Goal: Task Accomplishment & Management: Manage account settings

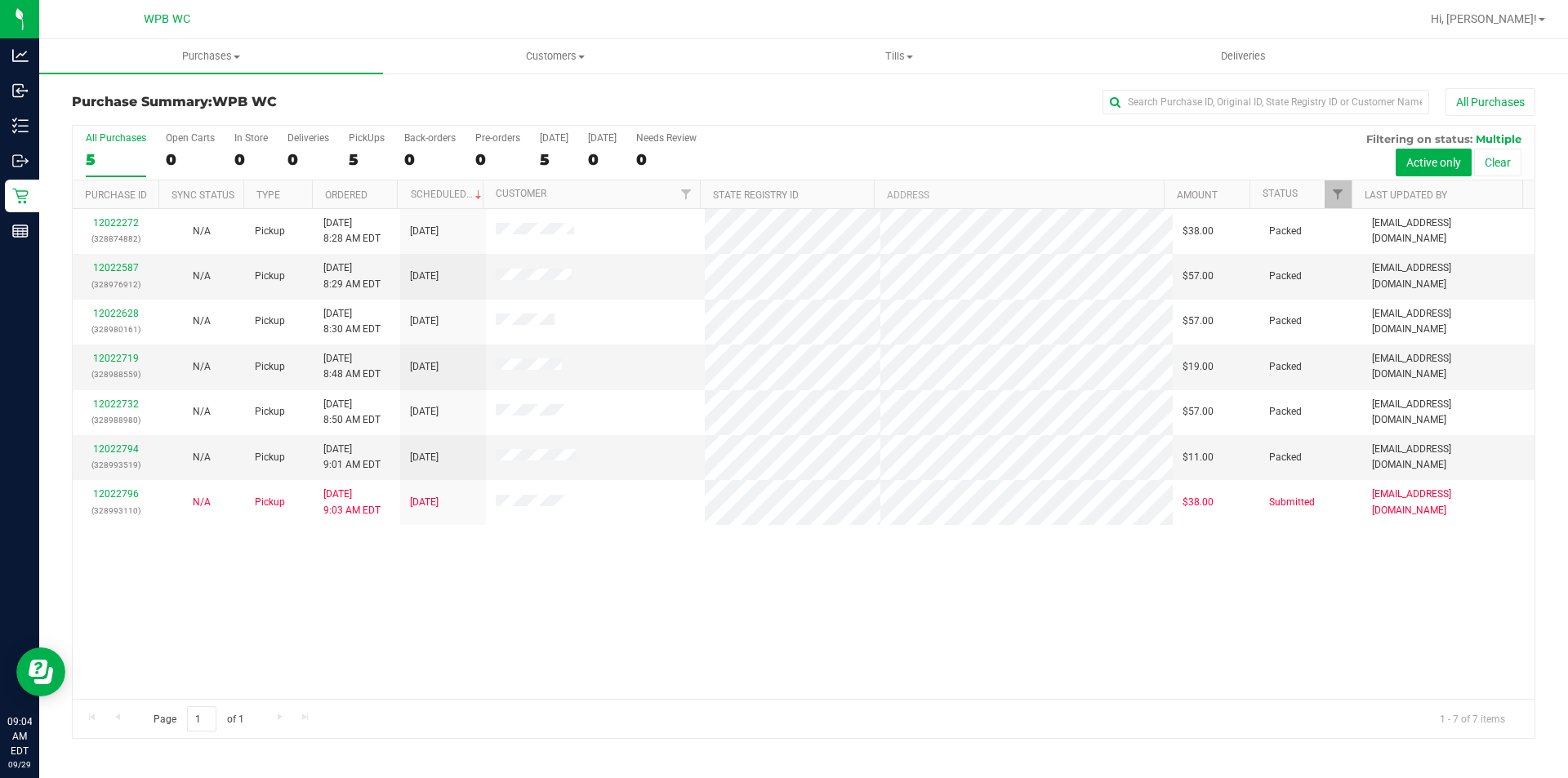
click at [540, 578] on div "12022272 (328874882) N/A Pickup [DATE] 8:28 AM EDT 9/29/2025 $38.00 Packed [EMA…" at bounding box center [804, 454] width 1462 height 490
click at [716, 595] on div "12022272 (328874882) N/A Pickup [DATE] 8:28 AM EDT 9/29/2025 $38.00 Packed [EMA…" at bounding box center [804, 454] width 1462 height 490
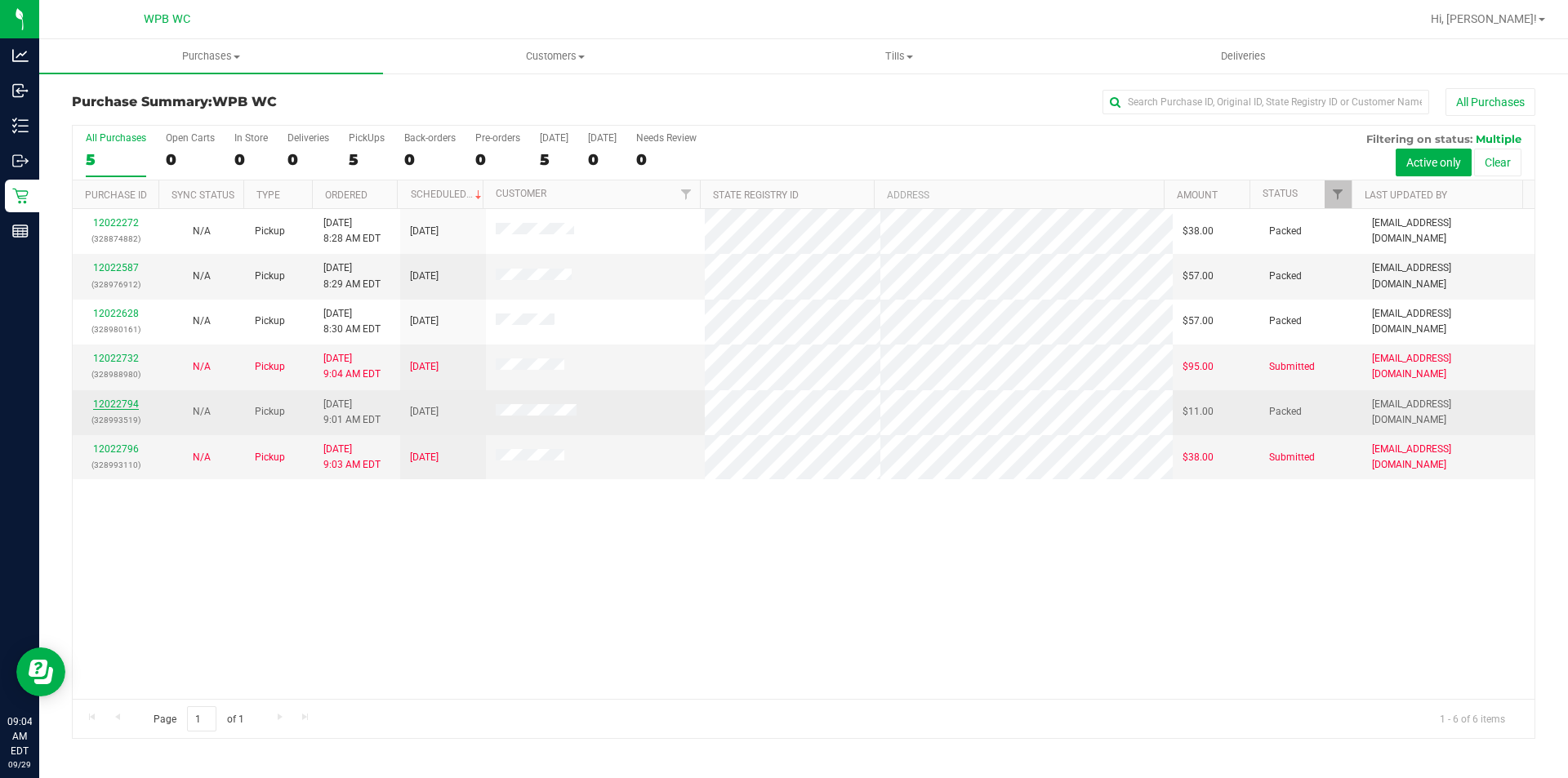
click at [125, 405] on link "12022794" at bounding box center [115, 404] width 46 height 12
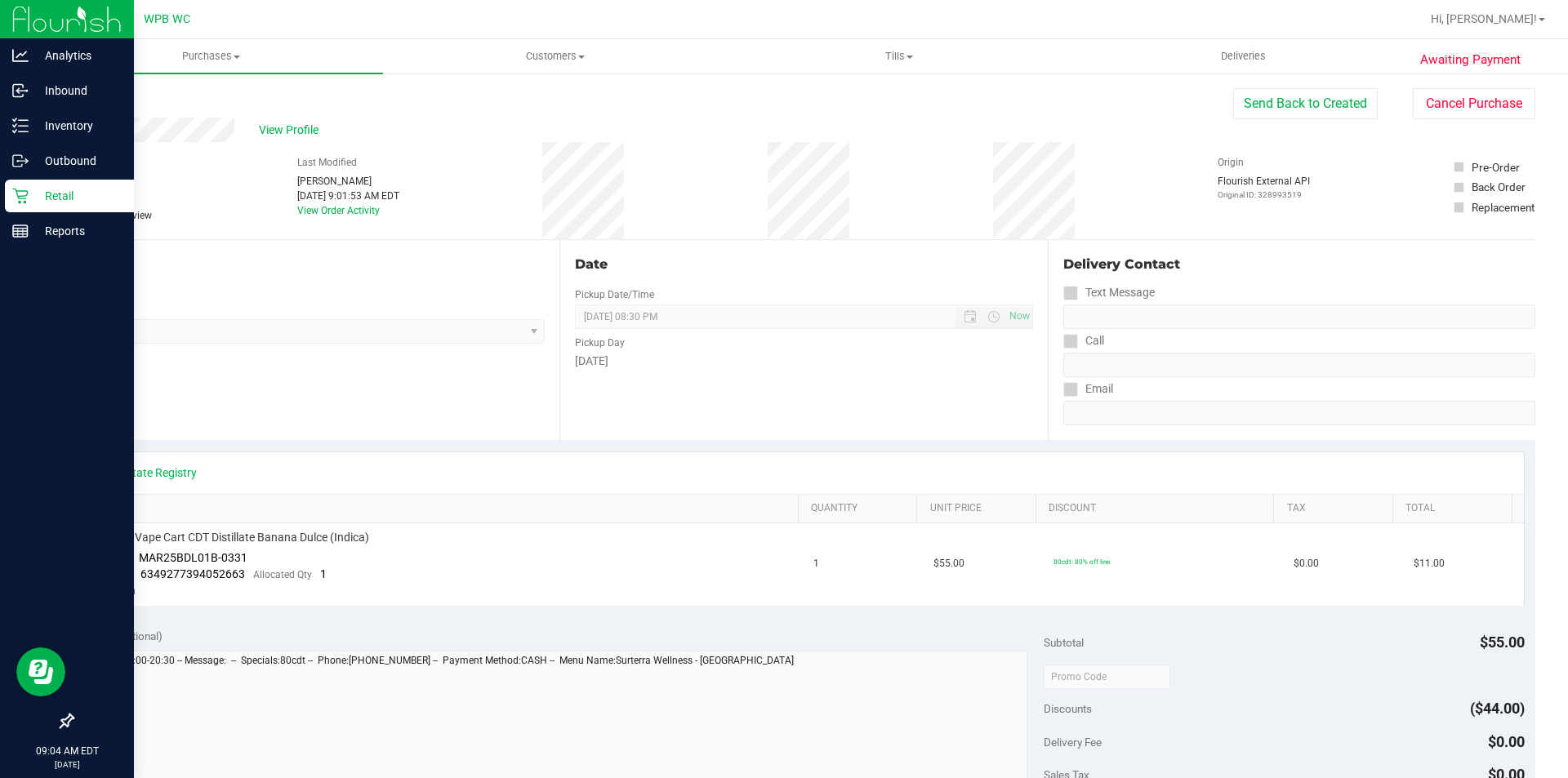
click at [27, 195] on icon at bounding box center [20, 196] width 16 height 16
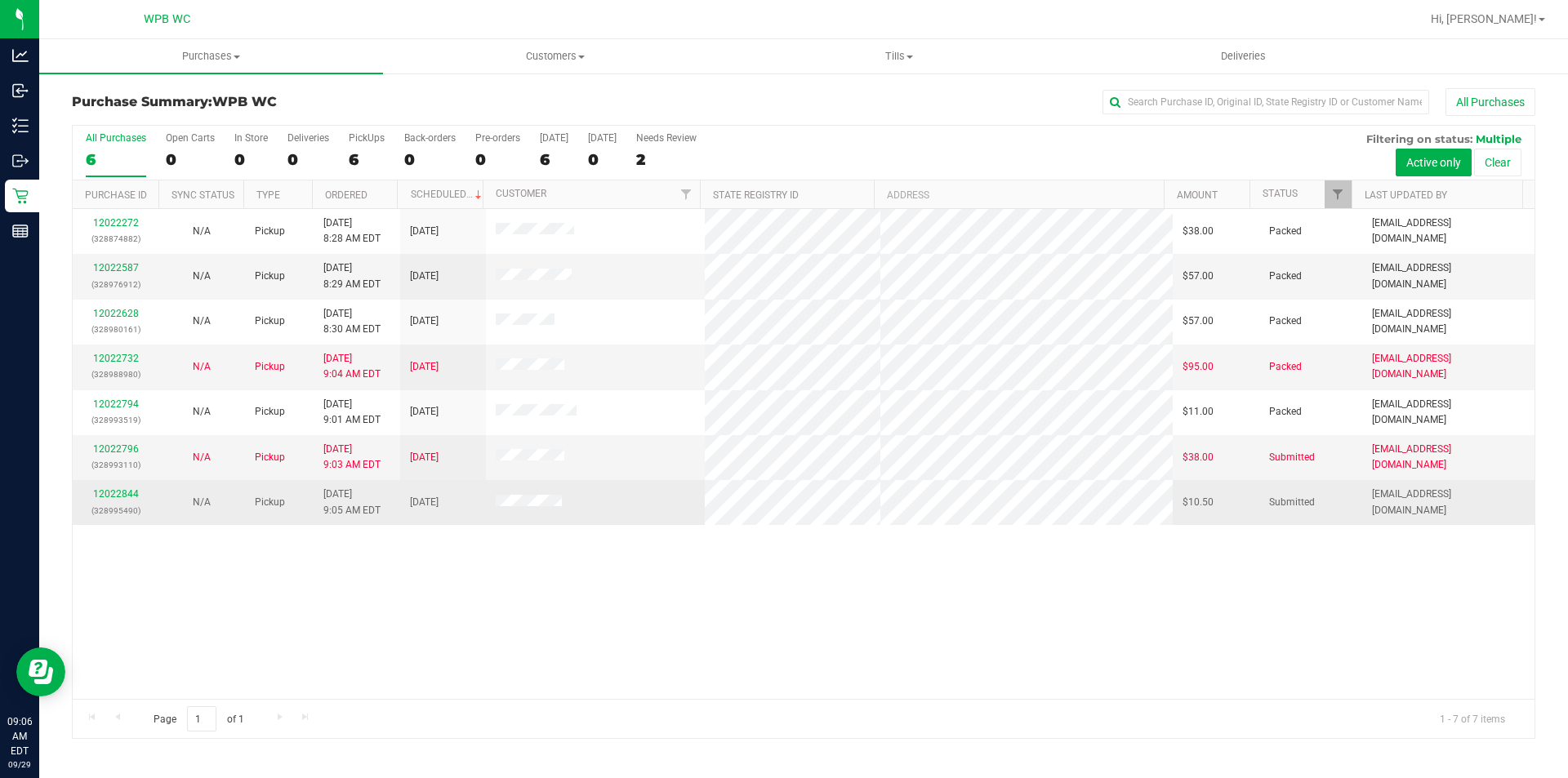
click at [137, 499] on div "12022844 (328995490)" at bounding box center [115, 502] width 66 height 31
click at [119, 496] on link "12022844" at bounding box center [115, 494] width 46 height 12
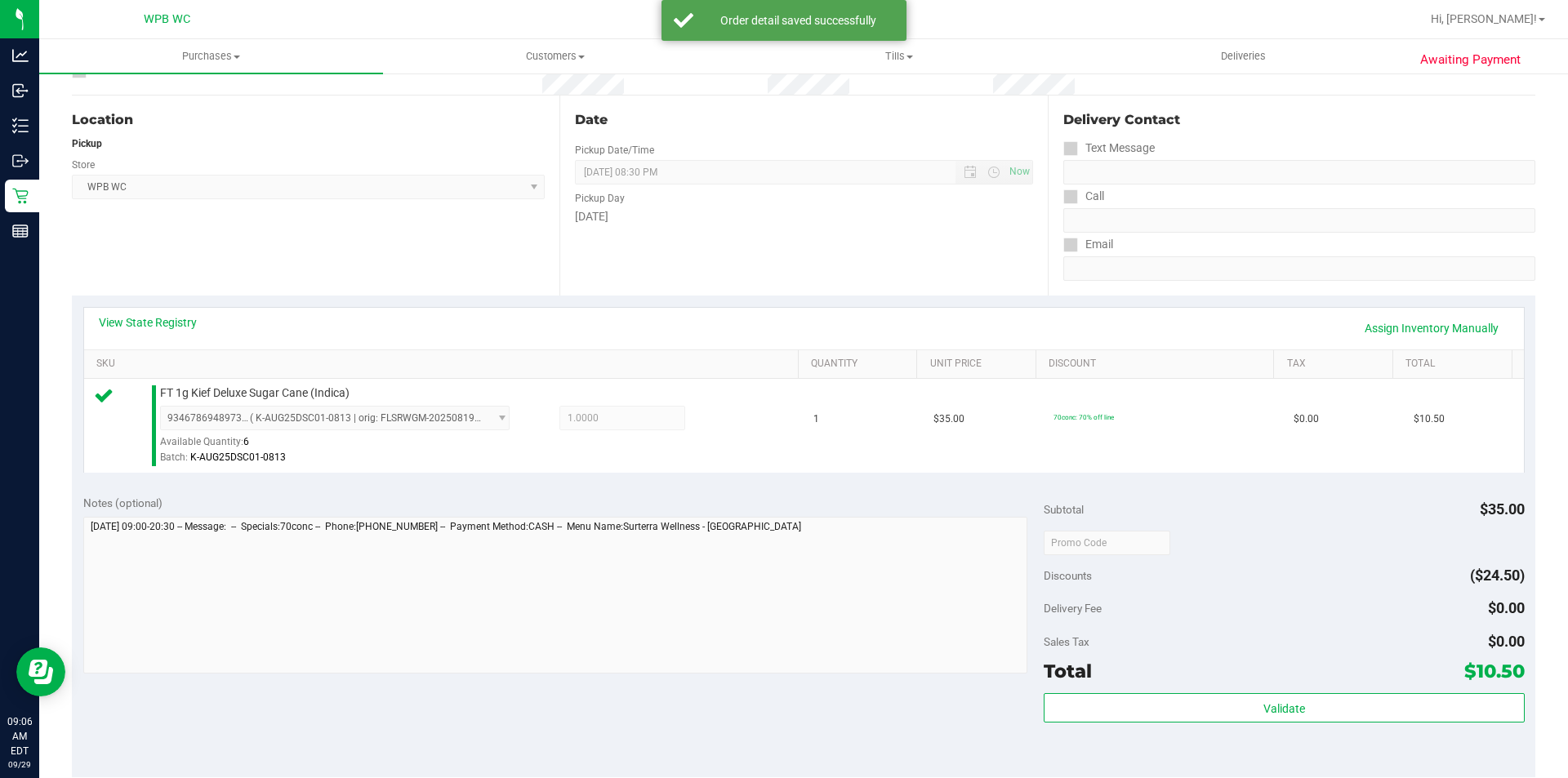
scroll to position [409, 0]
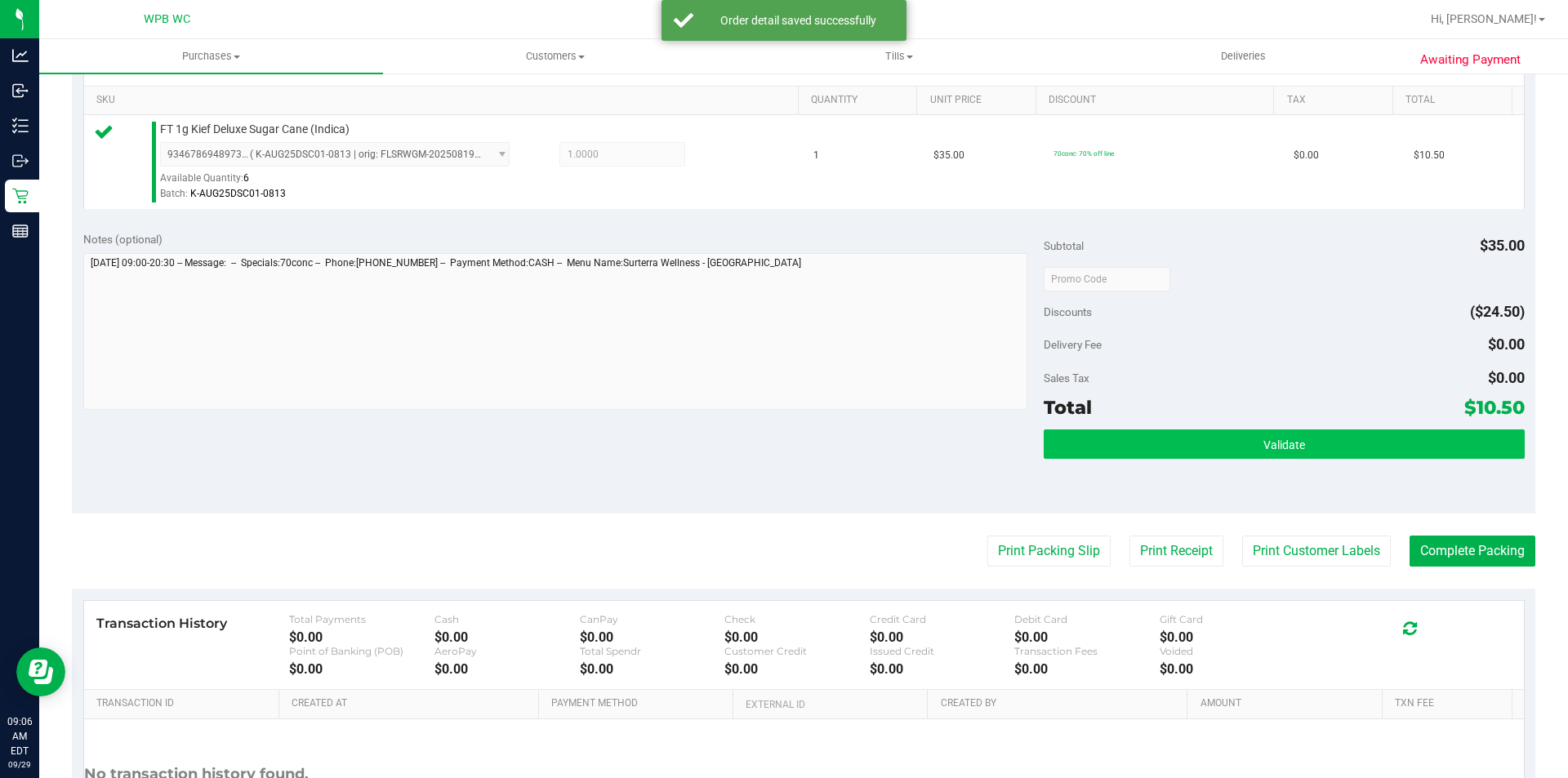
click at [1141, 428] on div "Subtotal $35.00 Discounts ($24.50) Delivery Fee $0.00 Sales Tax $0.00 Total $10…" at bounding box center [1283, 367] width 480 height 272
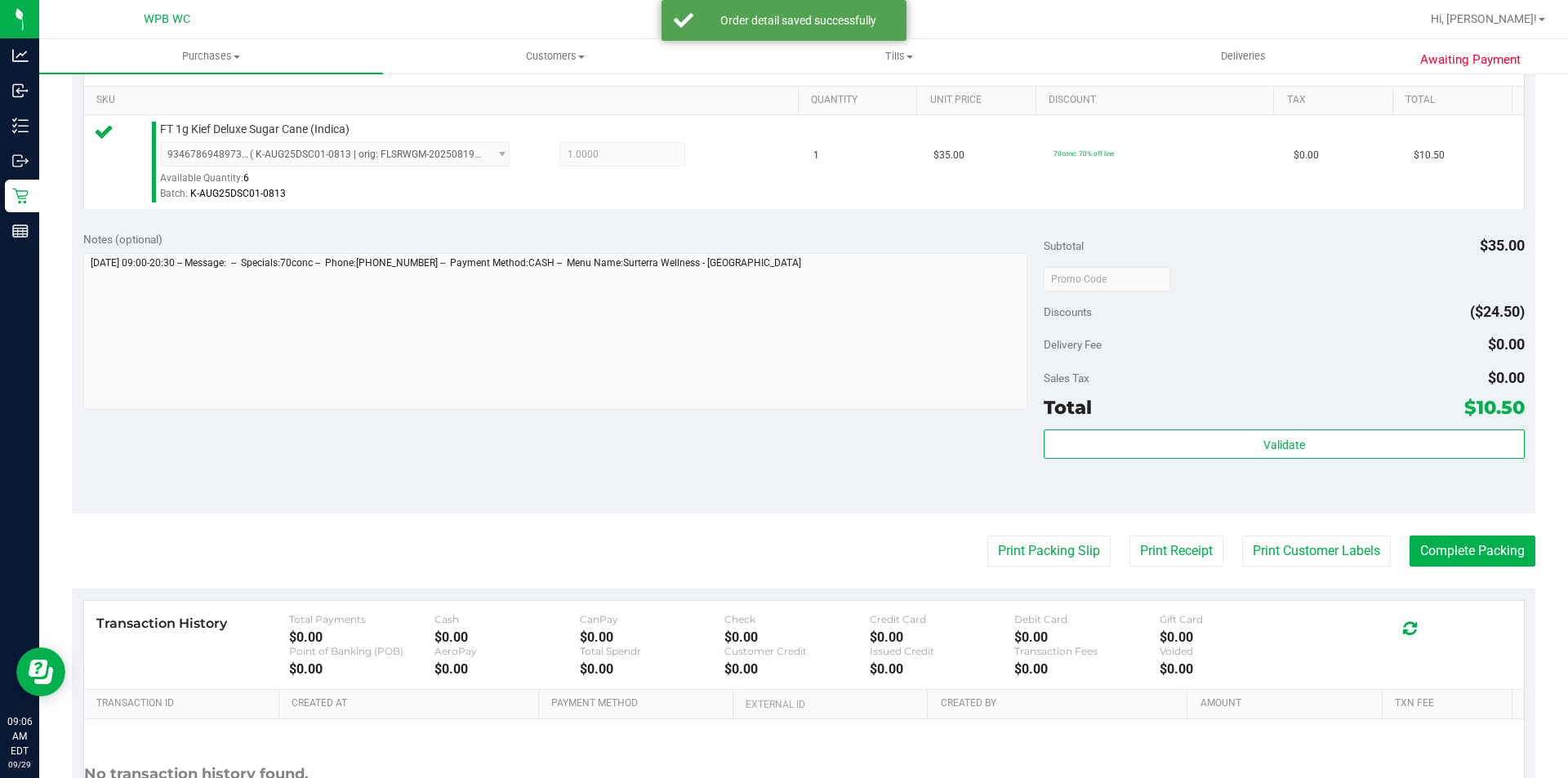
click at [1138, 427] on div "Subtotal $35.00 Discounts ($24.50) Delivery Fee $0.00 Sales Tax $0.00 Total $10…" at bounding box center [1283, 367] width 480 height 272
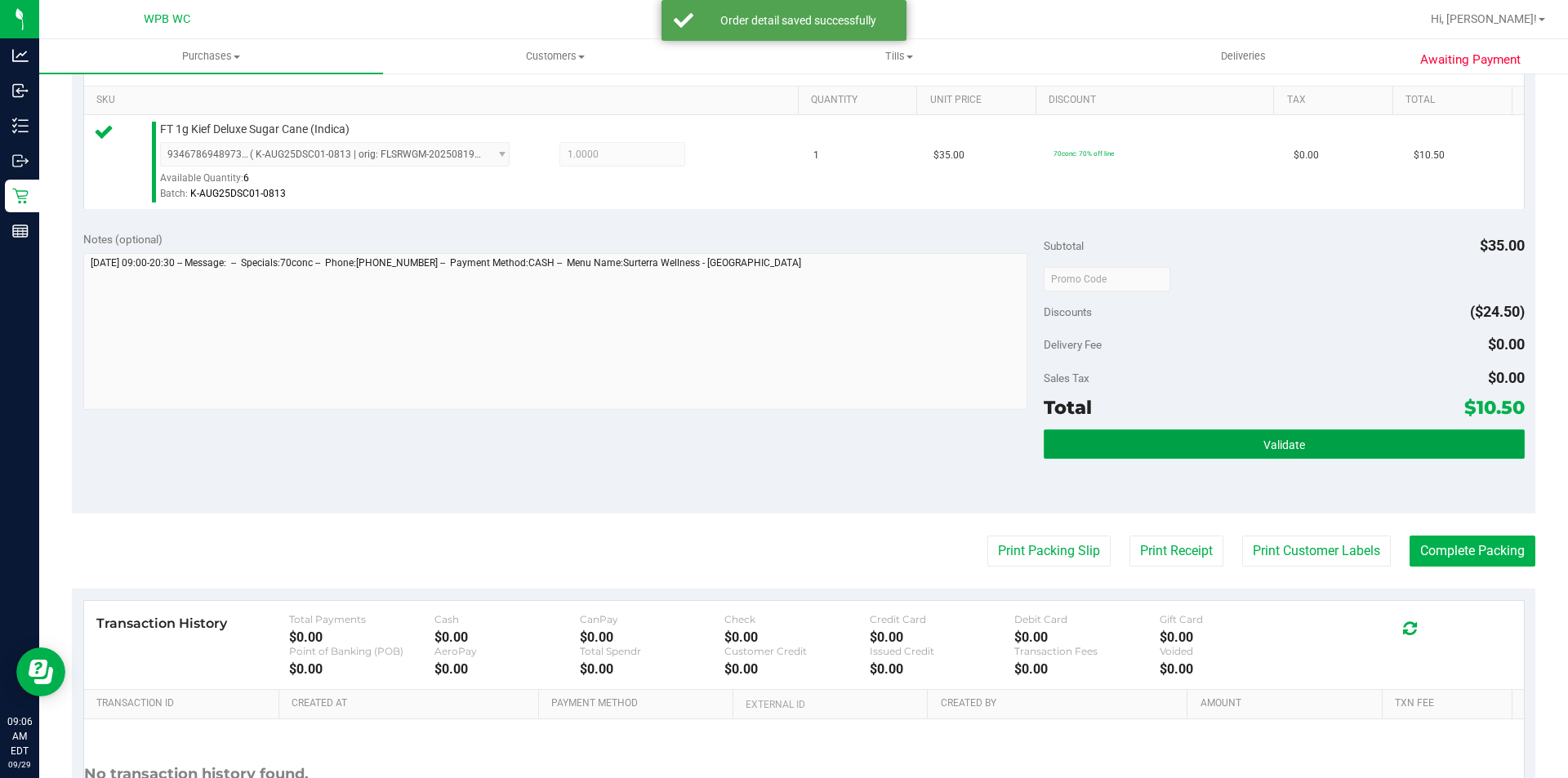
click at [1131, 435] on button "Validate" at bounding box center [1283, 443] width 480 height 29
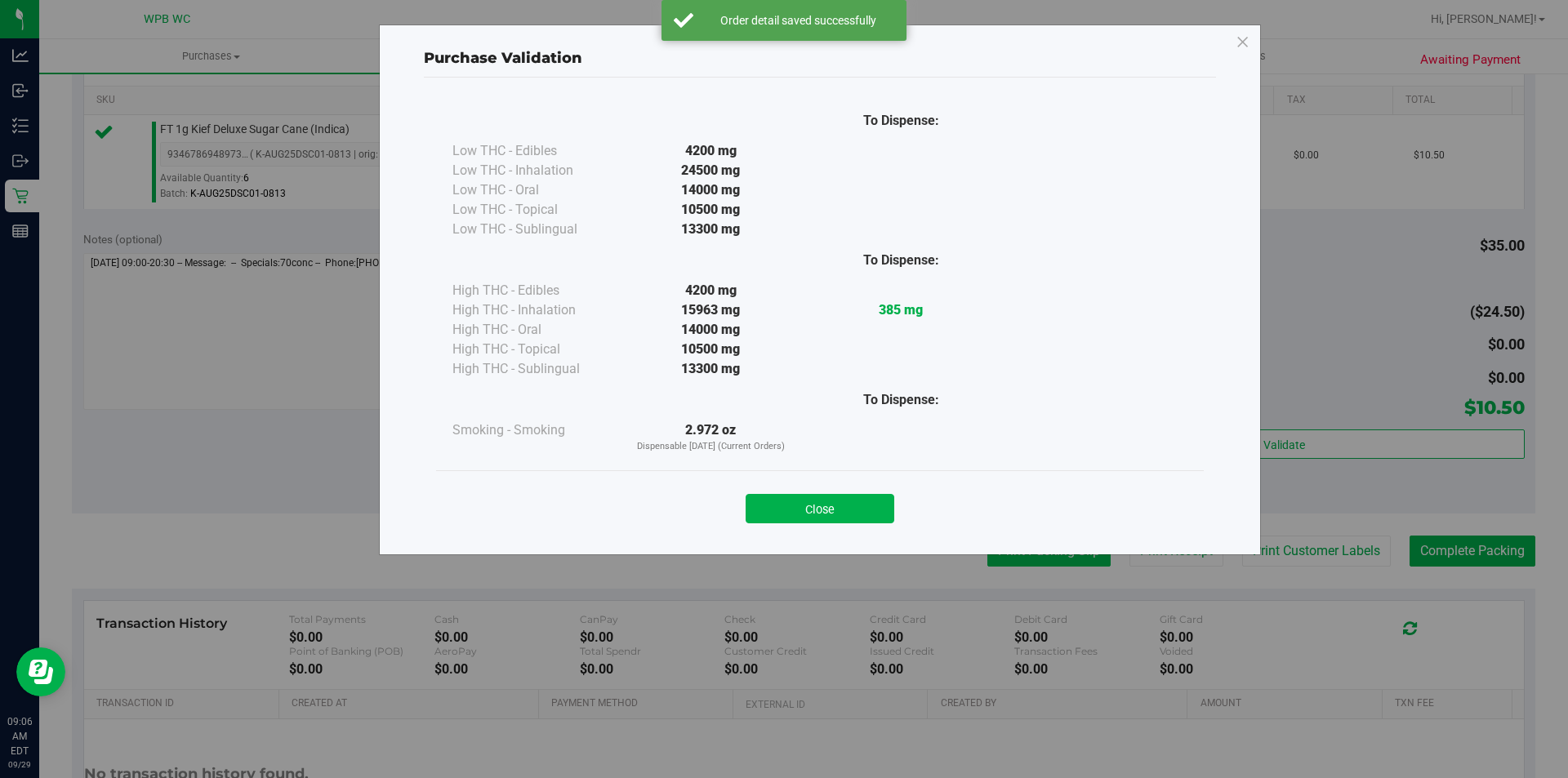
click at [1058, 556] on div "Purchase Validation To Dispense: Low THC - Edibles 4200 mg" at bounding box center [789, 389] width 1580 height 778
click at [833, 508] on button "Close" at bounding box center [819, 508] width 149 height 29
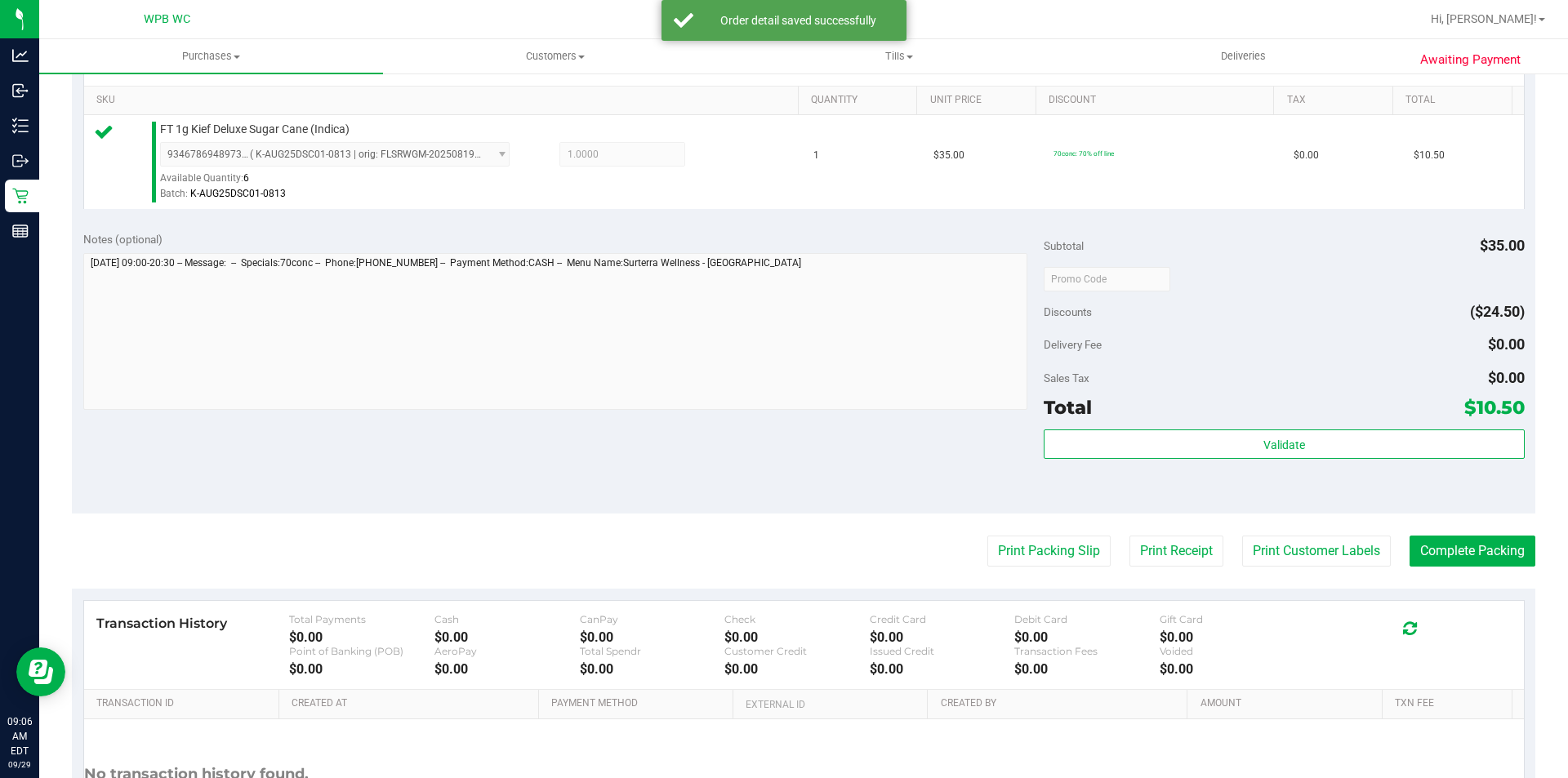
drag, startPoint x: 1018, startPoint y: 526, endPoint x: 1035, endPoint y: 580, distance: 56.6
click at [1019, 544] on purchase-details "Back Edit Purchase Cancel Purchase View Profile # 12022844 BioTrack ID: - Submi…" at bounding box center [804, 286] width 1463 height 1215
click at [1033, 554] on button "Print Packing Slip" at bounding box center [1048, 550] width 124 height 31
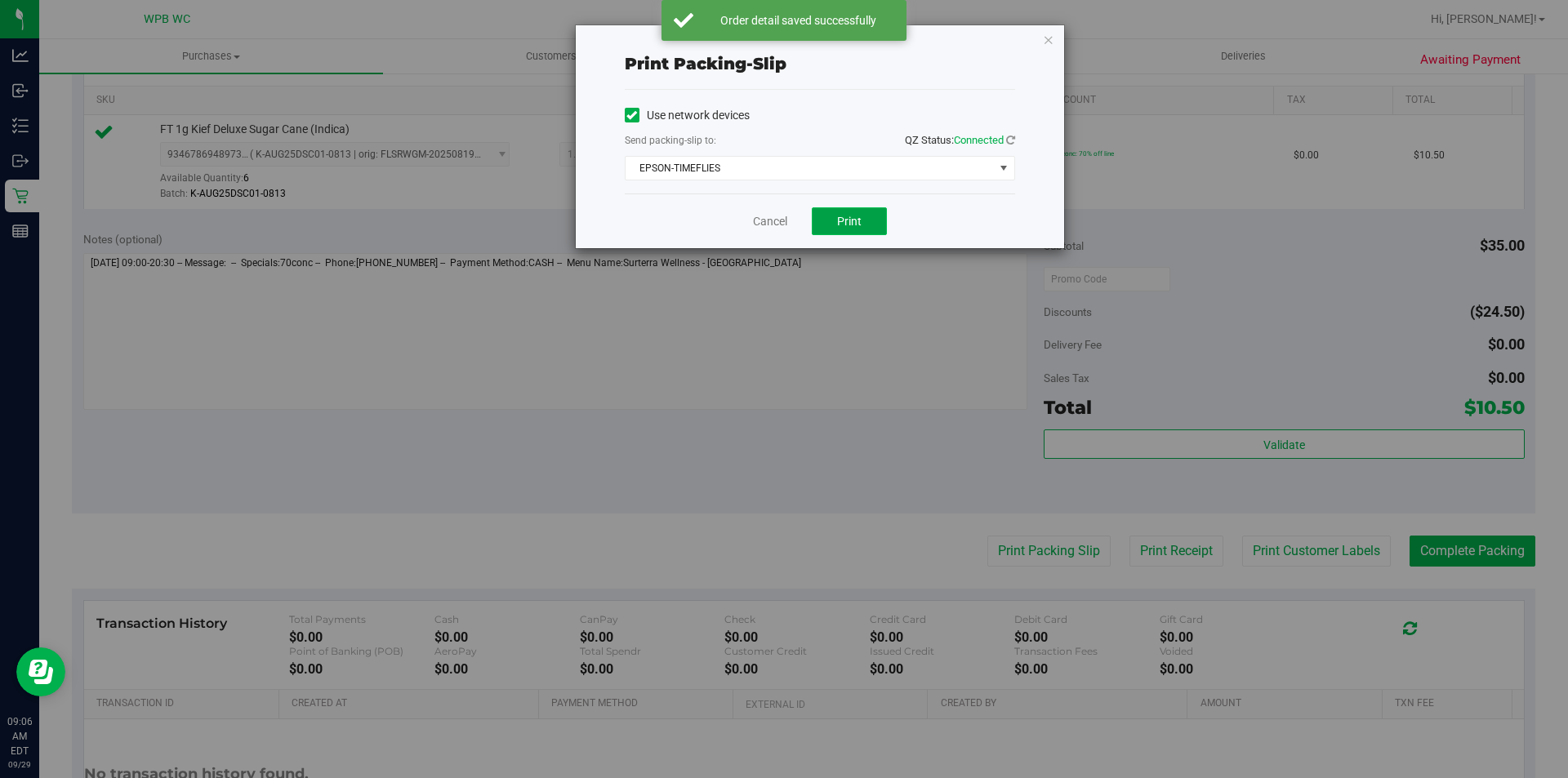
click at [875, 218] on button "Print" at bounding box center [849, 221] width 75 height 27
click at [764, 223] on link "Cancel" at bounding box center [769, 222] width 34 height 17
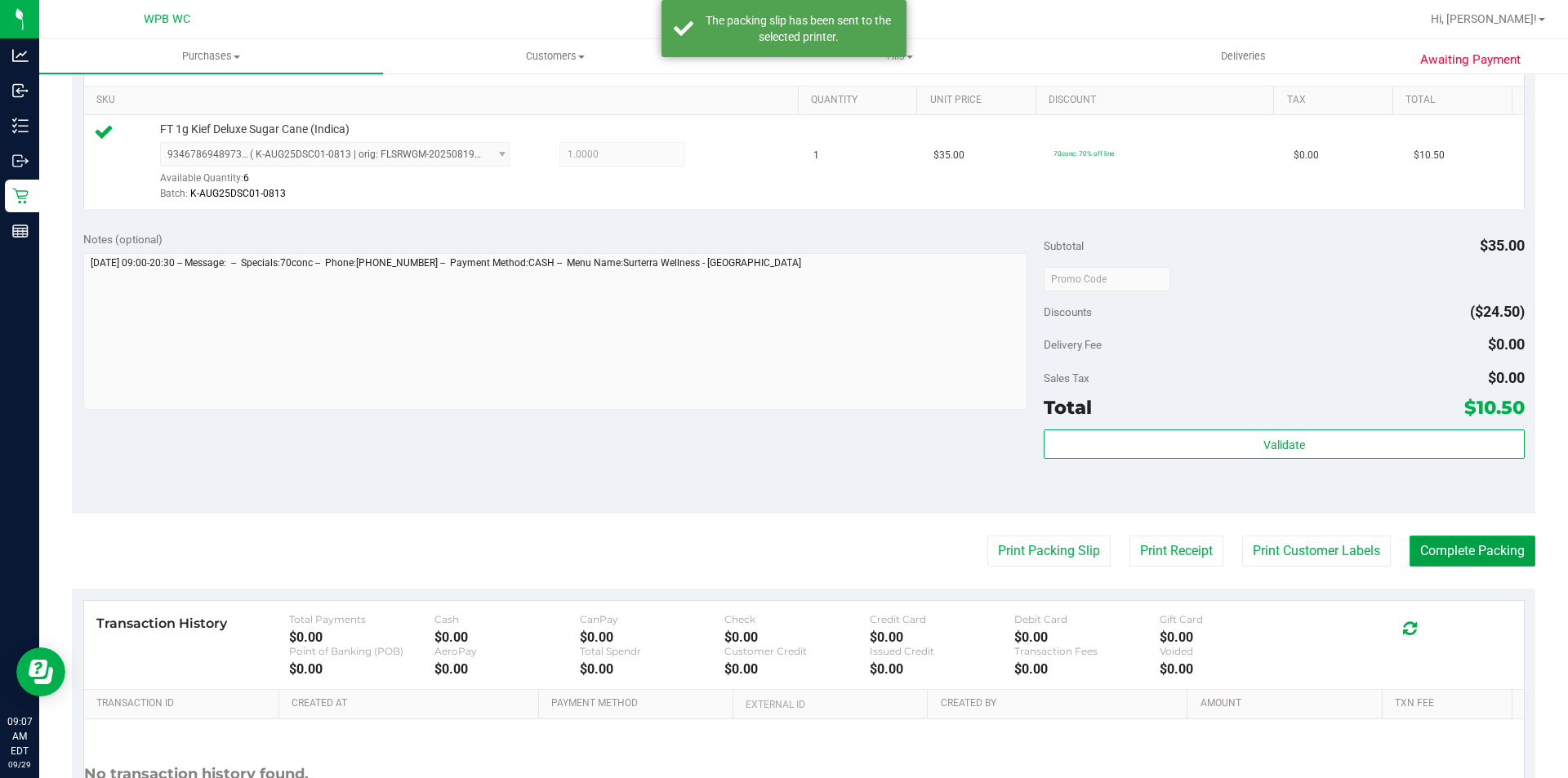
click at [1426, 552] on button "Complete Packing" at bounding box center [1472, 550] width 125 height 31
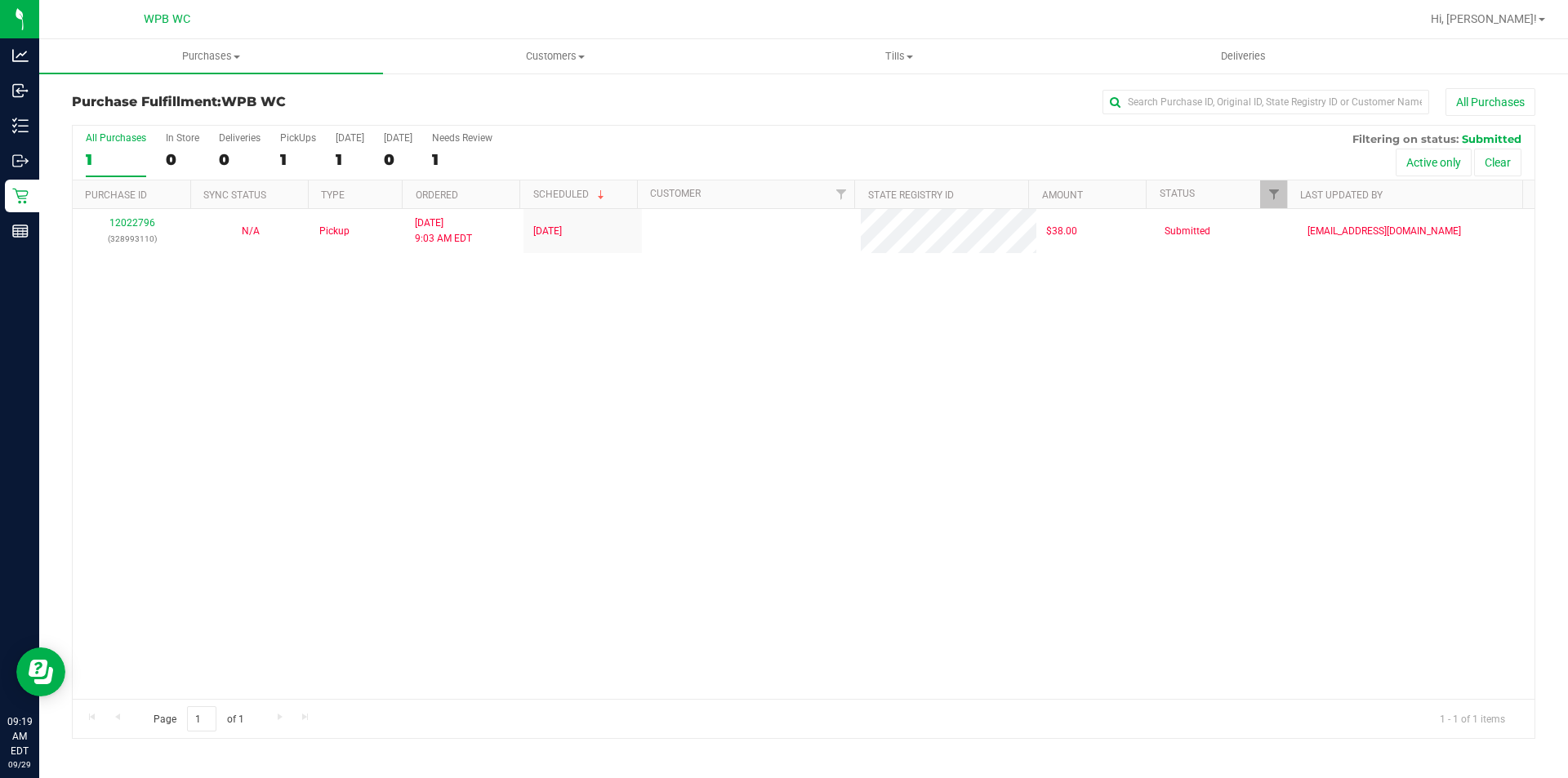
click at [579, 390] on div "12022796 (328993110) N/A Pickup [DATE] 9:03 AM EDT 9/29/2025 $38.00 Submitted […" at bounding box center [804, 454] width 1462 height 490
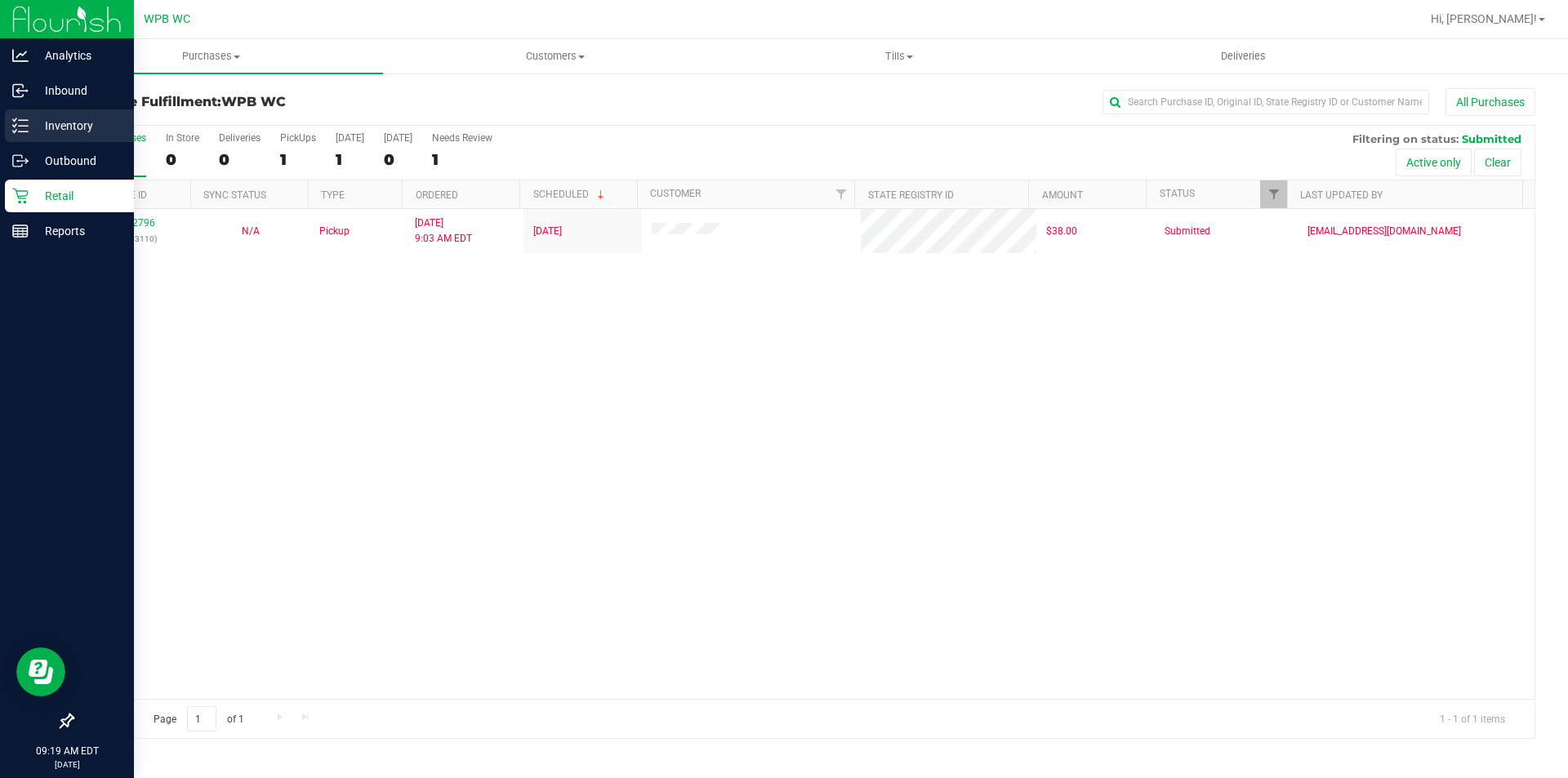
click at [56, 125] on p "Inventory" at bounding box center [77, 126] width 98 height 20
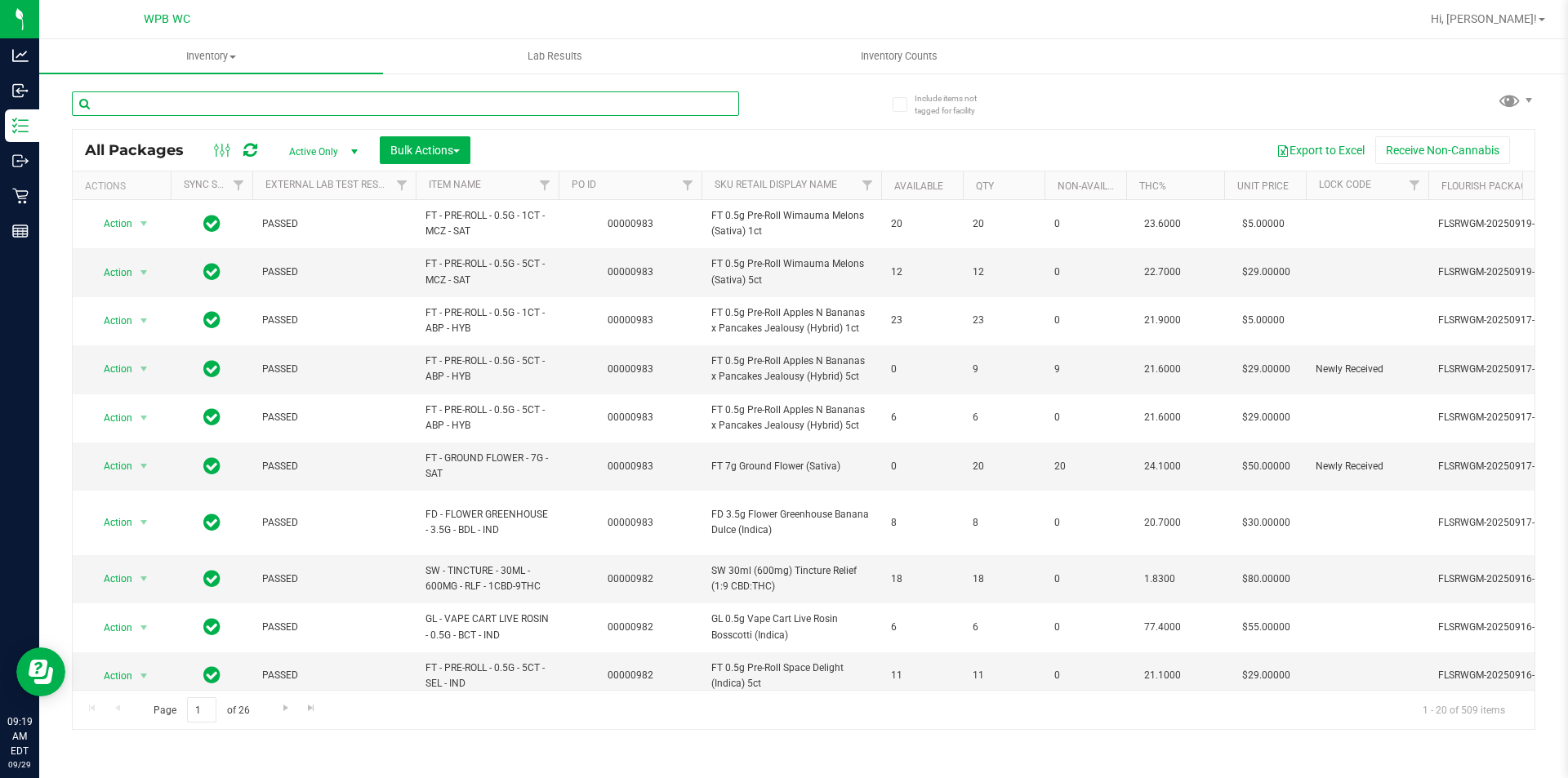
click at [208, 110] on input "text" at bounding box center [406, 104] width 667 height 25
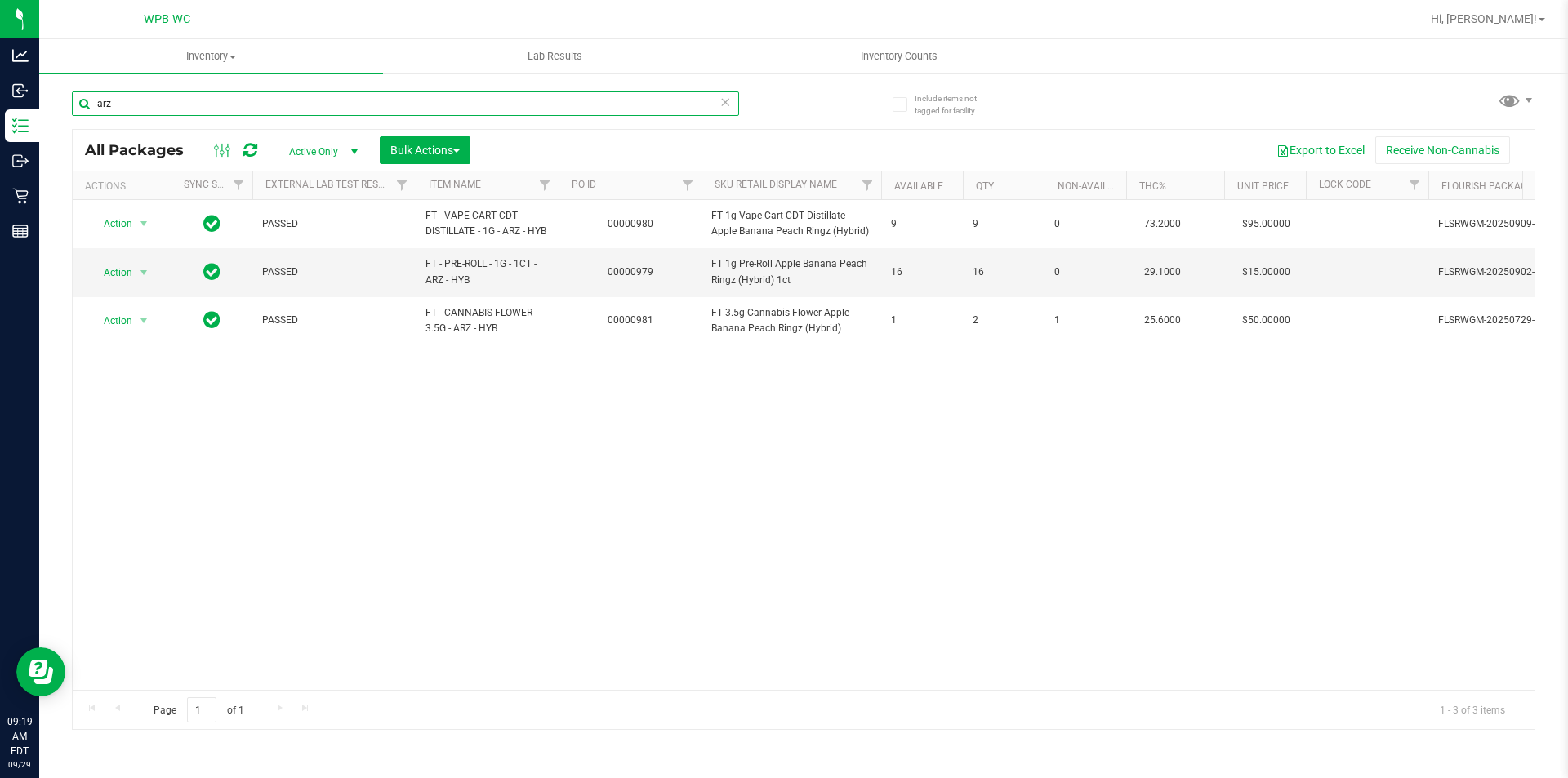
type input "arz"
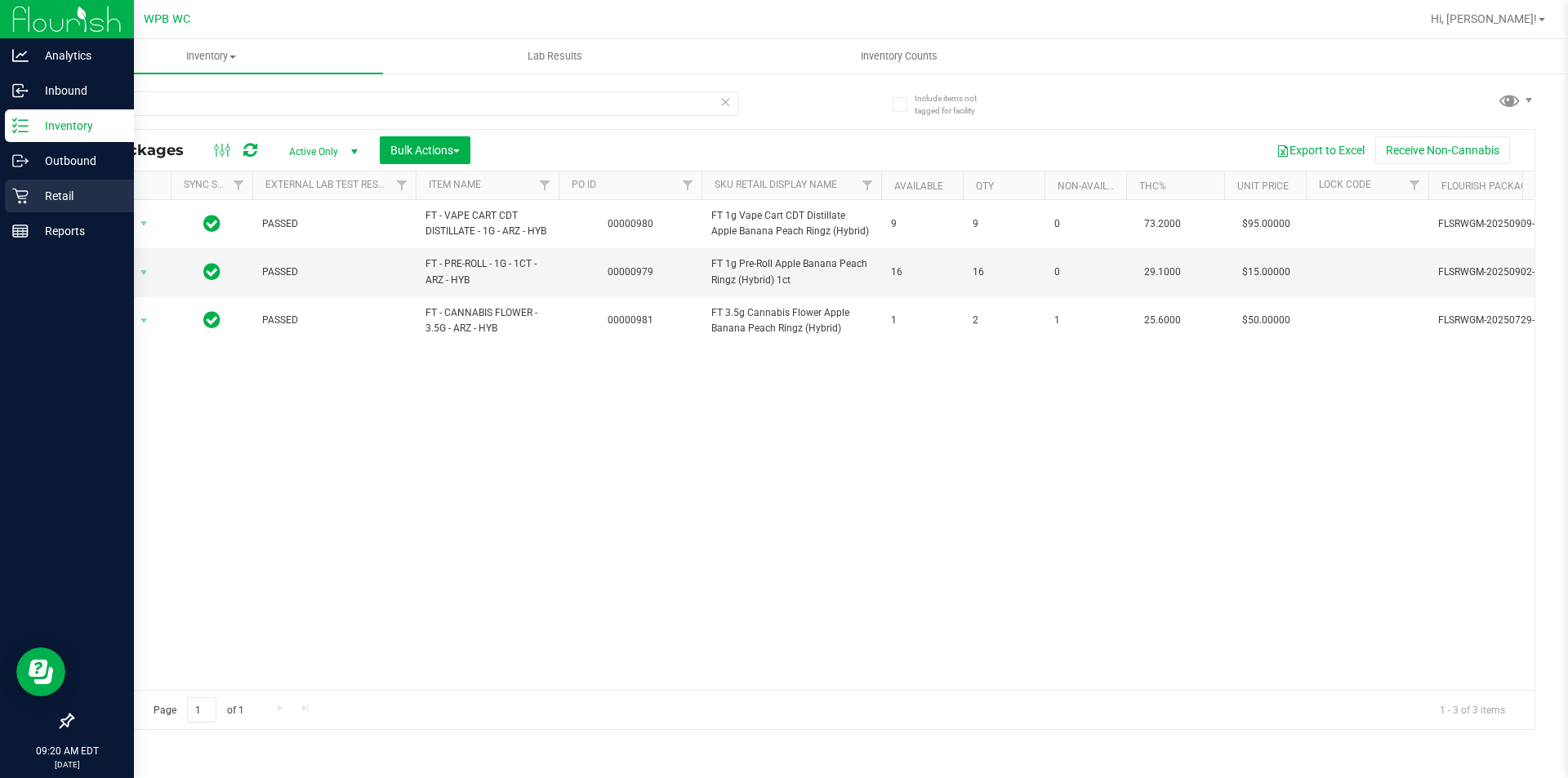
click at [59, 181] on div "Retail" at bounding box center [69, 195] width 129 height 32
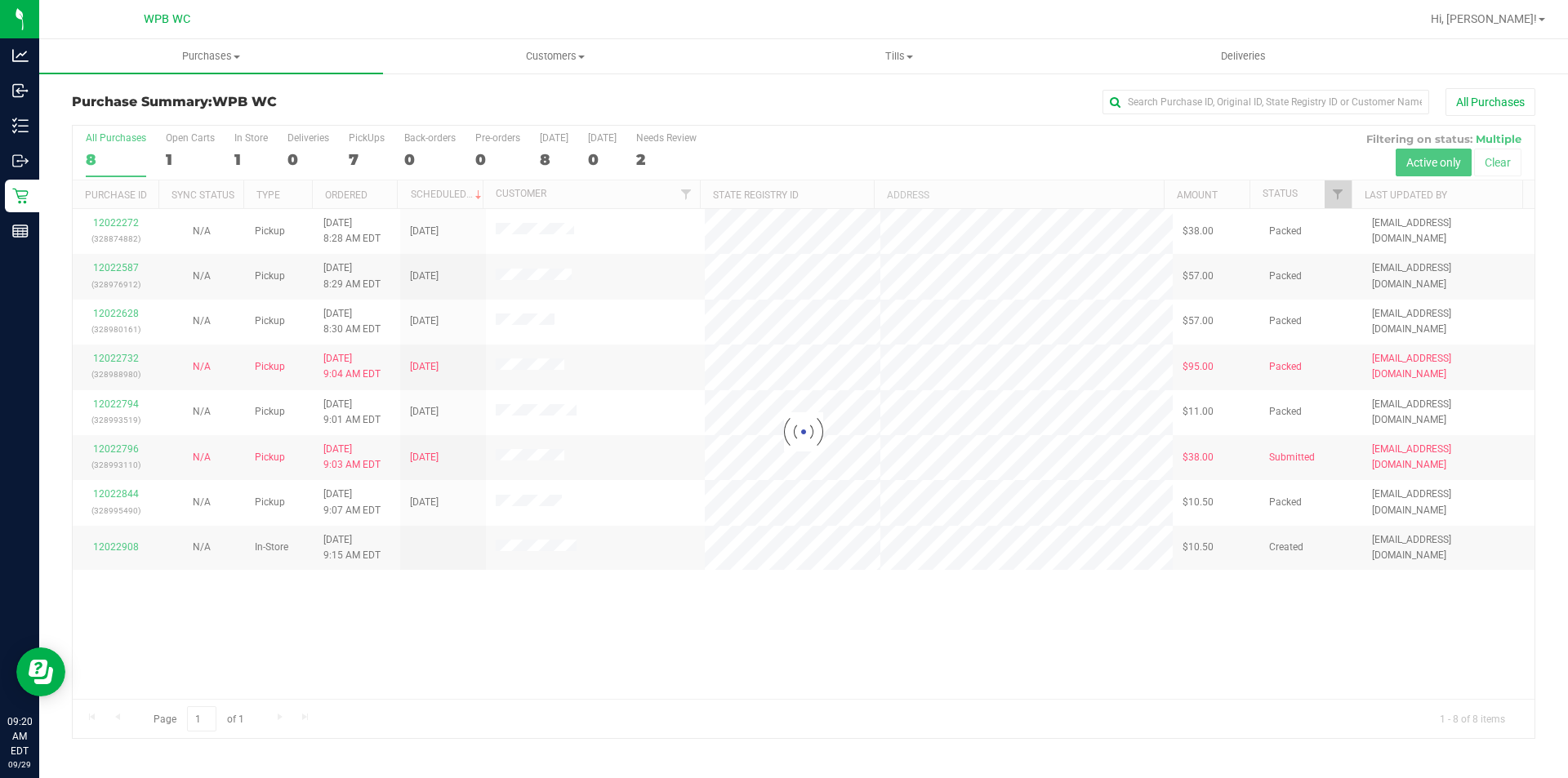
click at [520, 546] on div at bounding box center [804, 432] width 1462 height 613
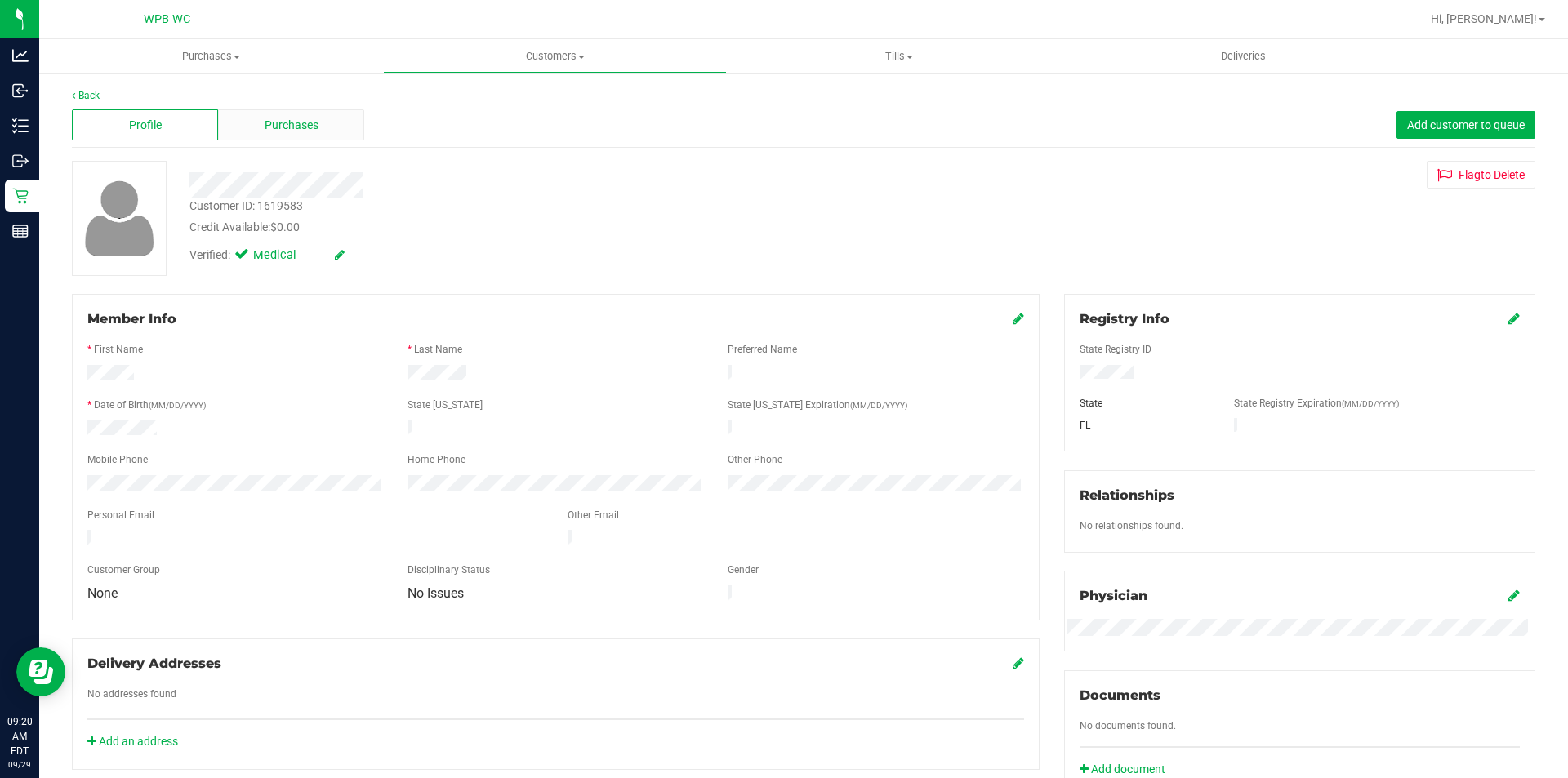
click at [320, 120] on div "Purchases" at bounding box center [291, 125] width 146 height 31
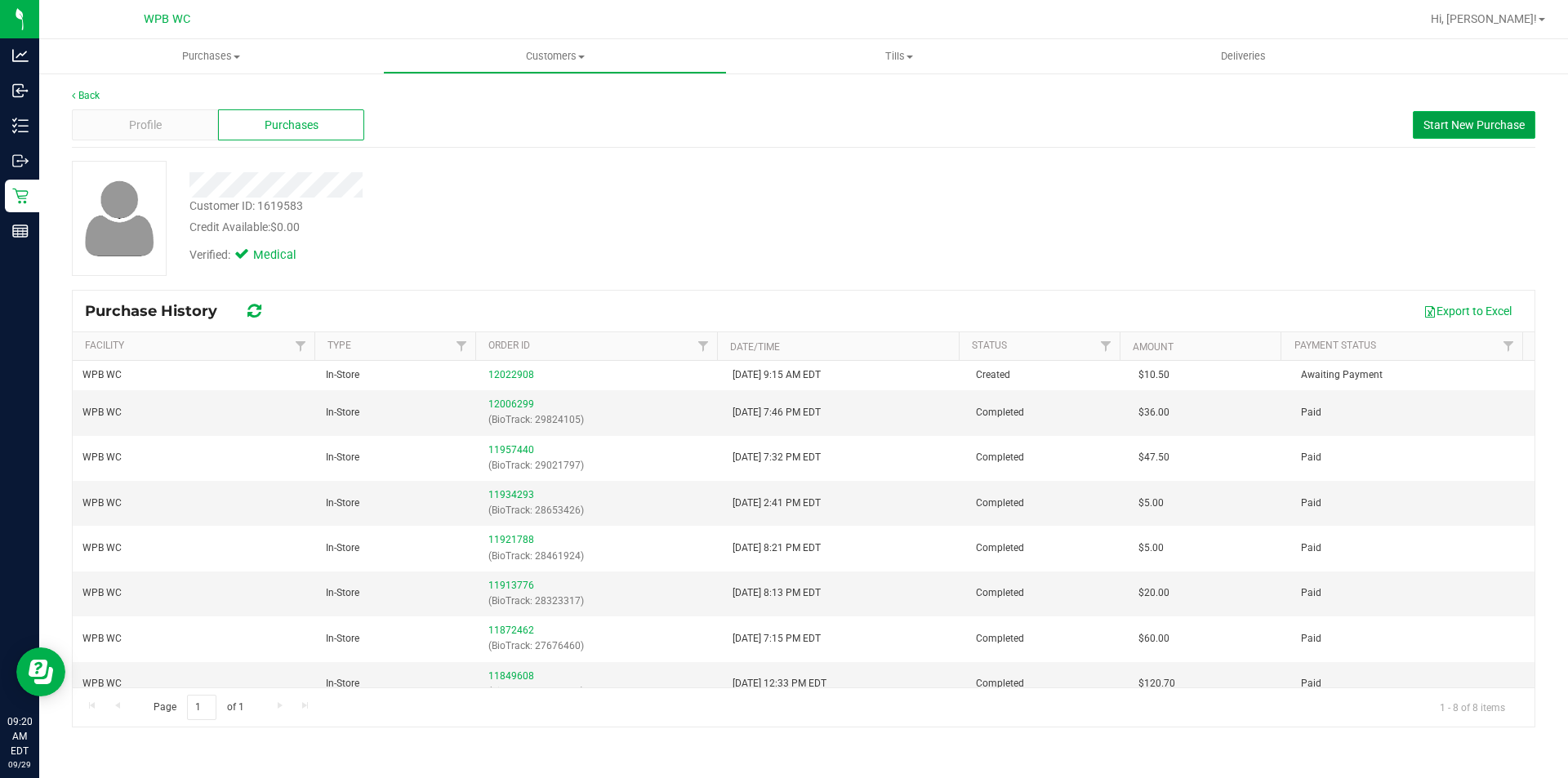
click at [1452, 122] on span "Start New Purchase" at bounding box center [1474, 125] width 101 height 13
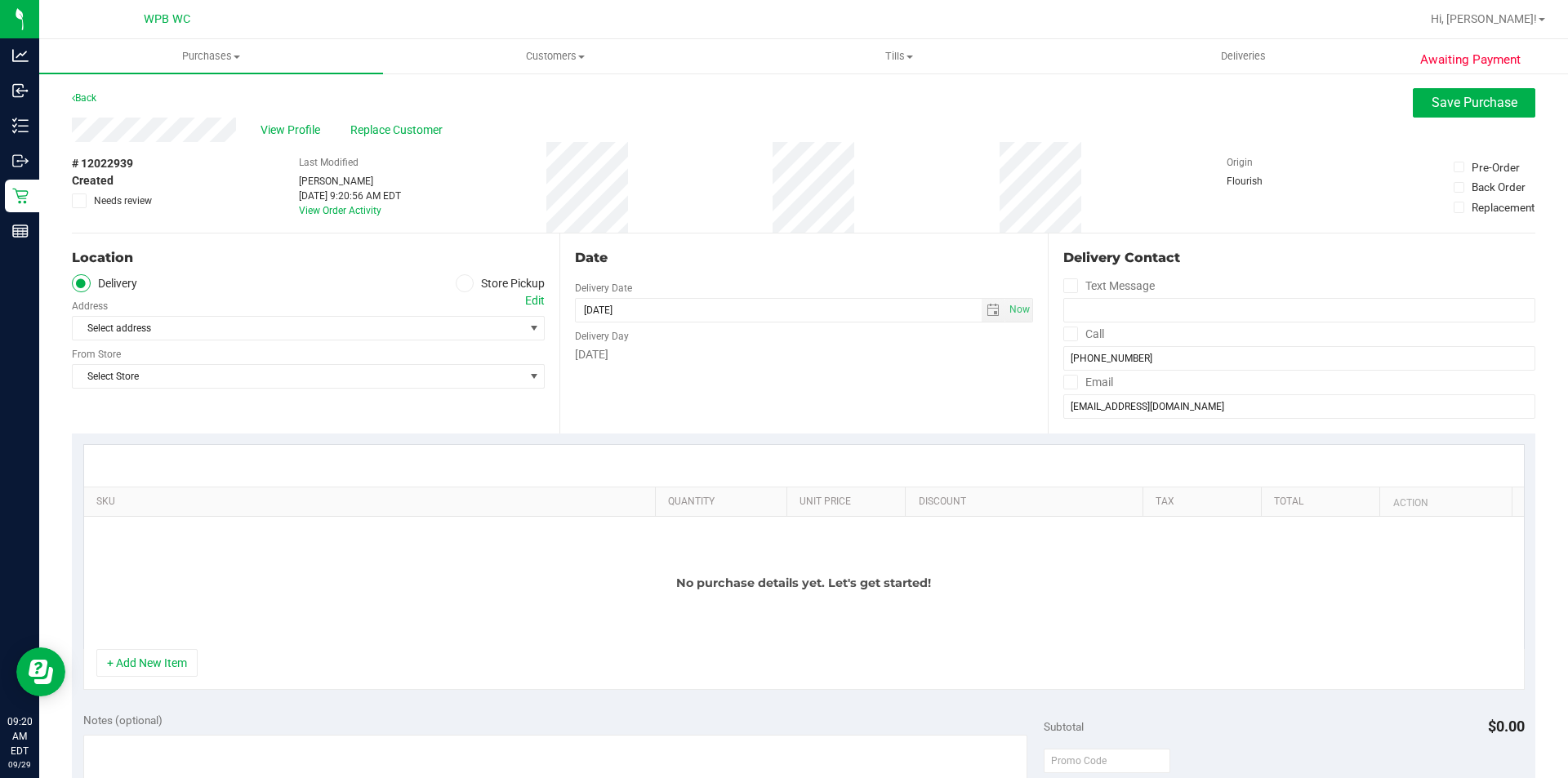
click at [471, 280] on label "Store Pickup" at bounding box center [501, 284] width 90 height 19
click at [0, 0] on input "Store Pickup" at bounding box center [0, 0] width 0 height 0
click at [282, 333] on span "Select Store" at bounding box center [298, 329] width 451 height 23
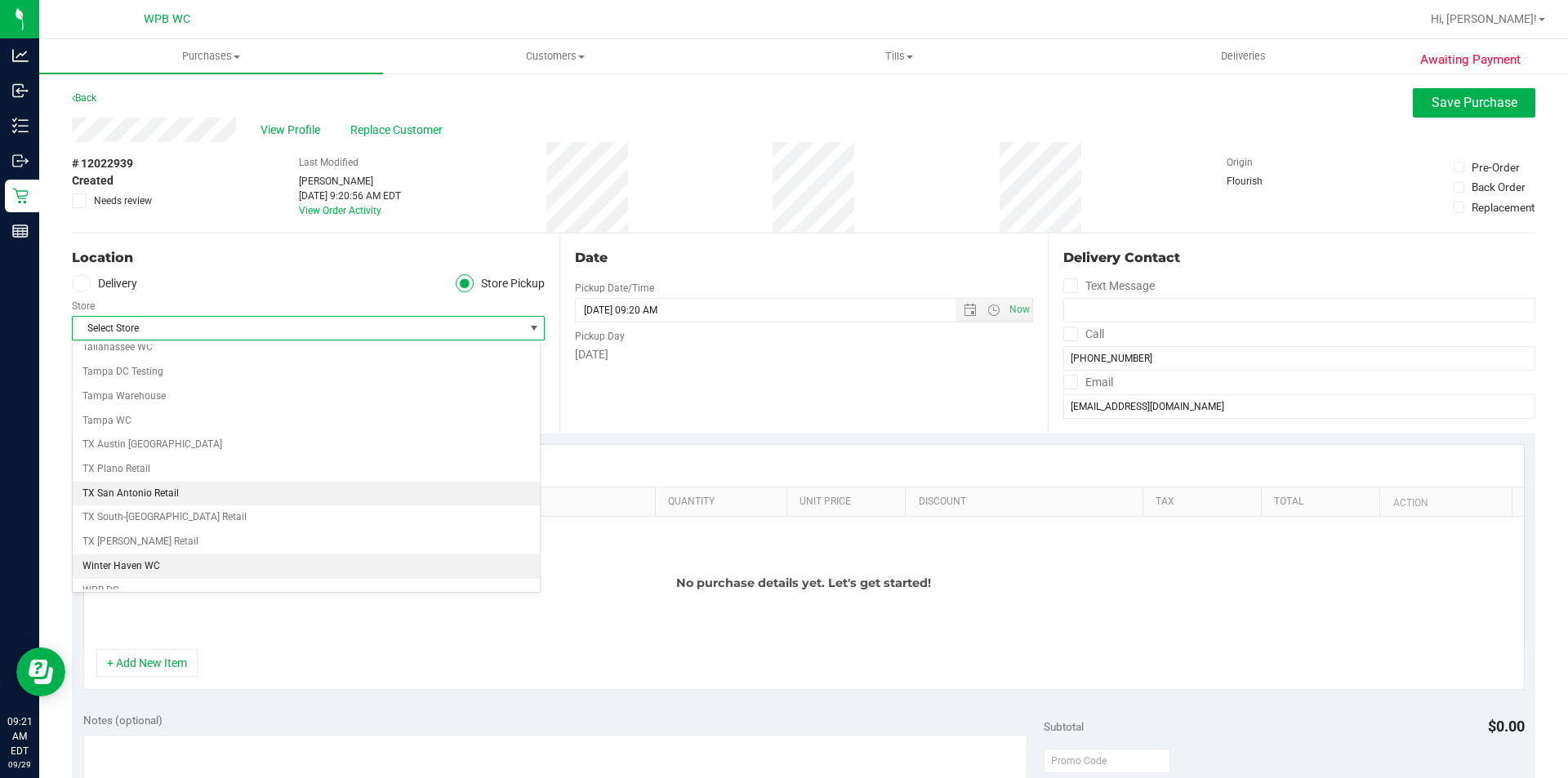
scroll to position [1187, 0]
click at [221, 580] on li "WPB WC" at bounding box center [306, 578] width 467 height 25
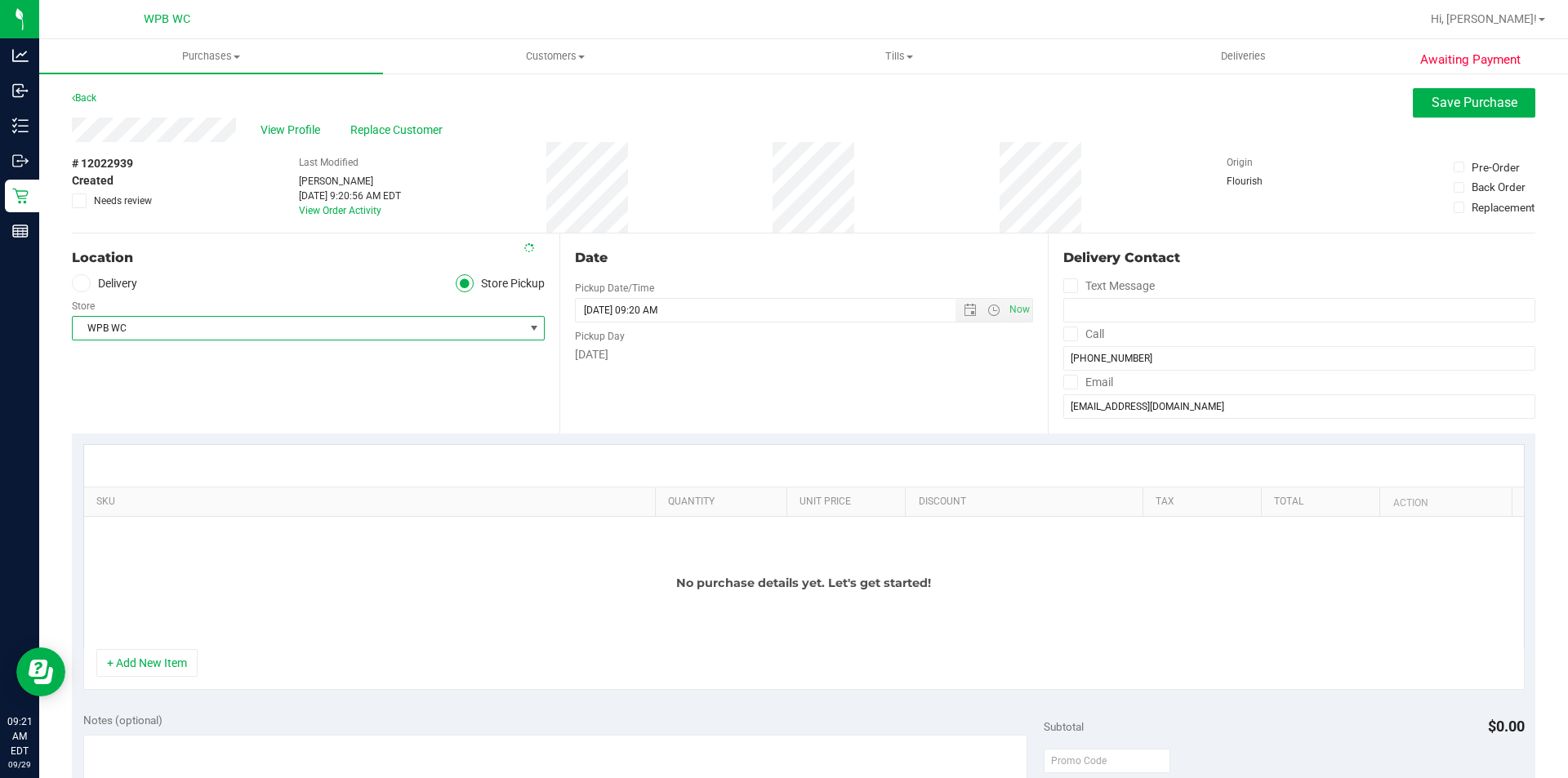
click at [388, 405] on div "Location Delivery Store Pickup Store WPB WC Select Store [PERSON_NAME][GEOGRAPH…" at bounding box center [315, 333] width 487 height 200
click at [927, 316] on input "[DATE] 09:20 AM" at bounding box center [779, 311] width 407 height 23
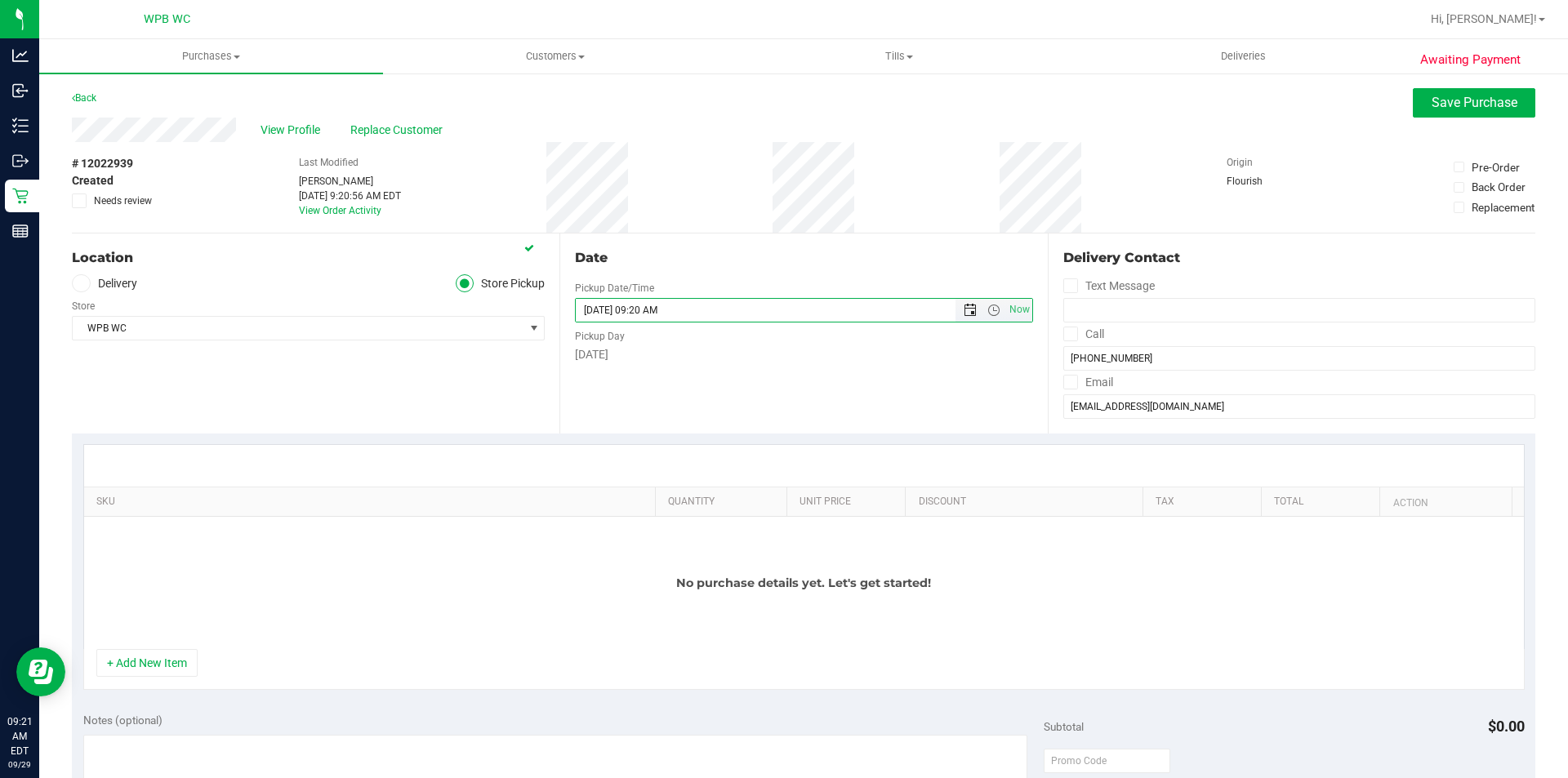
click at [969, 315] on span "Open the date view" at bounding box center [969, 311] width 27 height 13
click at [630, 502] on link "30" at bounding box center [634, 501] width 24 height 25
type input "[DATE] 08:30pm"
click at [838, 371] on div "Date Pickup Date/Time Now [DATE] 08:30pm Now Pickup Day" at bounding box center [803, 333] width 487 height 200
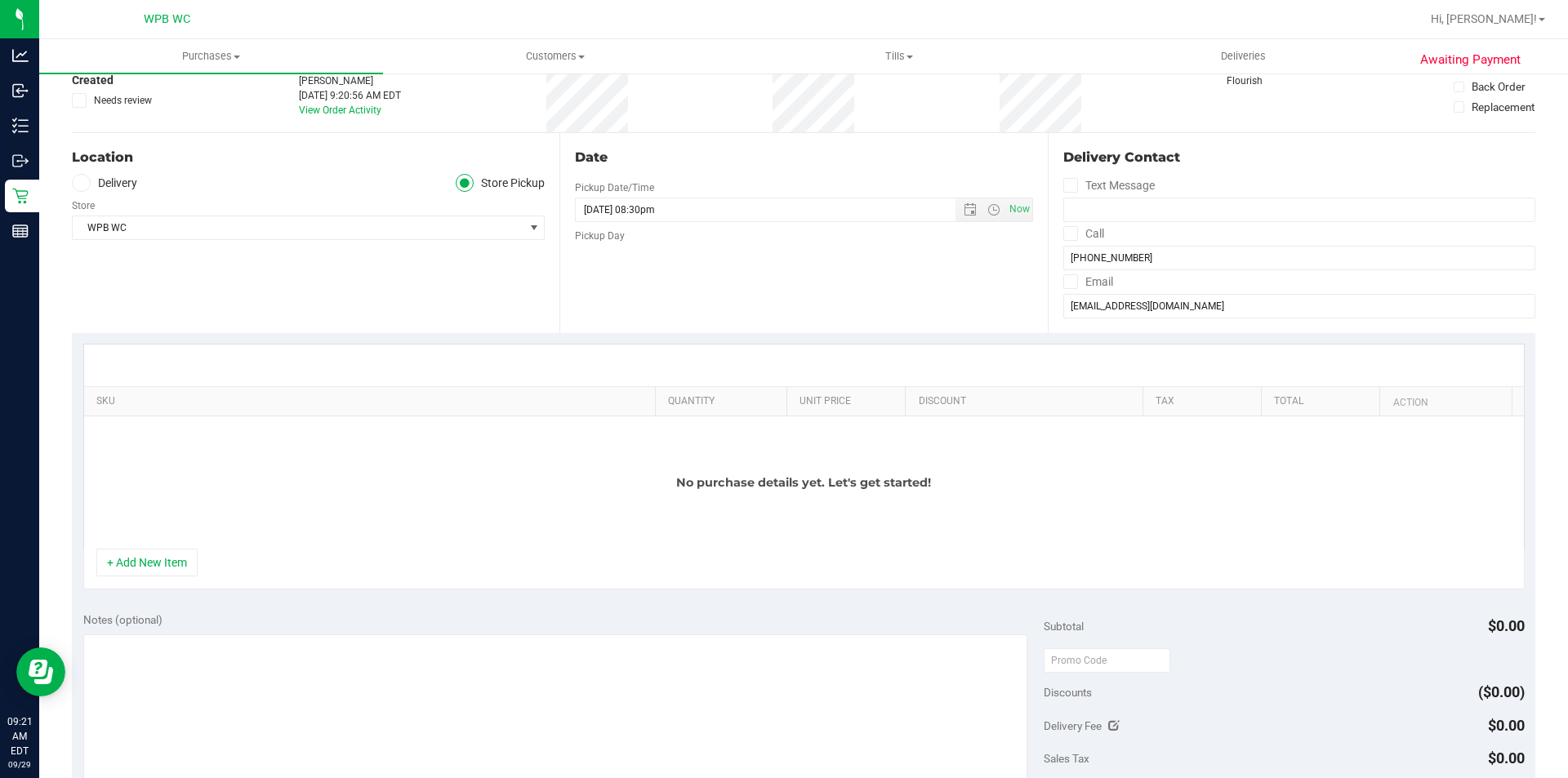
scroll to position [245, 0]
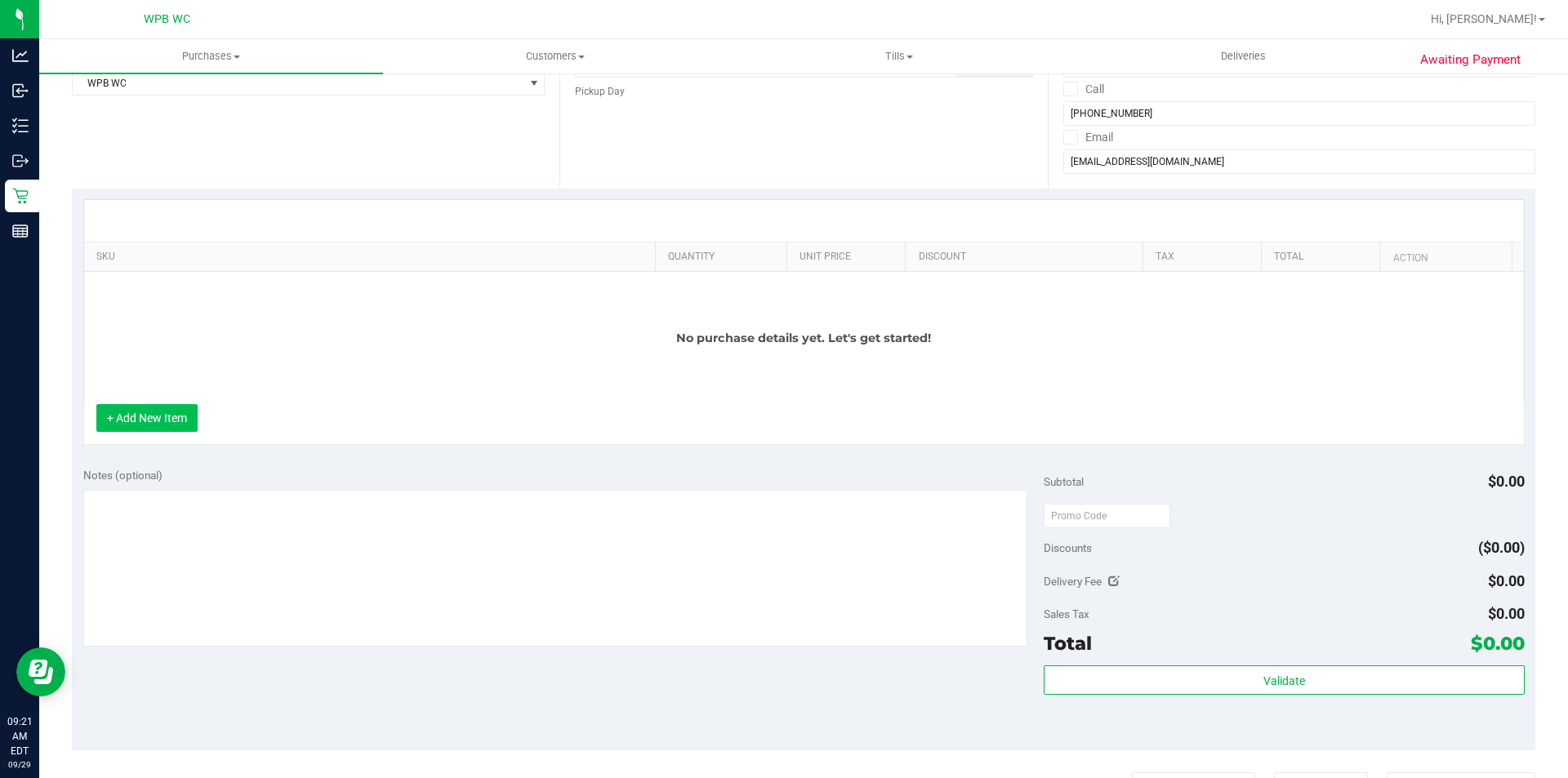
click at [176, 413] on button "+ Add New Item" at bounding box center [147, 418] width 101 height 27
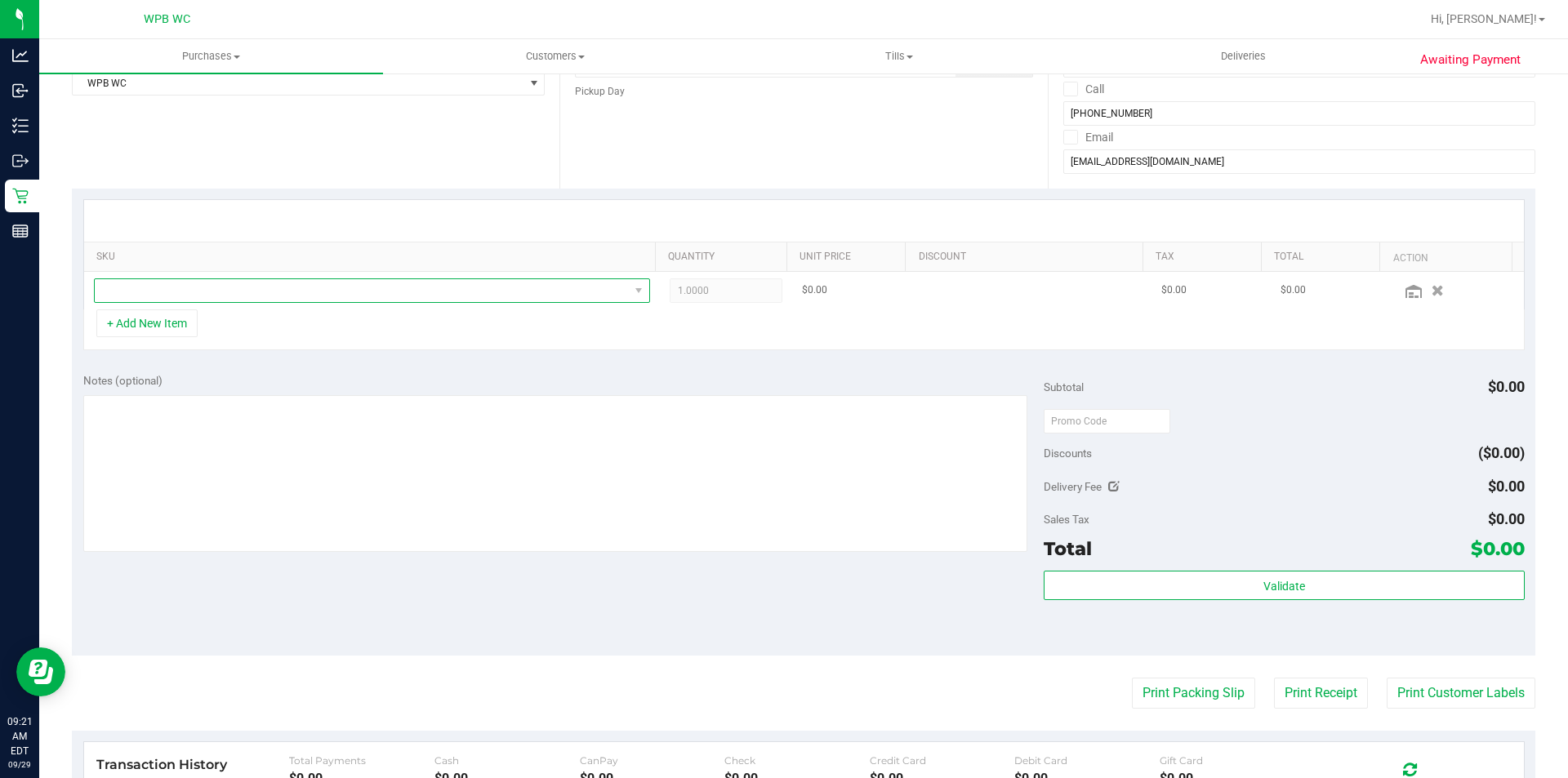
click at [188, 298] on span "NO DATA FOUND" at bounding box center [361, 291] width 534 height 23
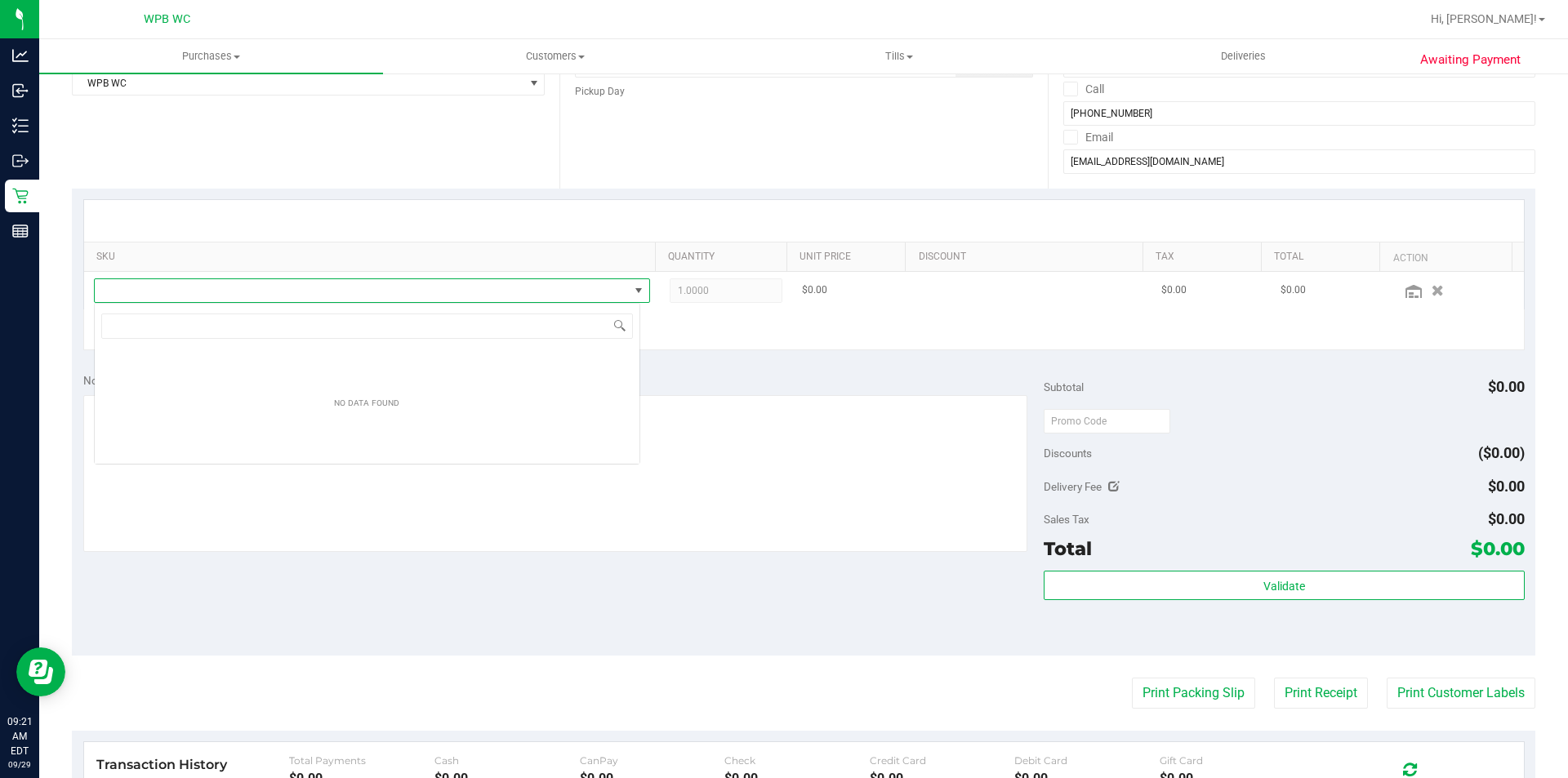
scroll to position [25, 546]
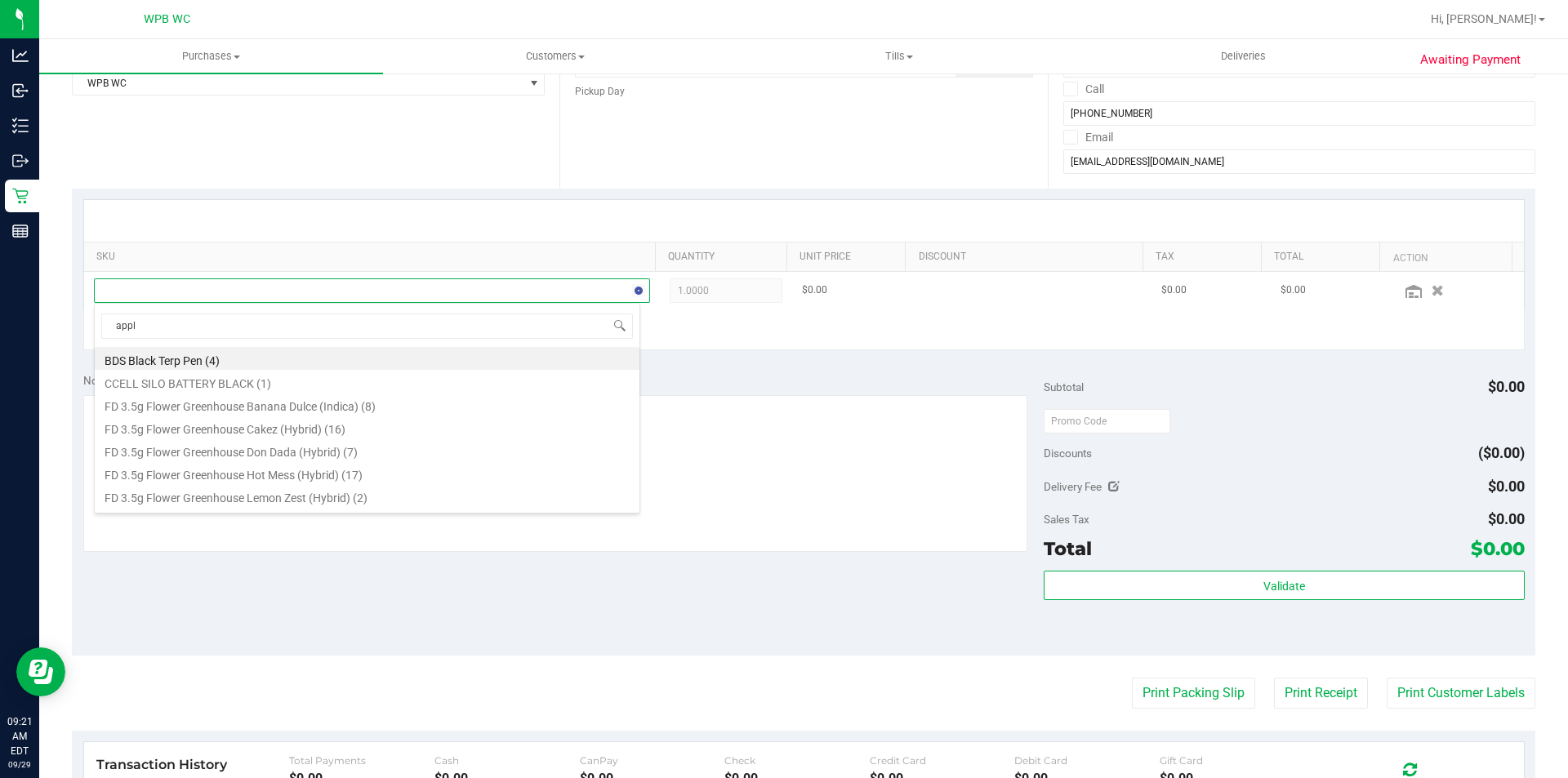
type input "apple"
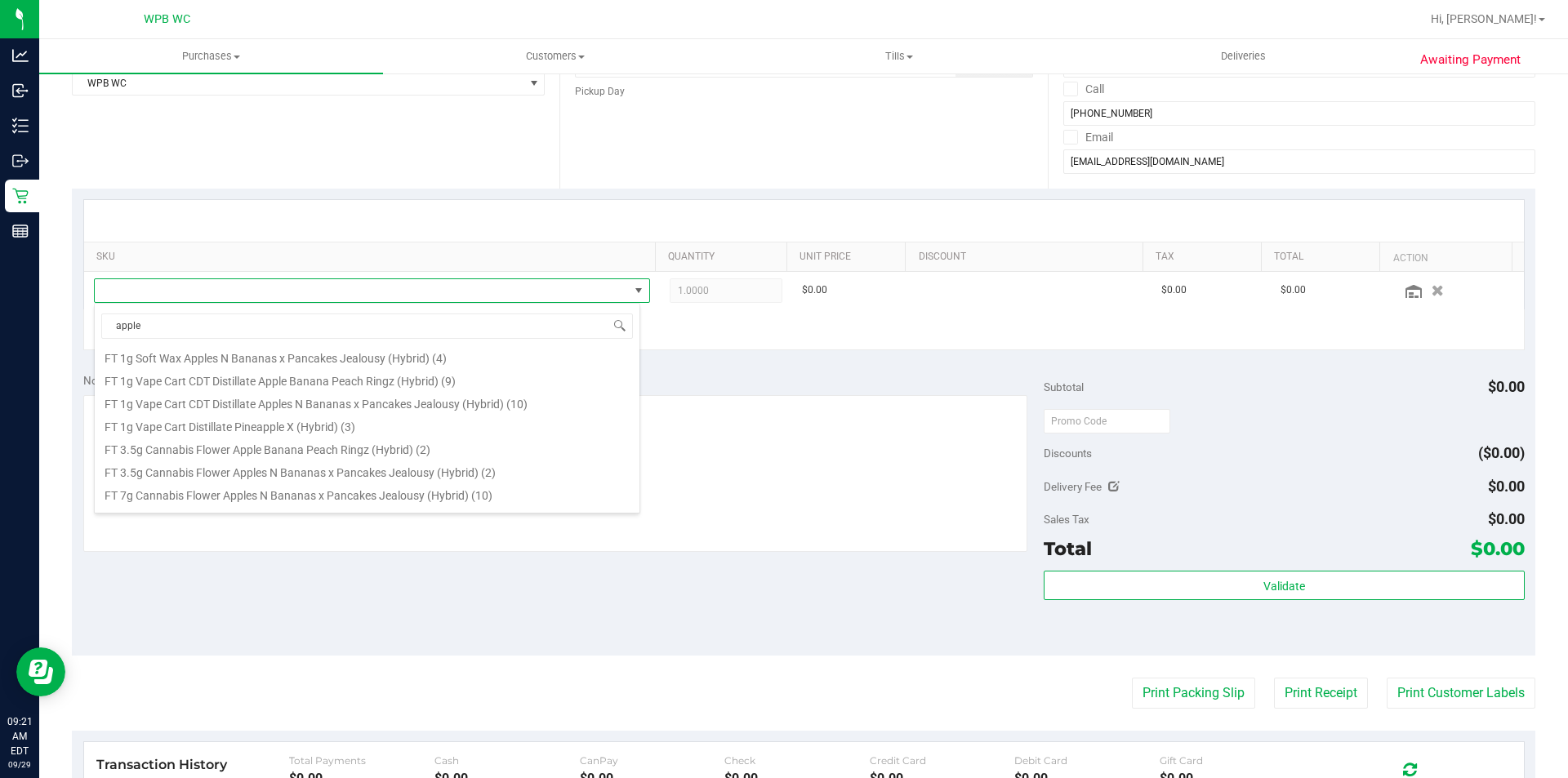
scroll to position [134, 0]
click at [243, 436] on li "FT 3.5g Cannabis Flower Apple Banana Peach Ringz (Hybrid) (2)" at bounding box center [367, 431] width 545 height 23
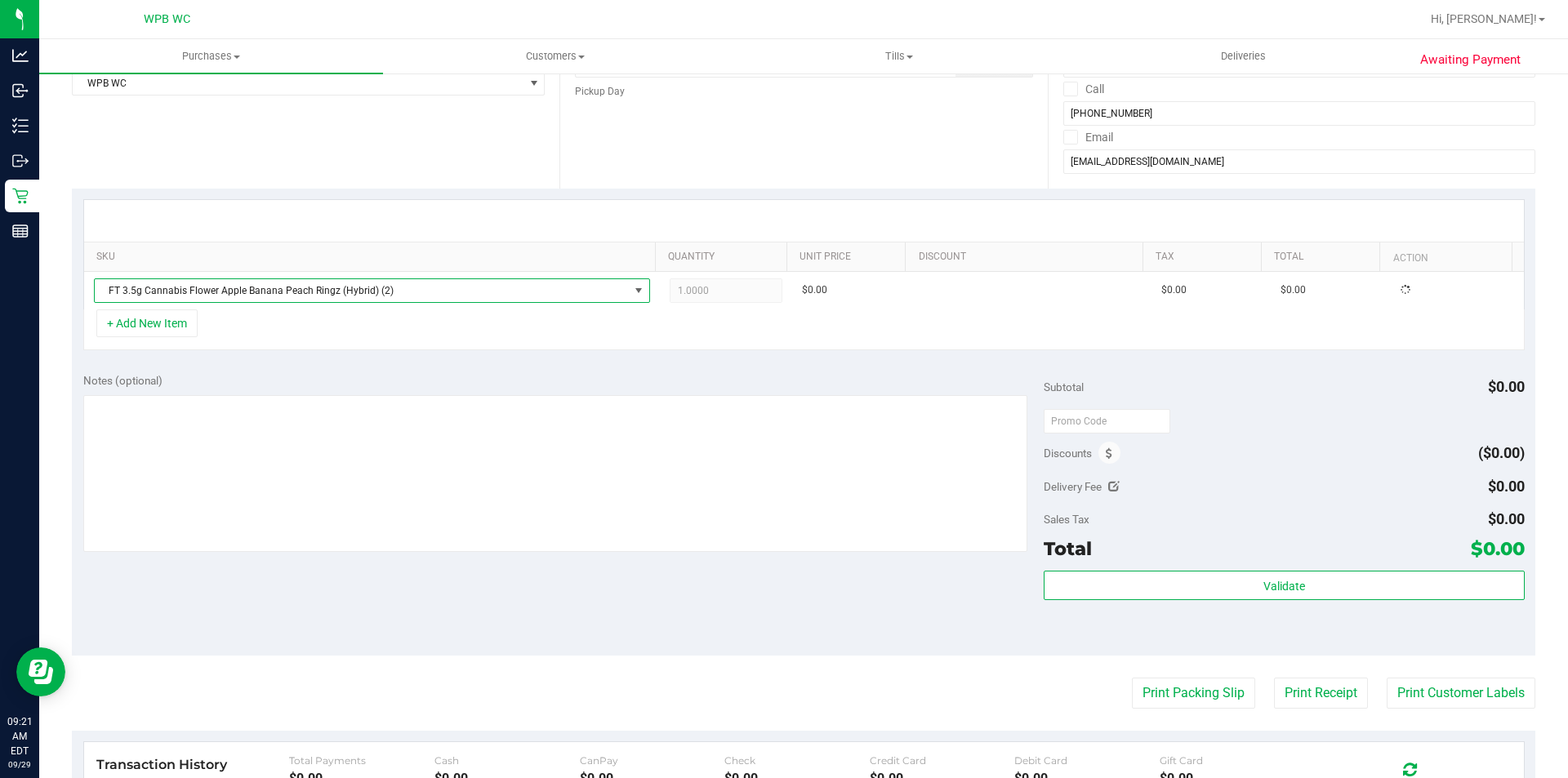
type input "[DATE] 07:00 PM"
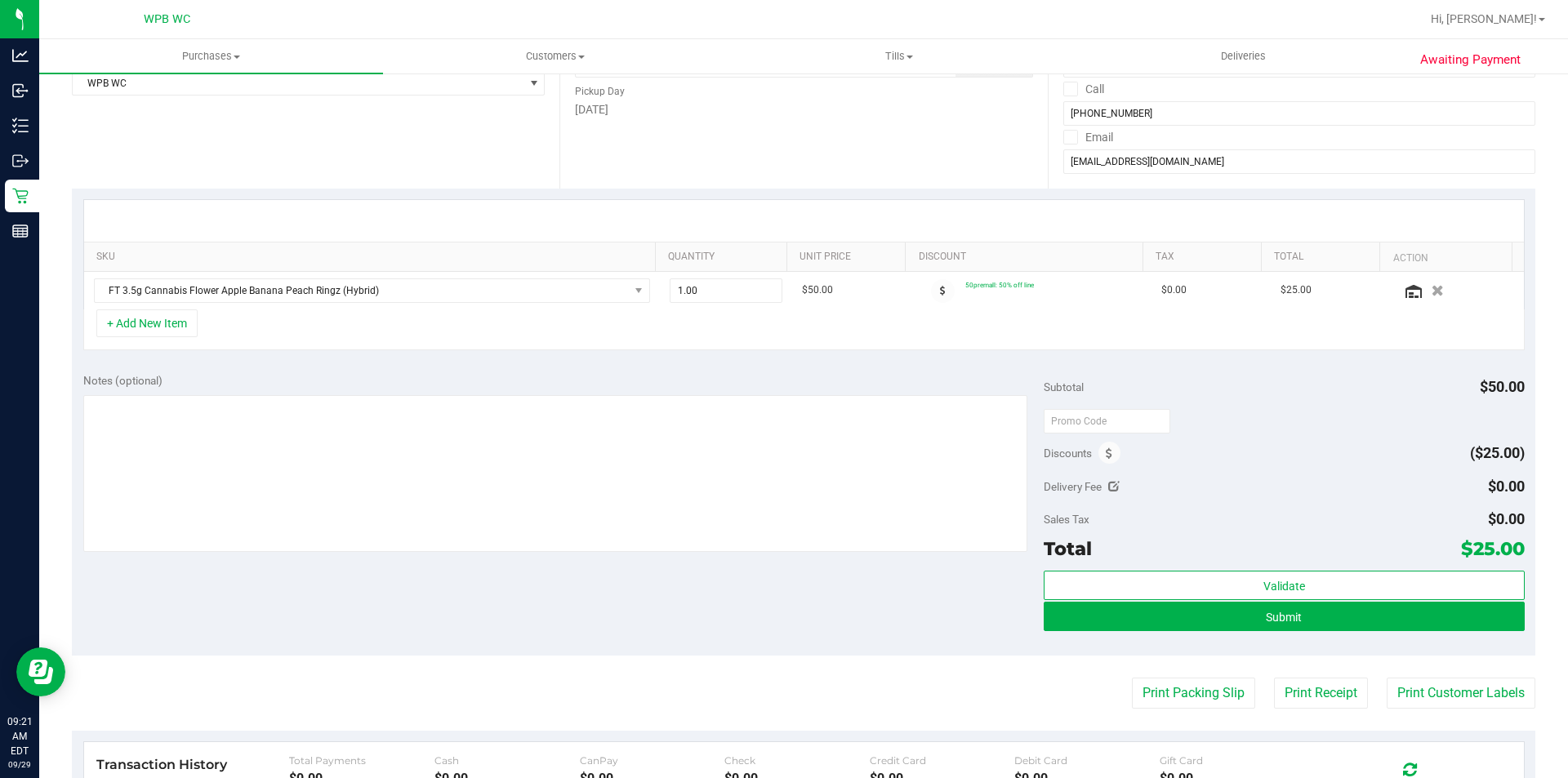
click at [752, 352] on div "SKU Quantity Unit Price Discount Tax Total Action FT 3.5g Cannabis Flower Apple…" at bounding box center [804, 275] width 1463 height 174
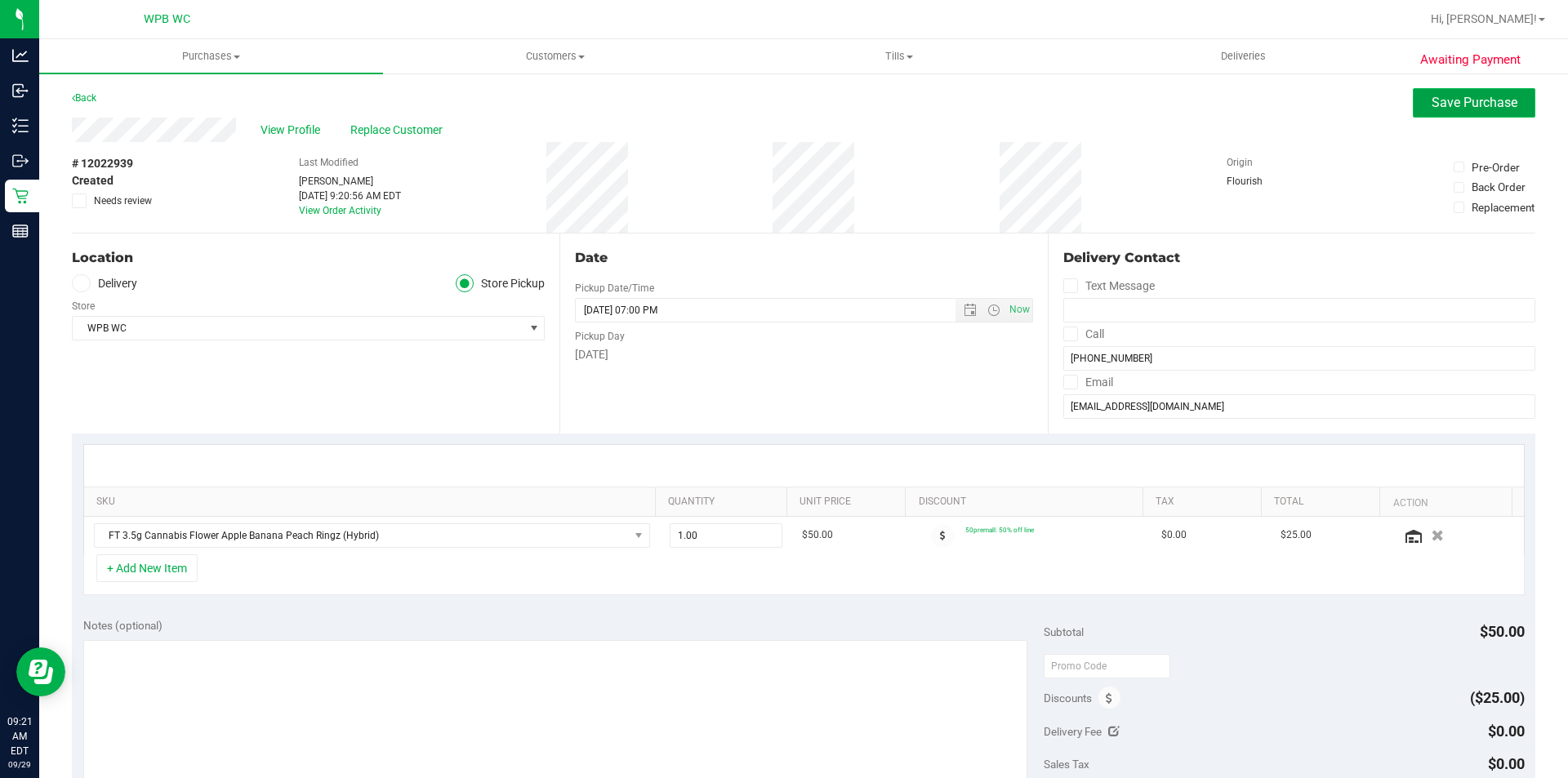
click at [1443, 108] on span "Save Purchase" at bounding box center [1473, 102] width 85 height 16
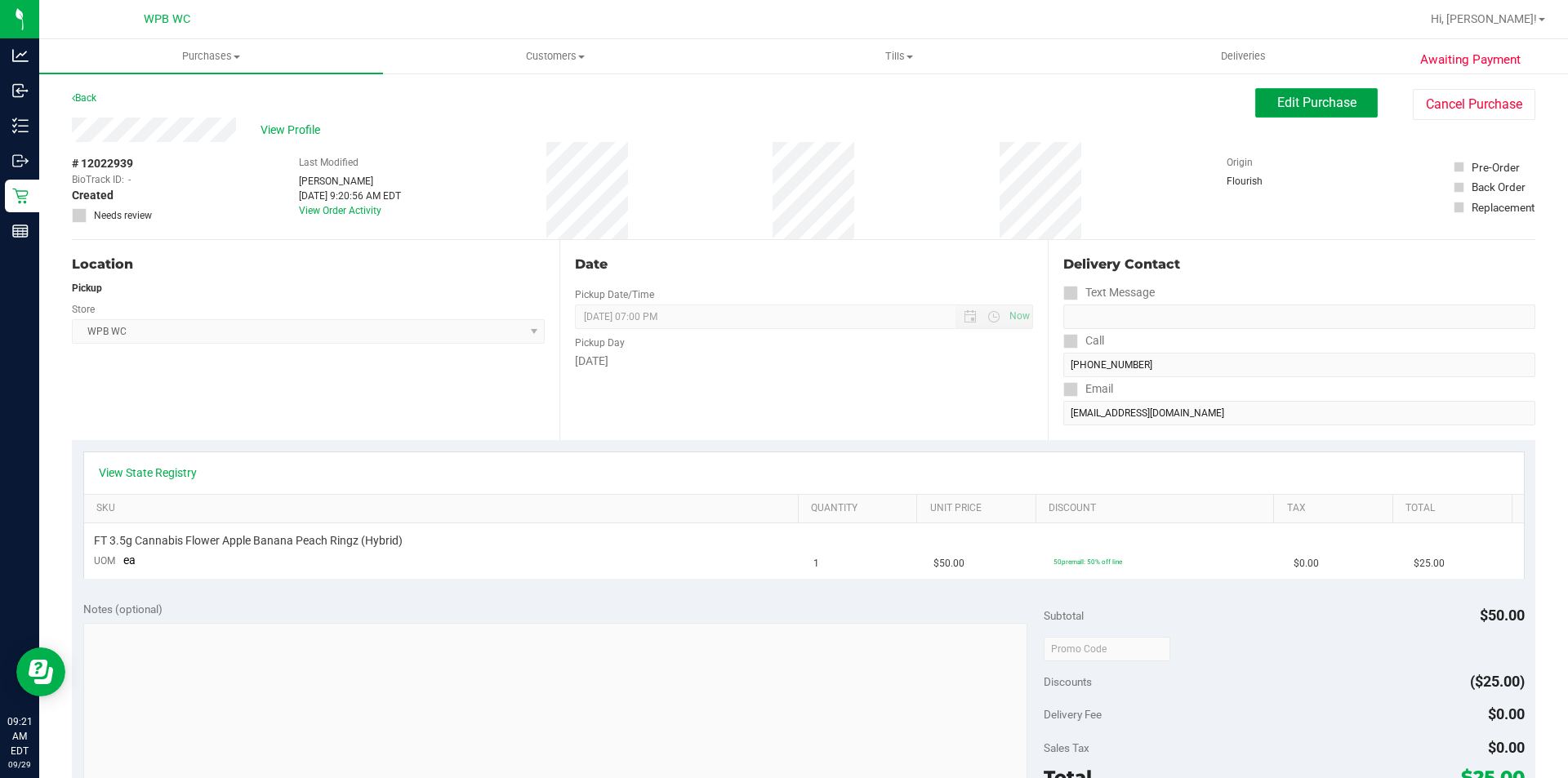
click at [1287, 102] on span "Edit Purchase" at bounding box center [1316, 102] width 79 height 16
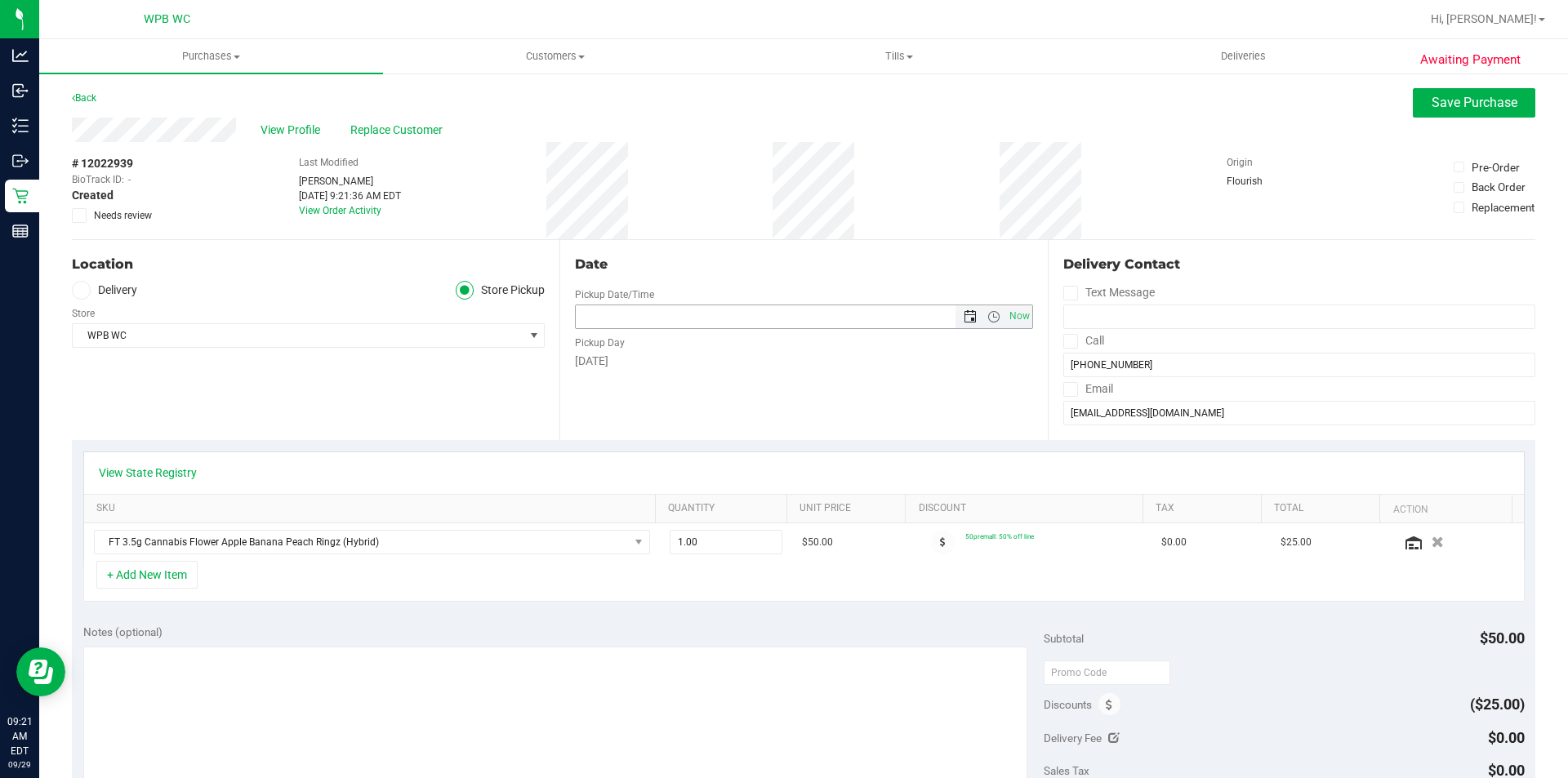
click at [964, 316] on span "Open the date view" at bounding box center [970, 317] width 13 height 13
click at [627, 505] on link "30" at bounding box center [634, 508] width 24 height 25
click at [658, 315] on input "[DATE] 12:00 AM" at bounding box center [779, 317] width 407 height 23
click at [714, 322] on input "[DATE] 8:30 Pm" at bounding box center [779, 317] width 407 height 23
type input "[DATE] 08:30 PM"
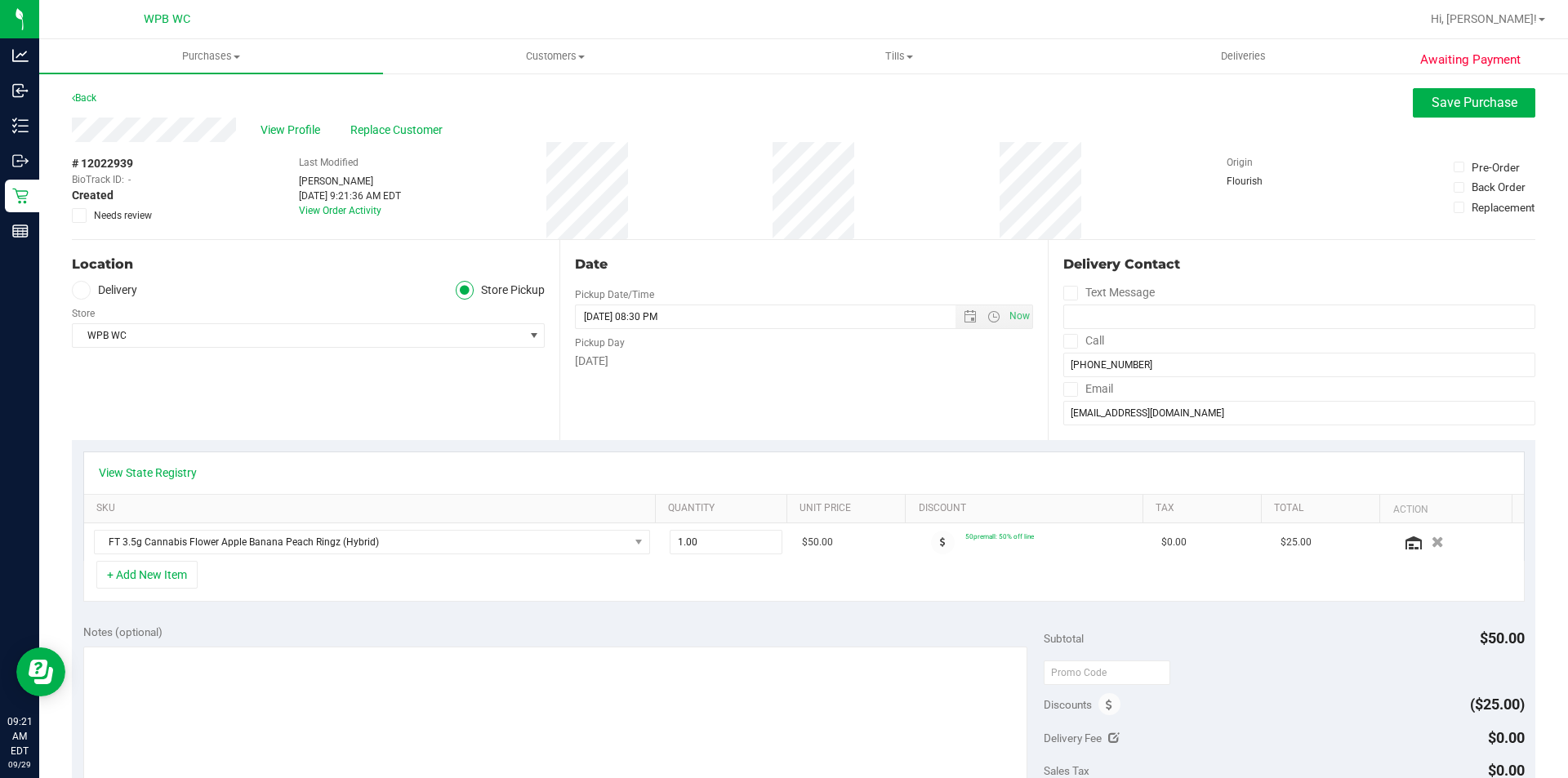
click at [721, 353] on div "[DATE]" at bounding box center [804, 361] width 457 height 17
click at [1504, 106] on span "Save Purchase" at bounding box center [1473, 102] width 85 height 16
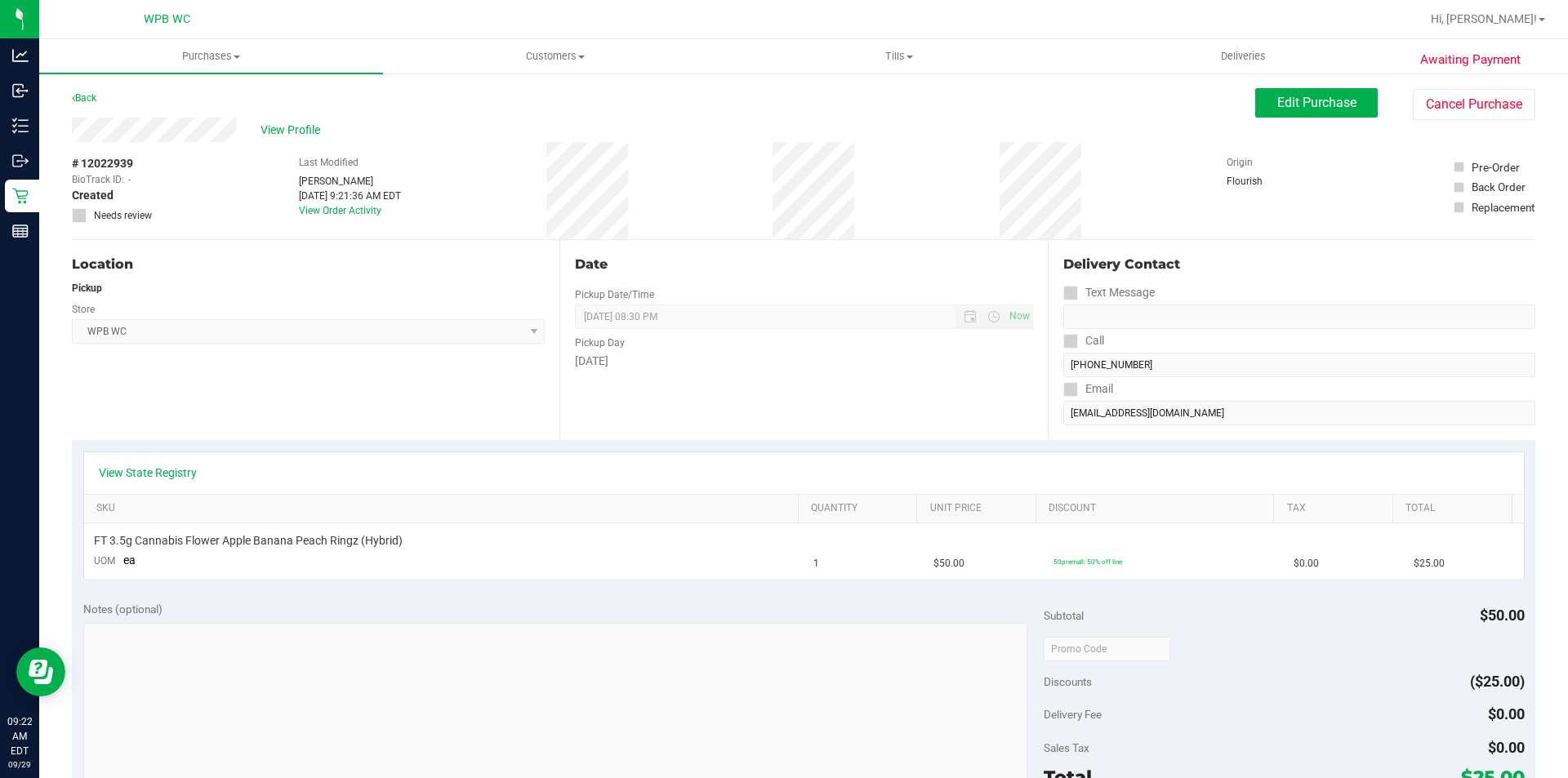
scroll to position [164, 0]
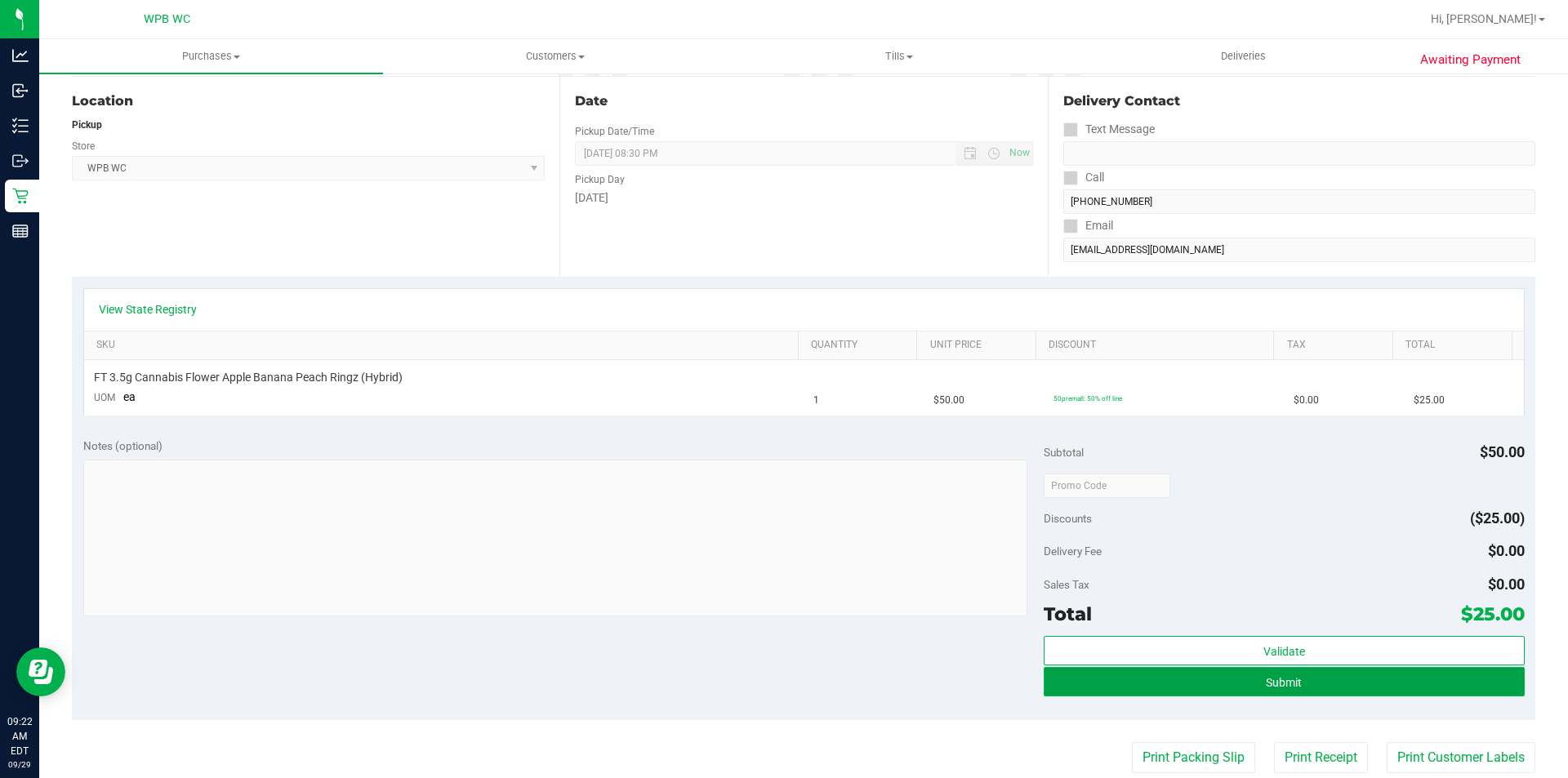
click at [1234, 683] on button "Submit" at bounding box center [1283, 682] width 480 height 29
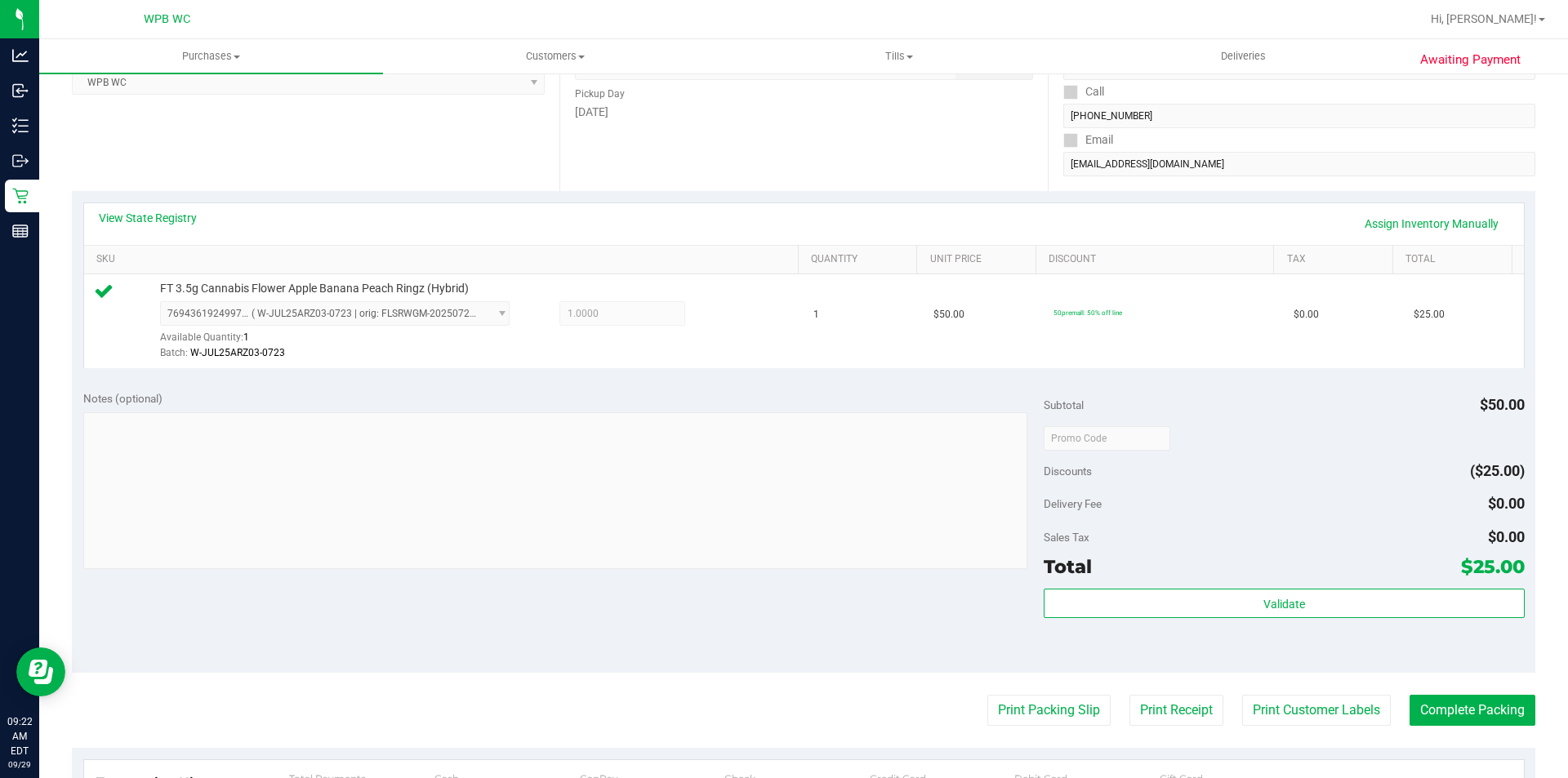
scroll to position [490, 0]
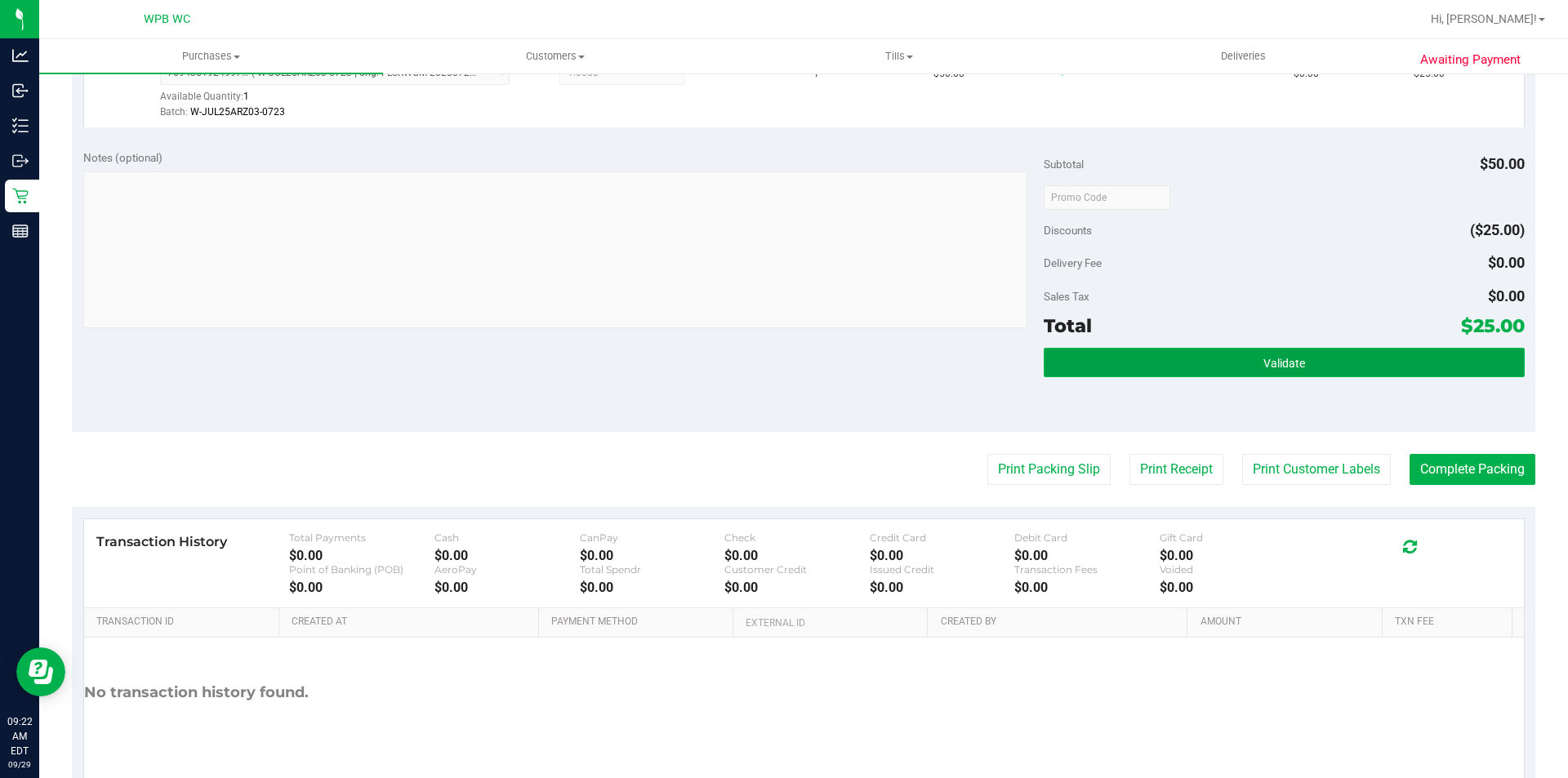
click at [1175, 365] on button "Validate" at bounding box center [1283, 362] width 480 height 29
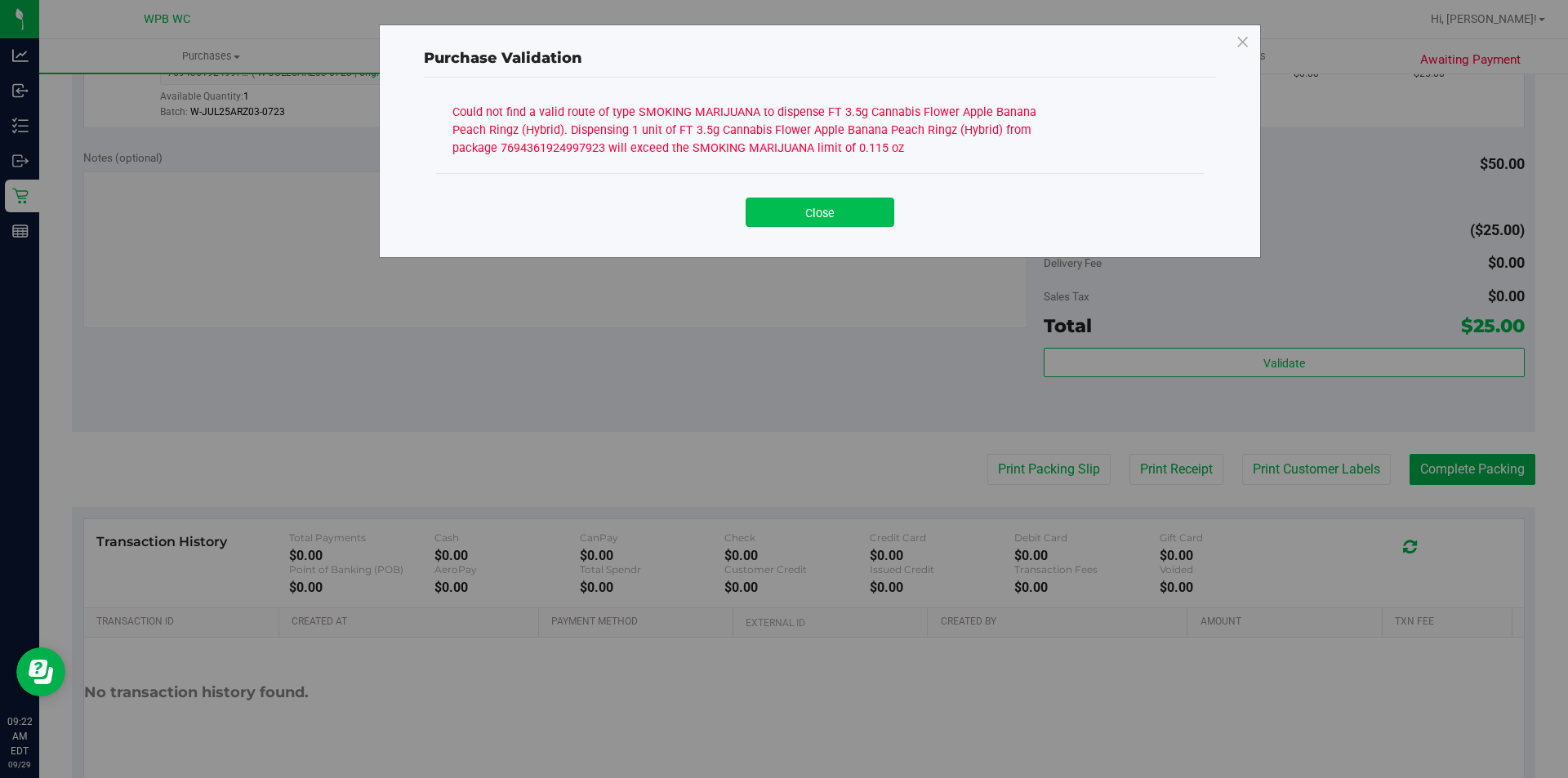
click at [842, 217] on button "Close" at bounding box center [819, 212] width 149 height 29
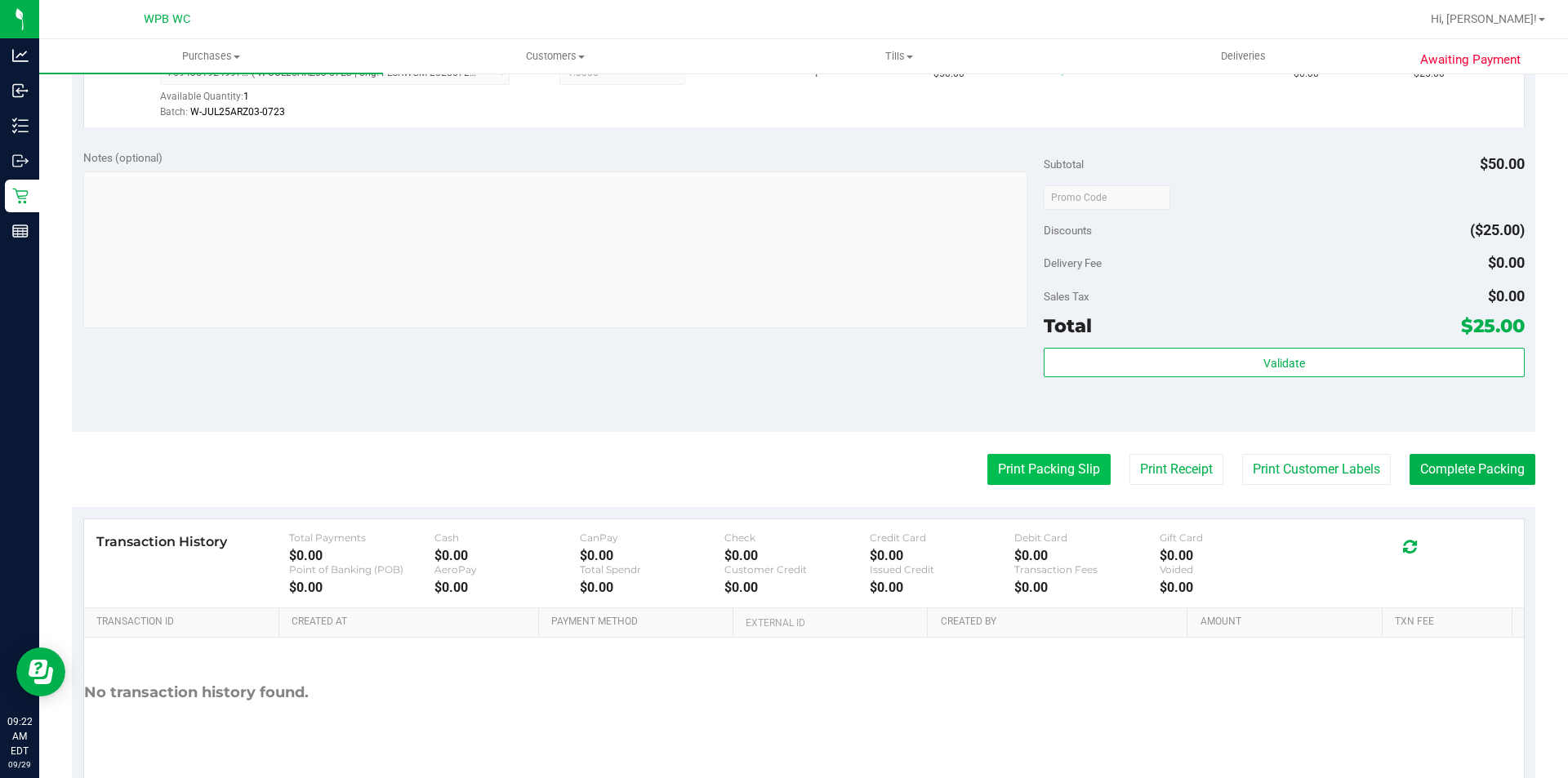
click at [1011, 472] on button "Print Packing Slip" at bounding box center [1048, 469] width 124 height 31
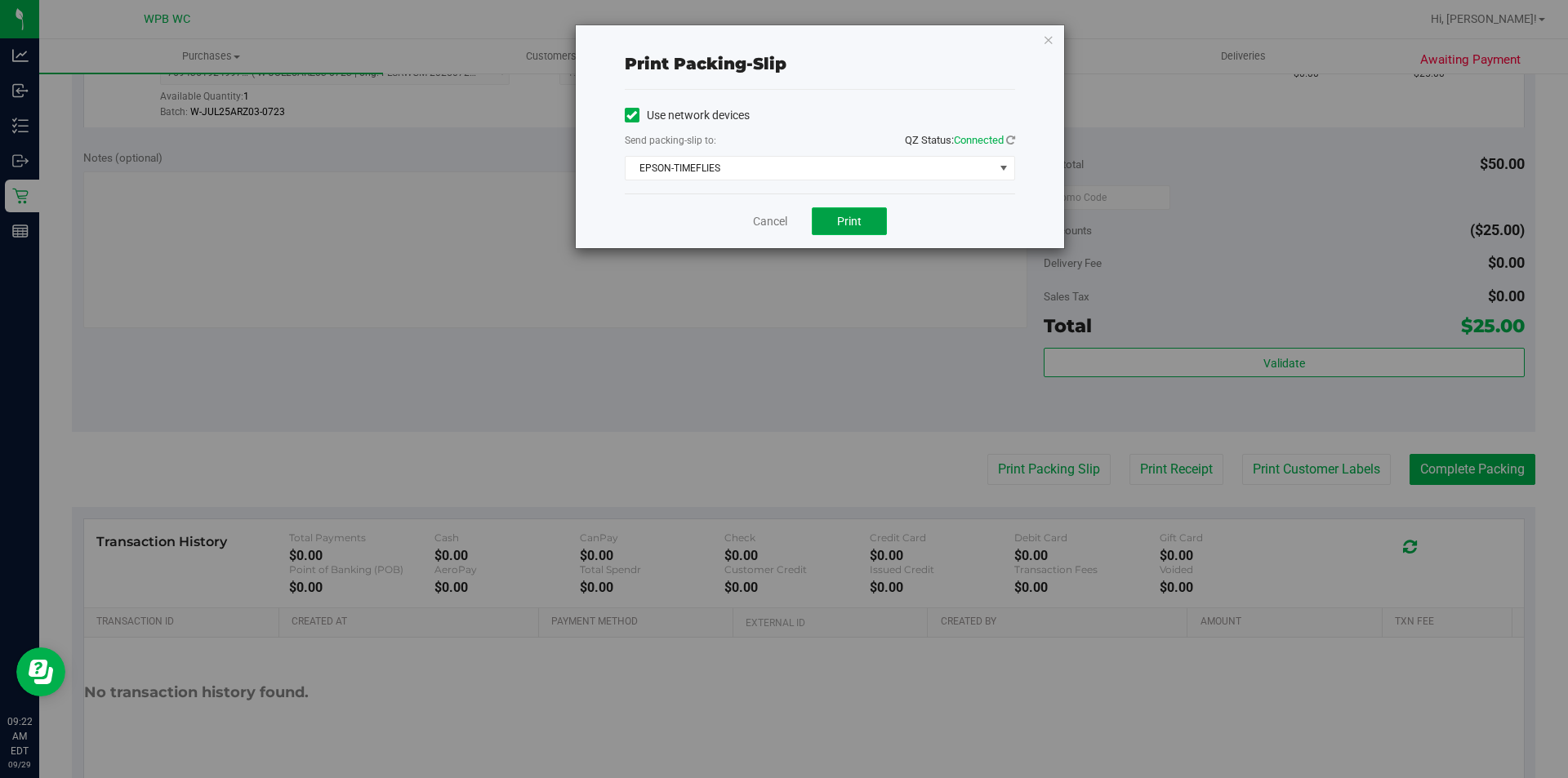
click at [836, 225] on button "Print" at bounding box center [849, 221] width 75 height 27
click at [784, 227] on link "Cancel" at bounding box center [769, 222] width 34 height 17
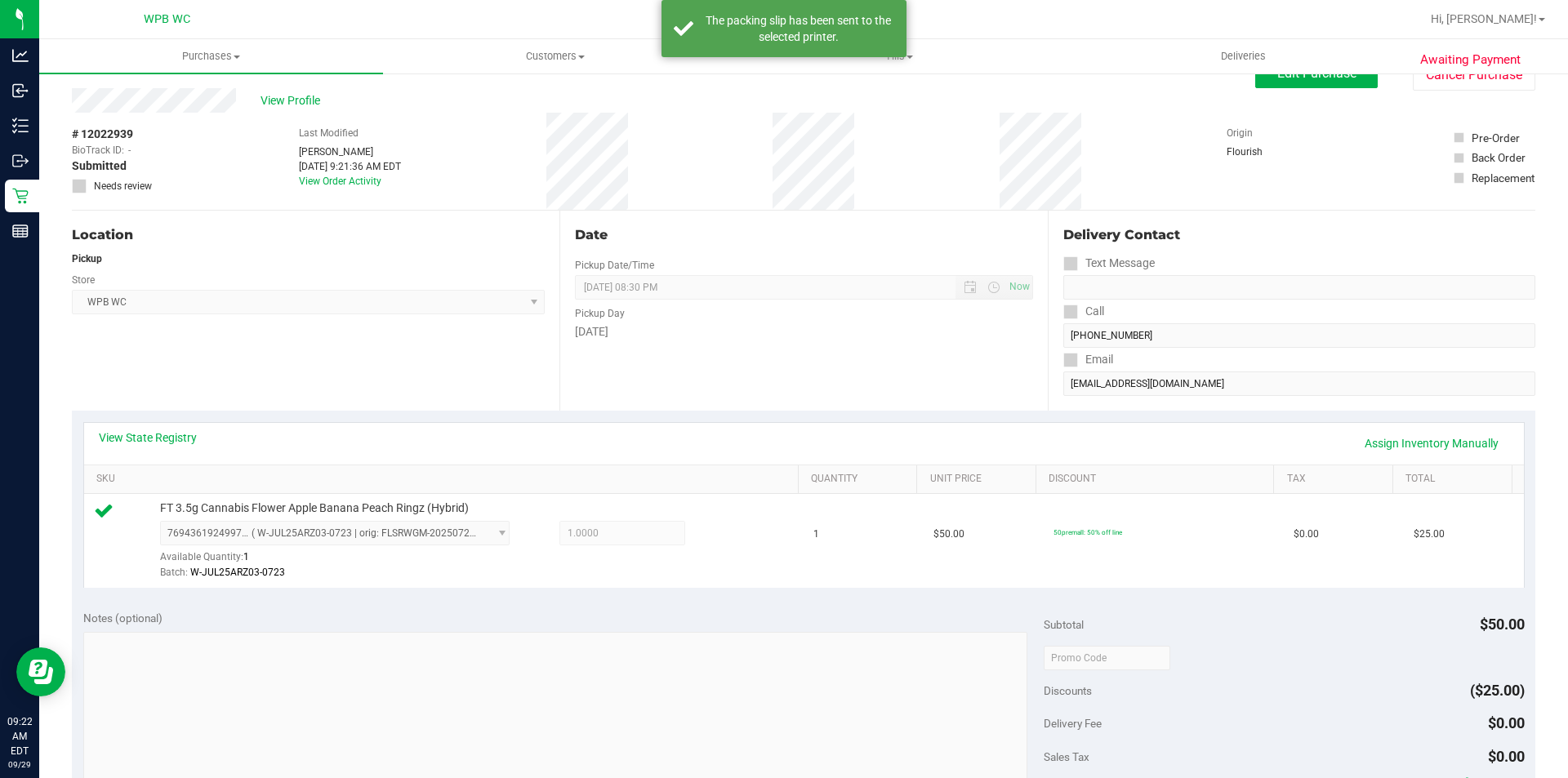
scroll to position [0, 0]
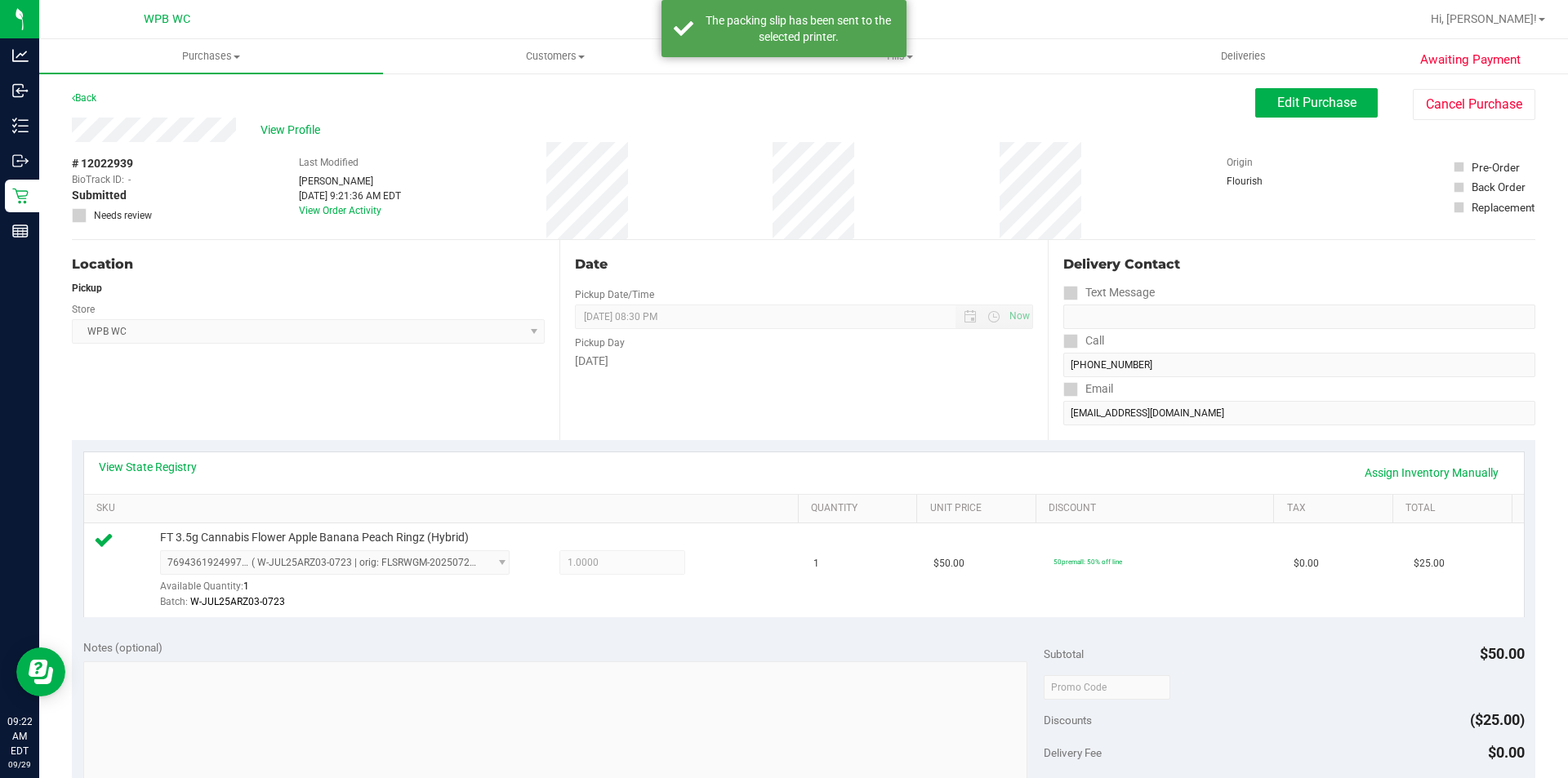
click at [1267, 76] on div "Awaiting Payment Back Edit Purchase Cancel Purchase View Profile # 12022939 Bio…" at bounding box center [803, 704] width 1528 height 1264
click at [1262, 110] on button "Edit Purchase" at bounding box center [1316, 102] width 123 height 29
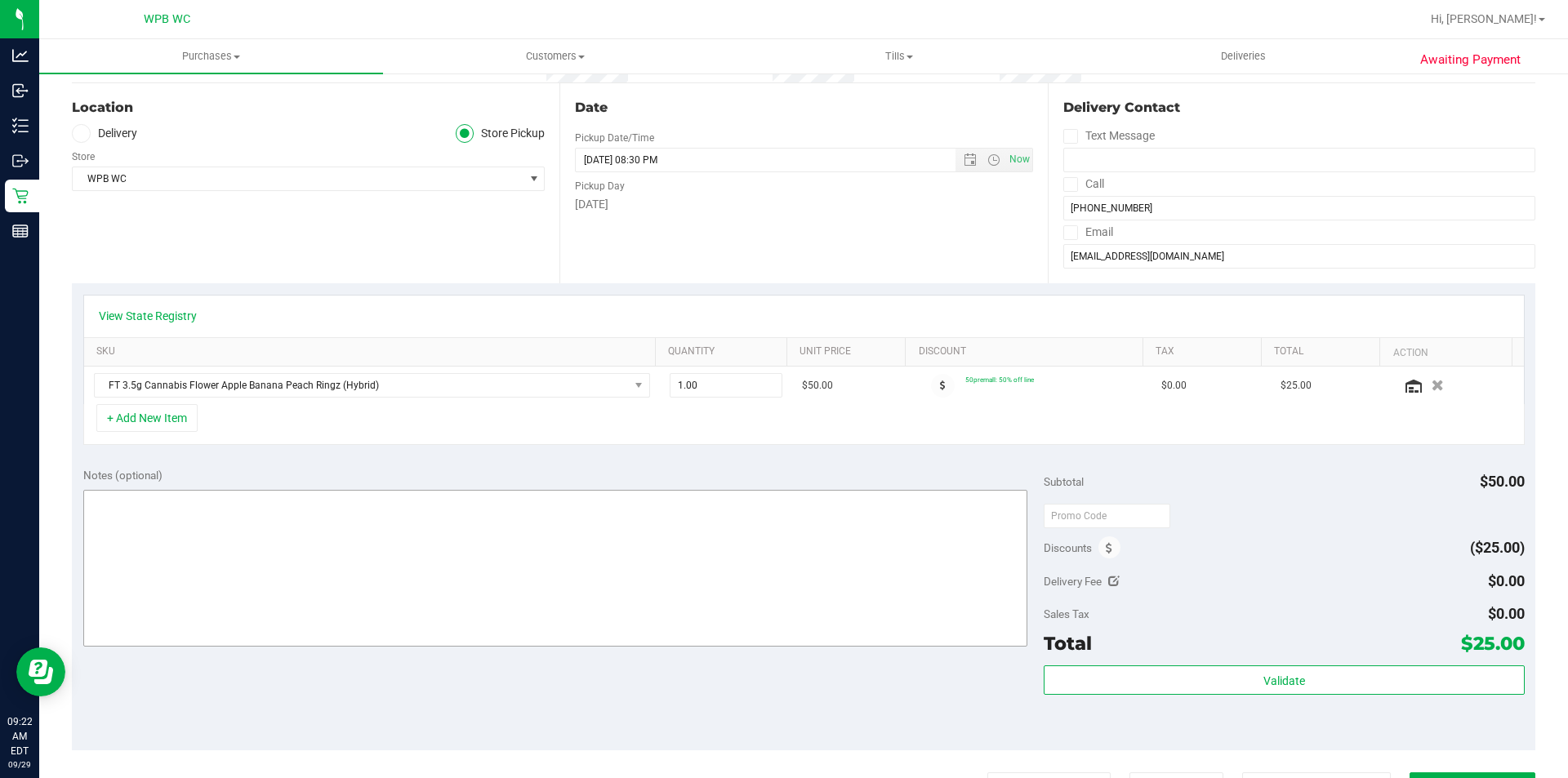
scroll to position [164, 0]
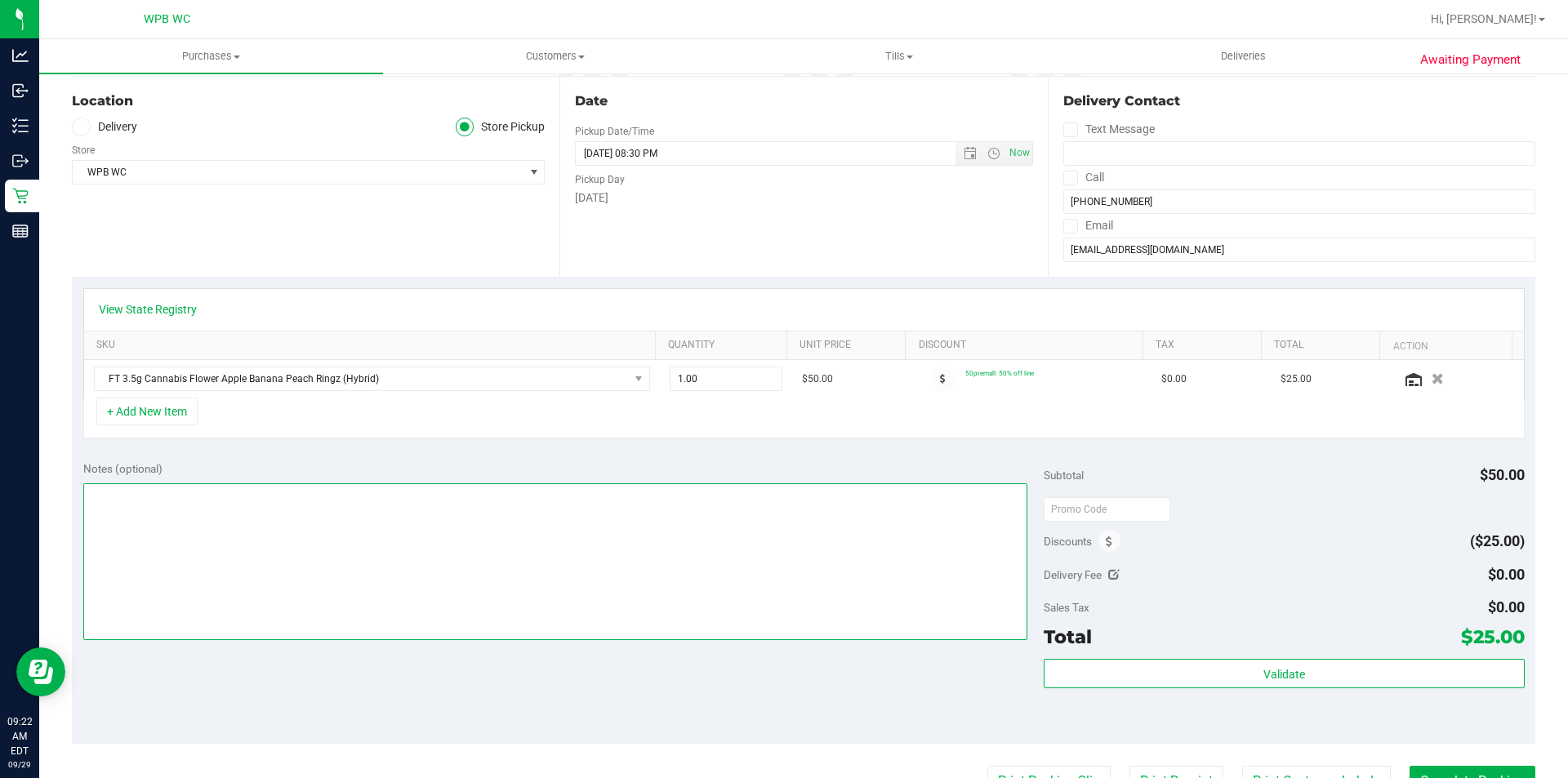
click at [804, 544] on textarea at bounding box center [555, 561] width 945 height 157
click at [469, 492] on textarea at bounding box center [555, 561] width 945 height 157
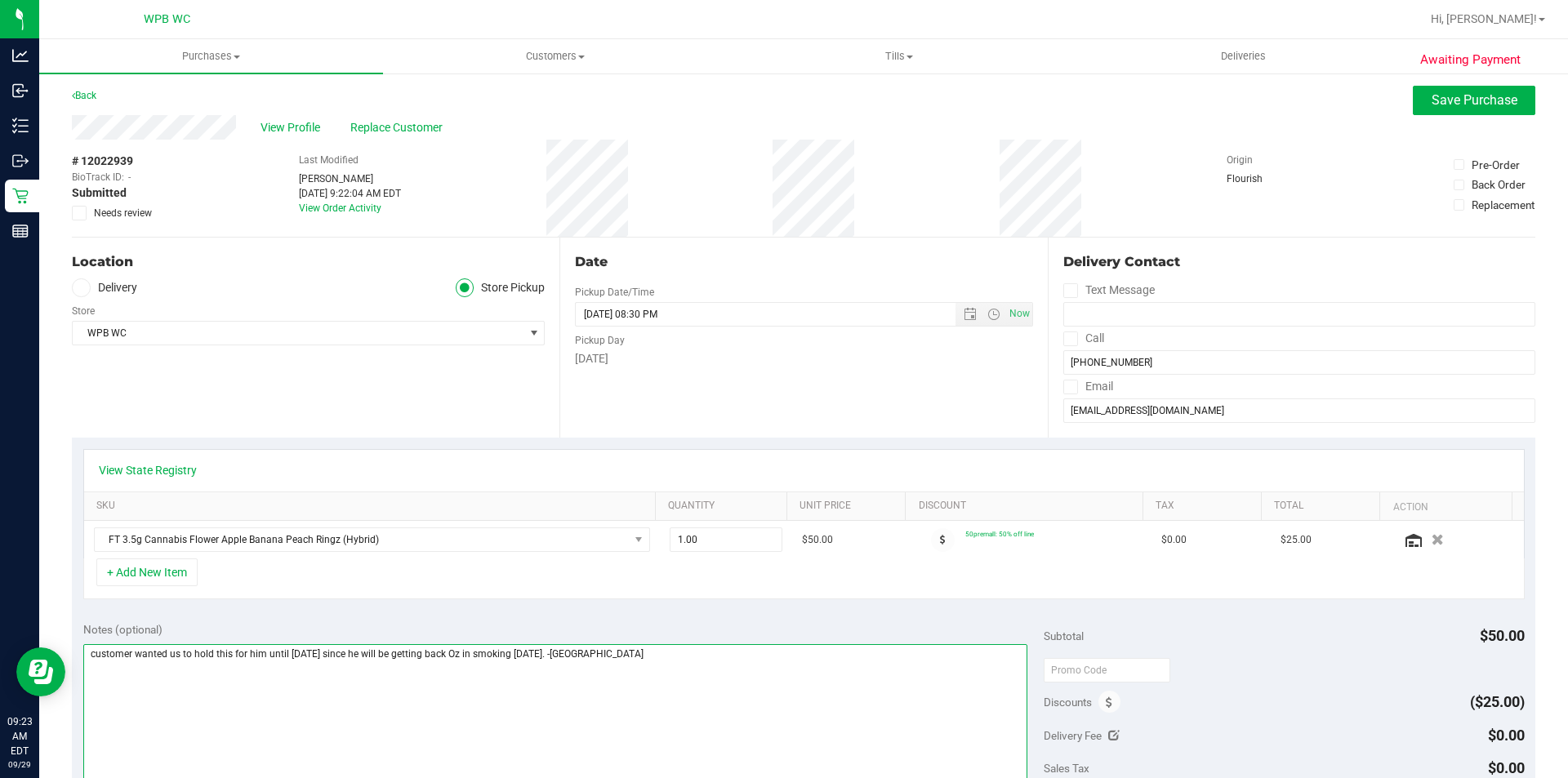
scroll to position [0, 0]
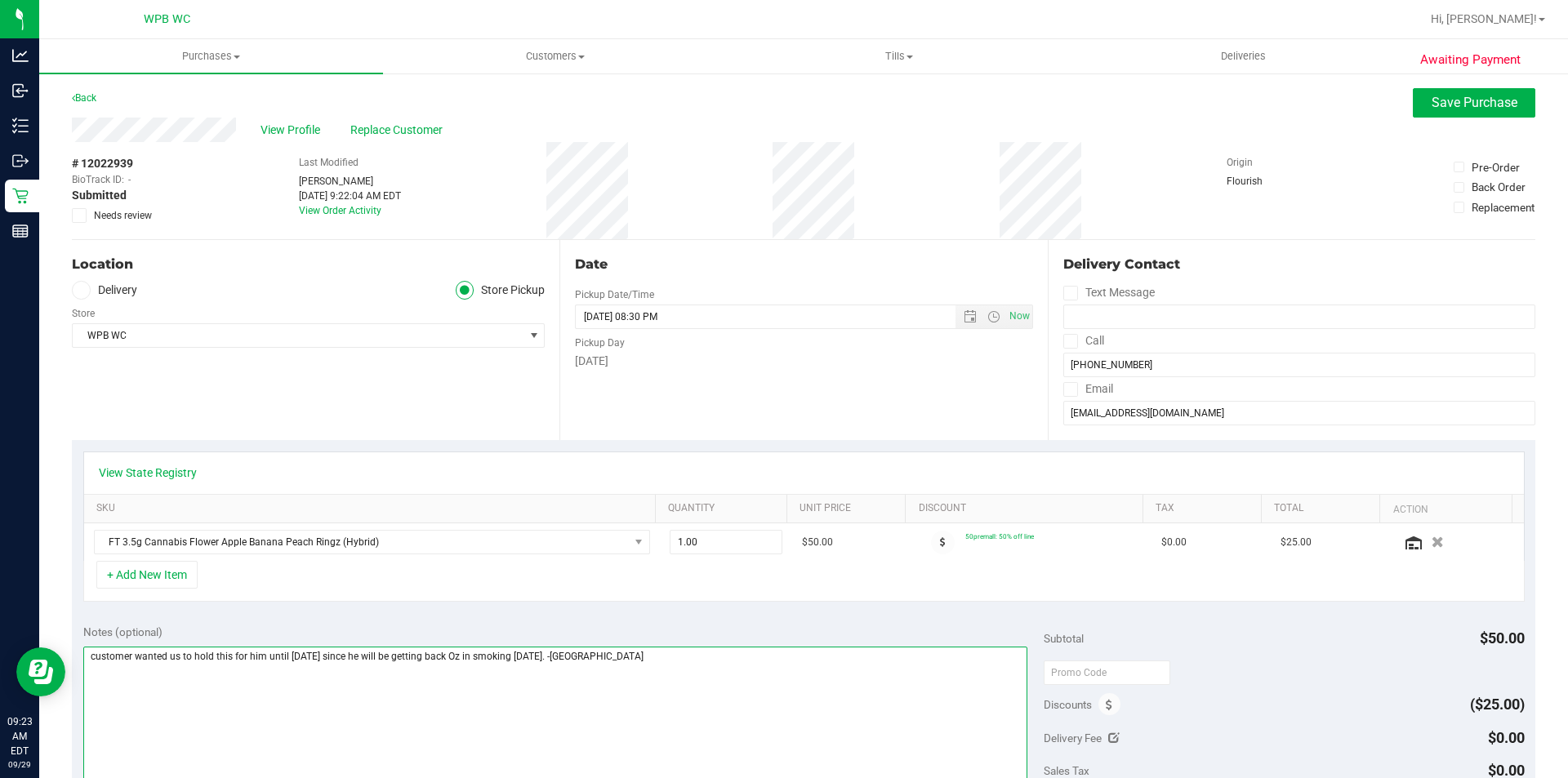
type textarea "customer wanted us to hold this for him until [DATE] since he will be getting b…"
click at [131, 223] on span "Needs review" at bounding box center [123, 216] width 58 height 15
click at [0, 0] on input "Needs review" at bounding box center [0, 0] width 0 height 0
click at [1448, 106] on span "Save Purchase" at bounding box center [1473, 102] width 85 height 16
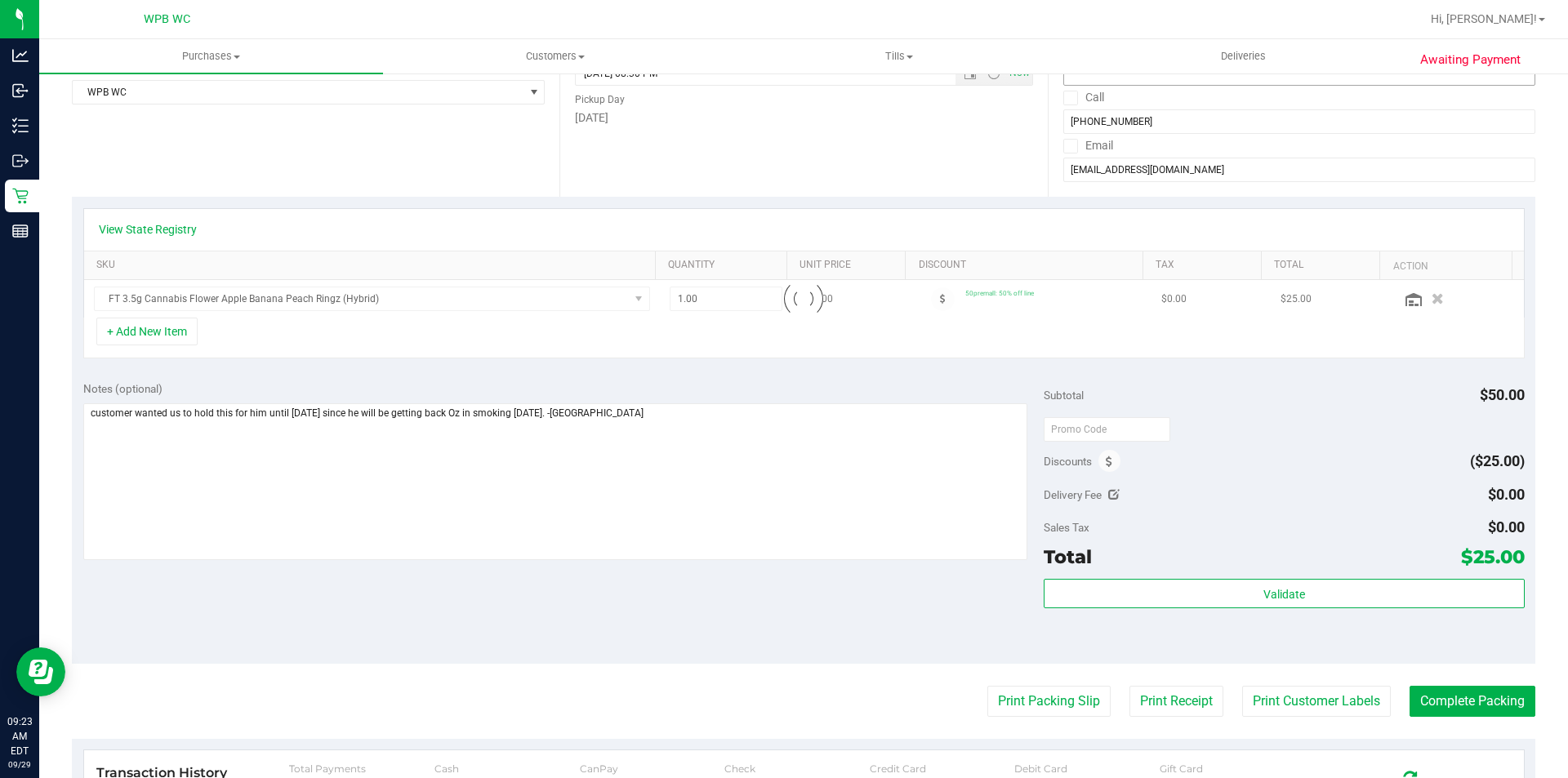
scroll to position [245, 0]
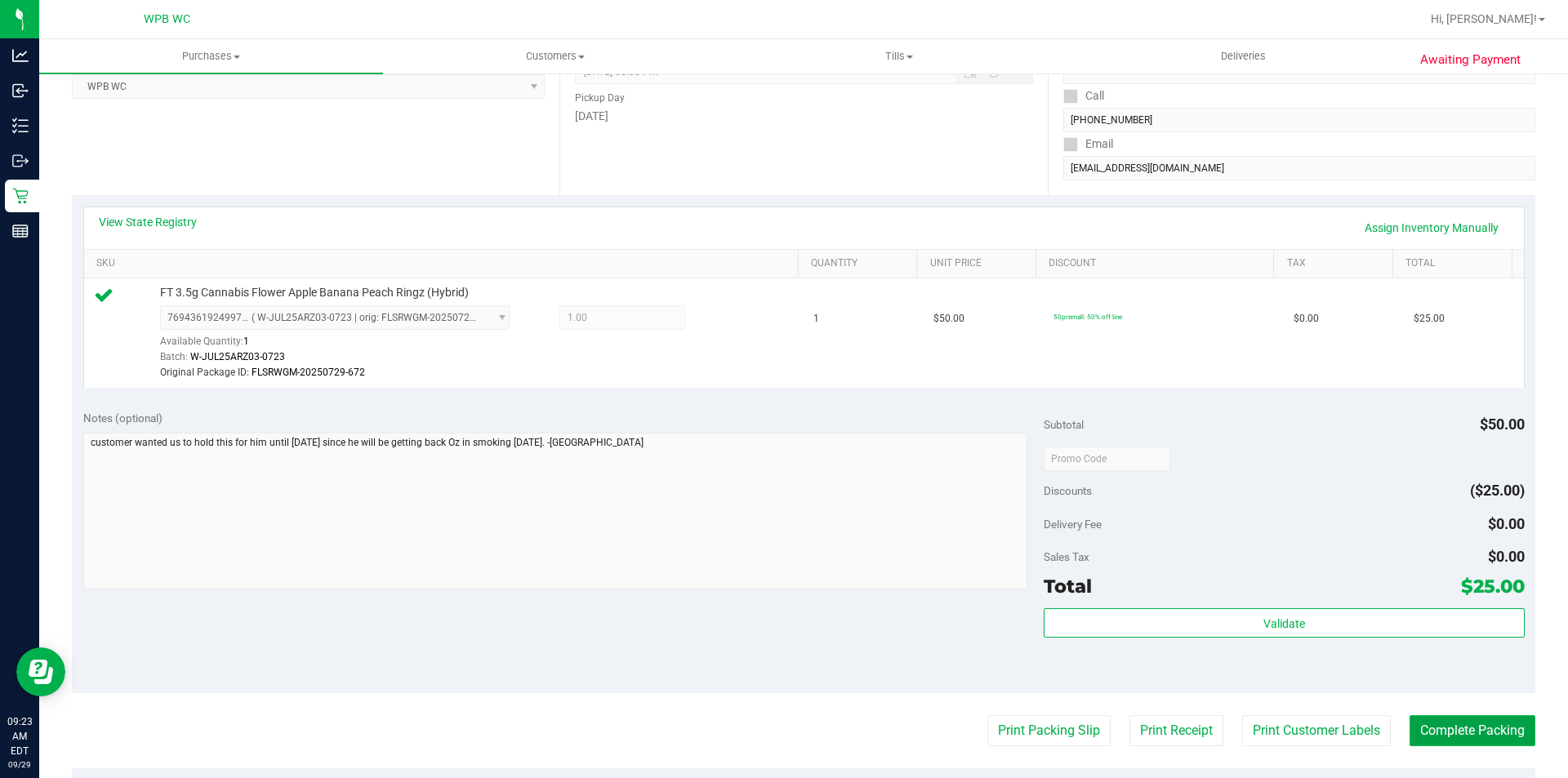
click at [1498, 733] on button "Complete Packing" at bounding box center [1472, 731] width 125 height 31
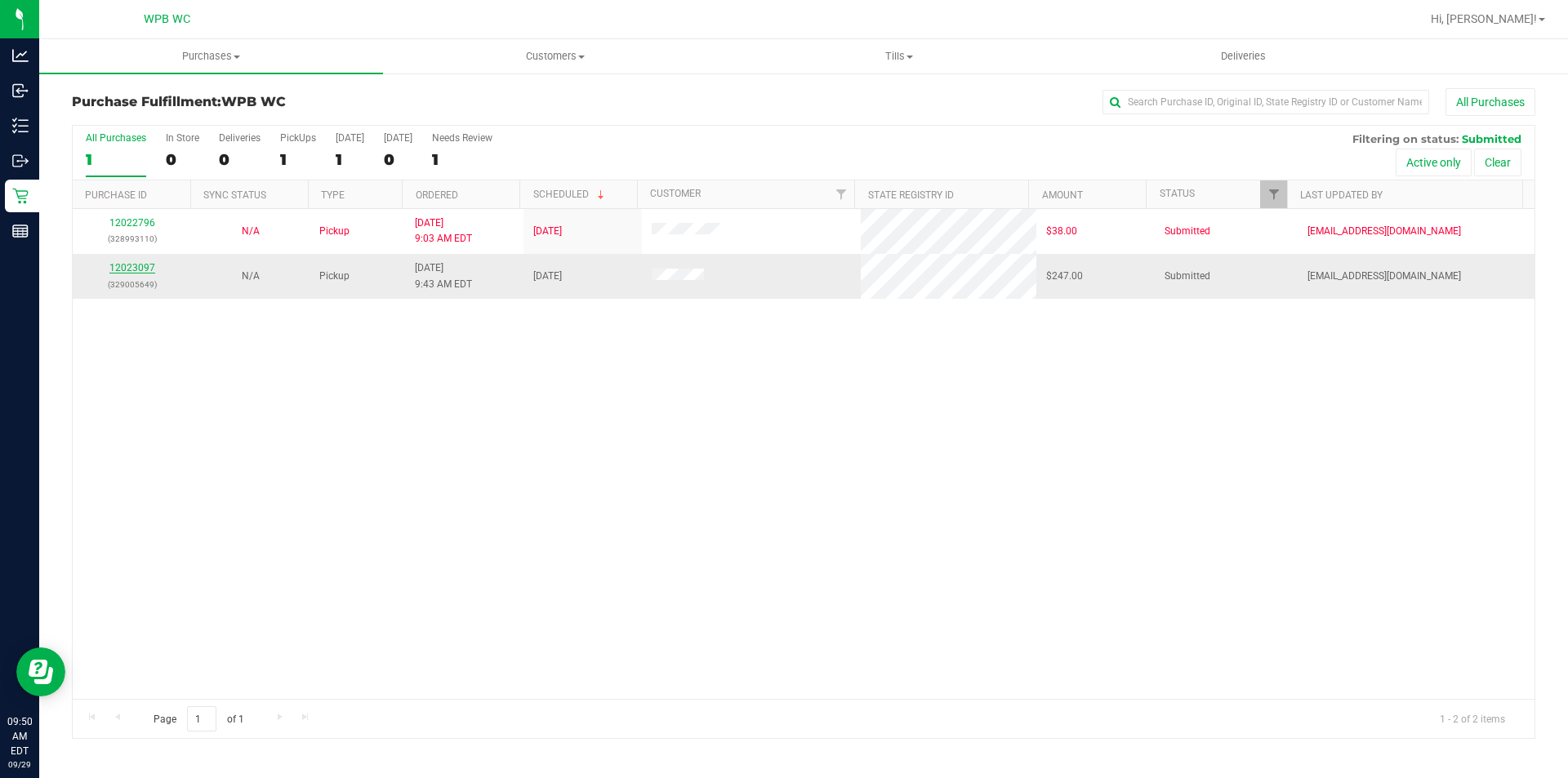
click at [137, 264] on link "12023097" at bounding box center [132, 268] width 46 height 12
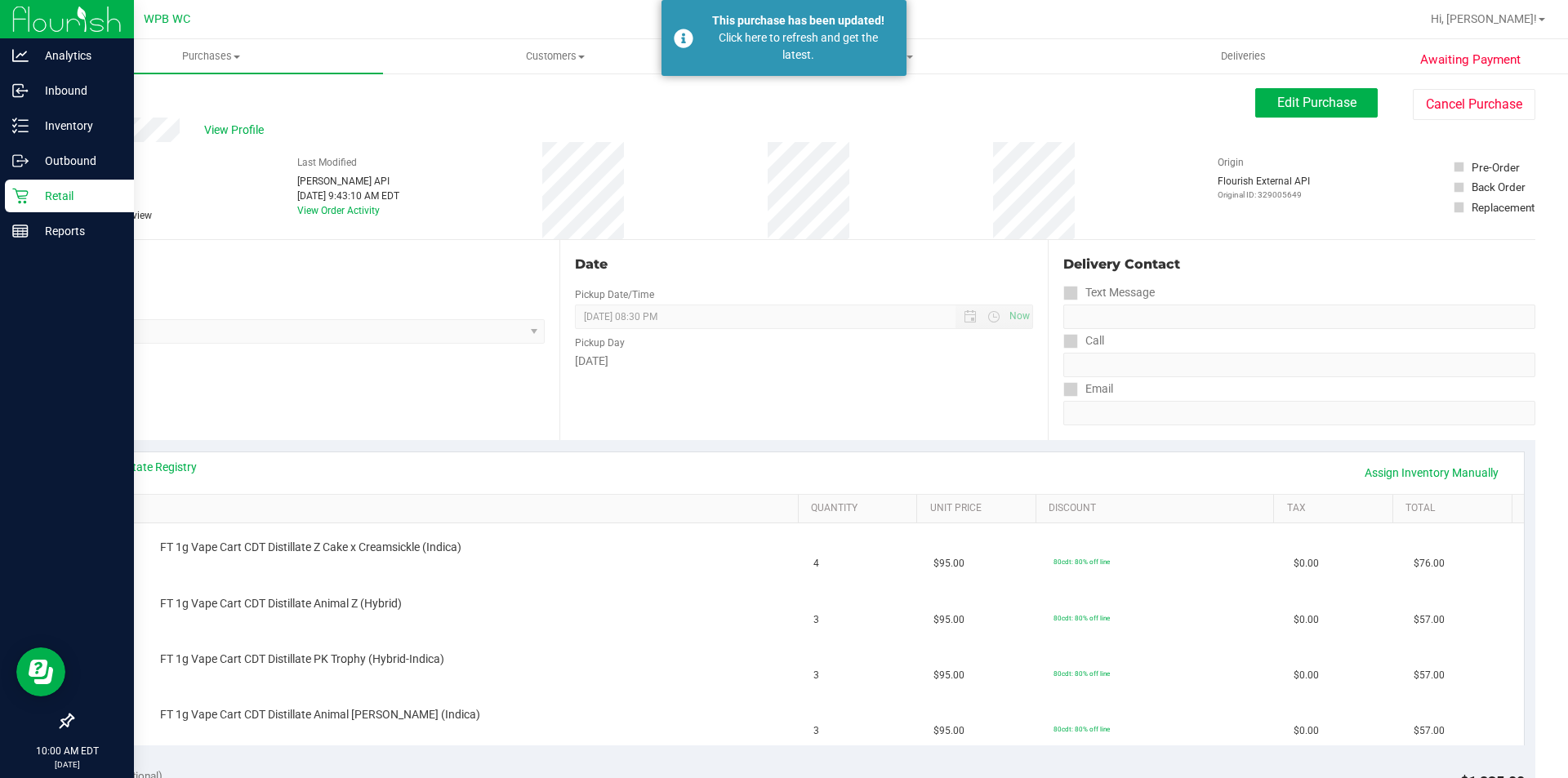
click at [22, 196] on icon at bounding box center [20, 196] width 16 height 16
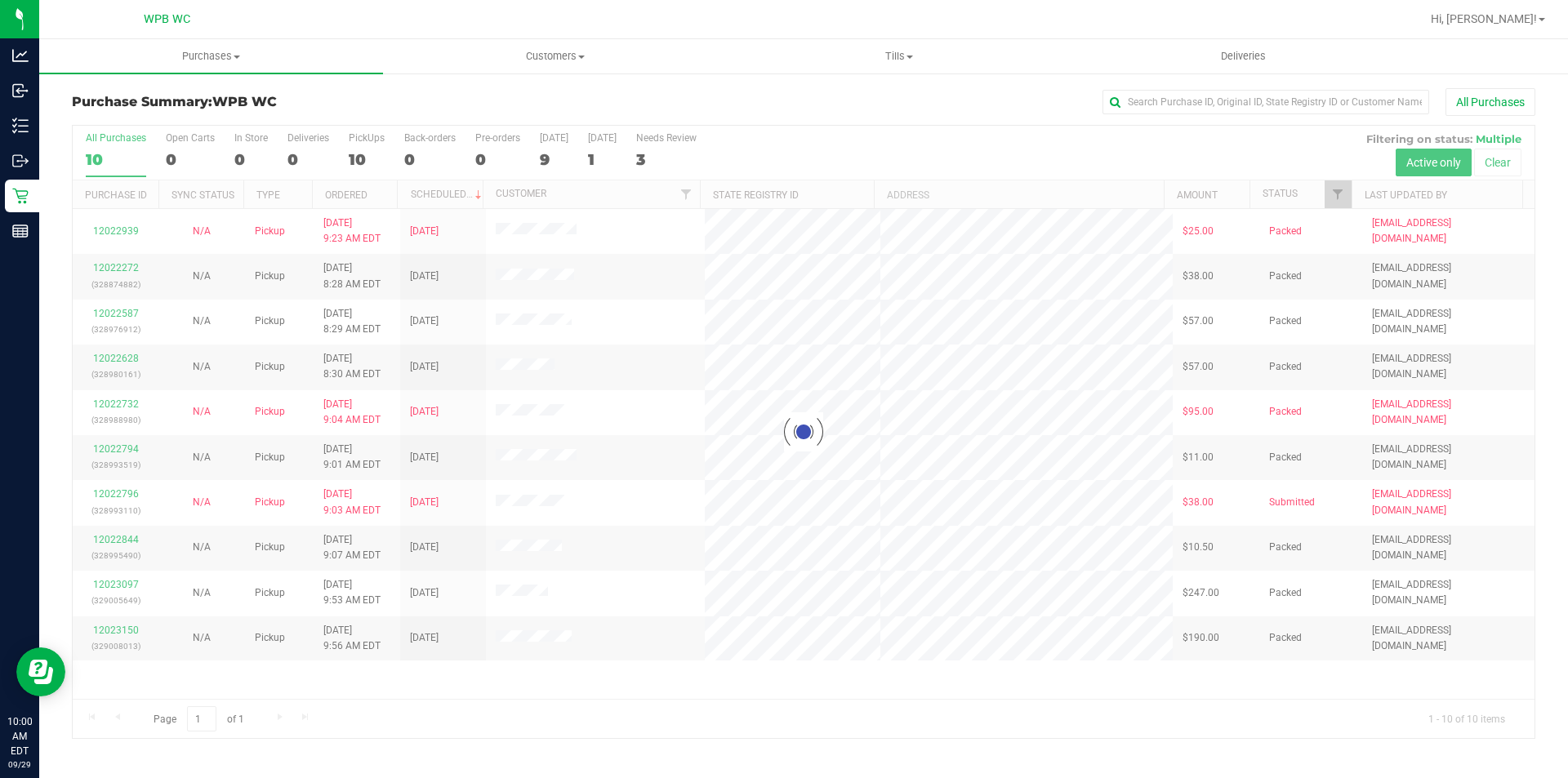
drag, startPoint x: 724, startPoint y: 684, endPoint x: 657, endPoint y: 477, distance: 217.6
click at [730, 679] on div at bounding box center [804, 432] width 1462 height 613
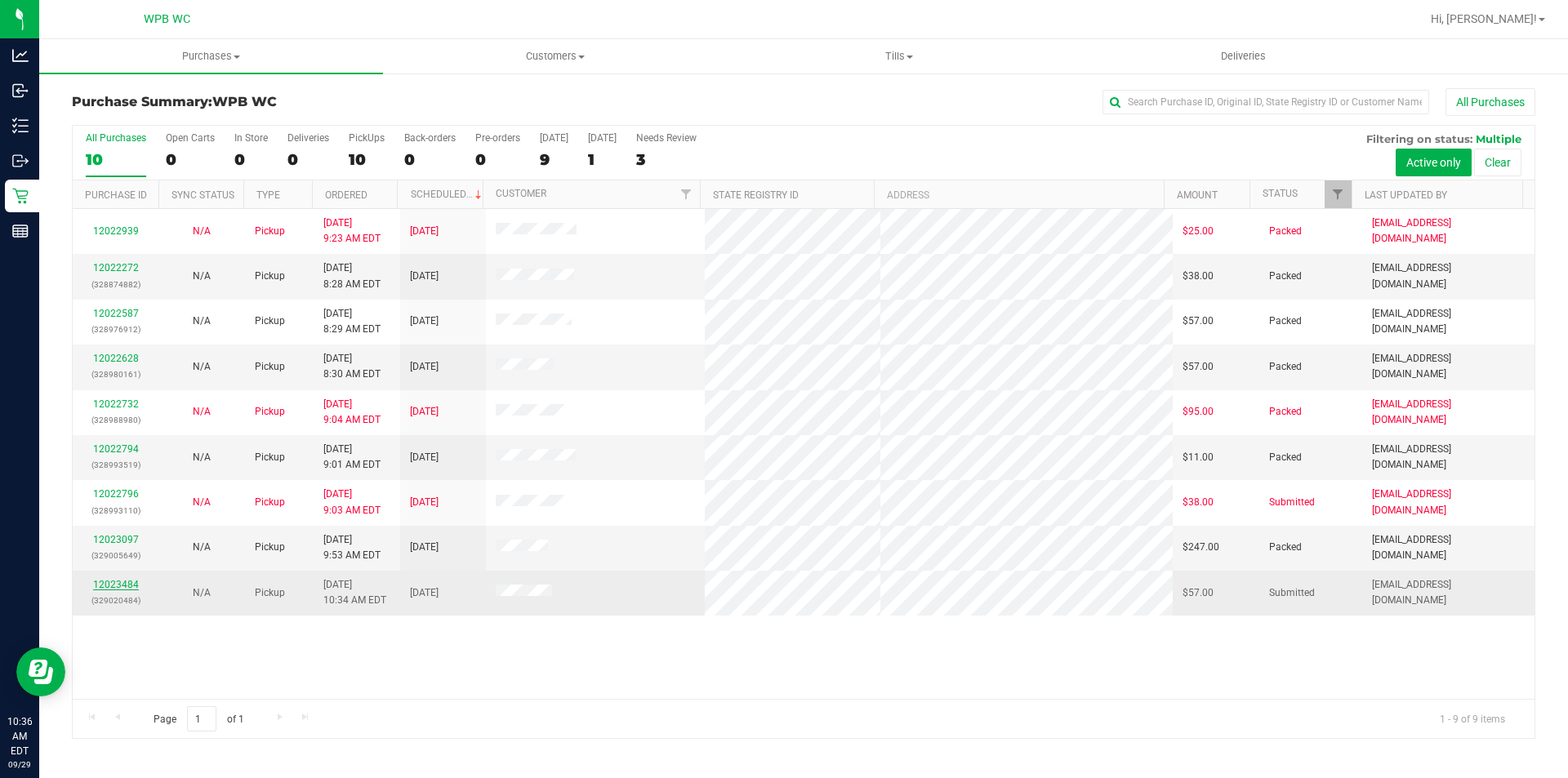
click at [130, 587] on link "12023484" at bounding box center [115, 585] width 46 height 12
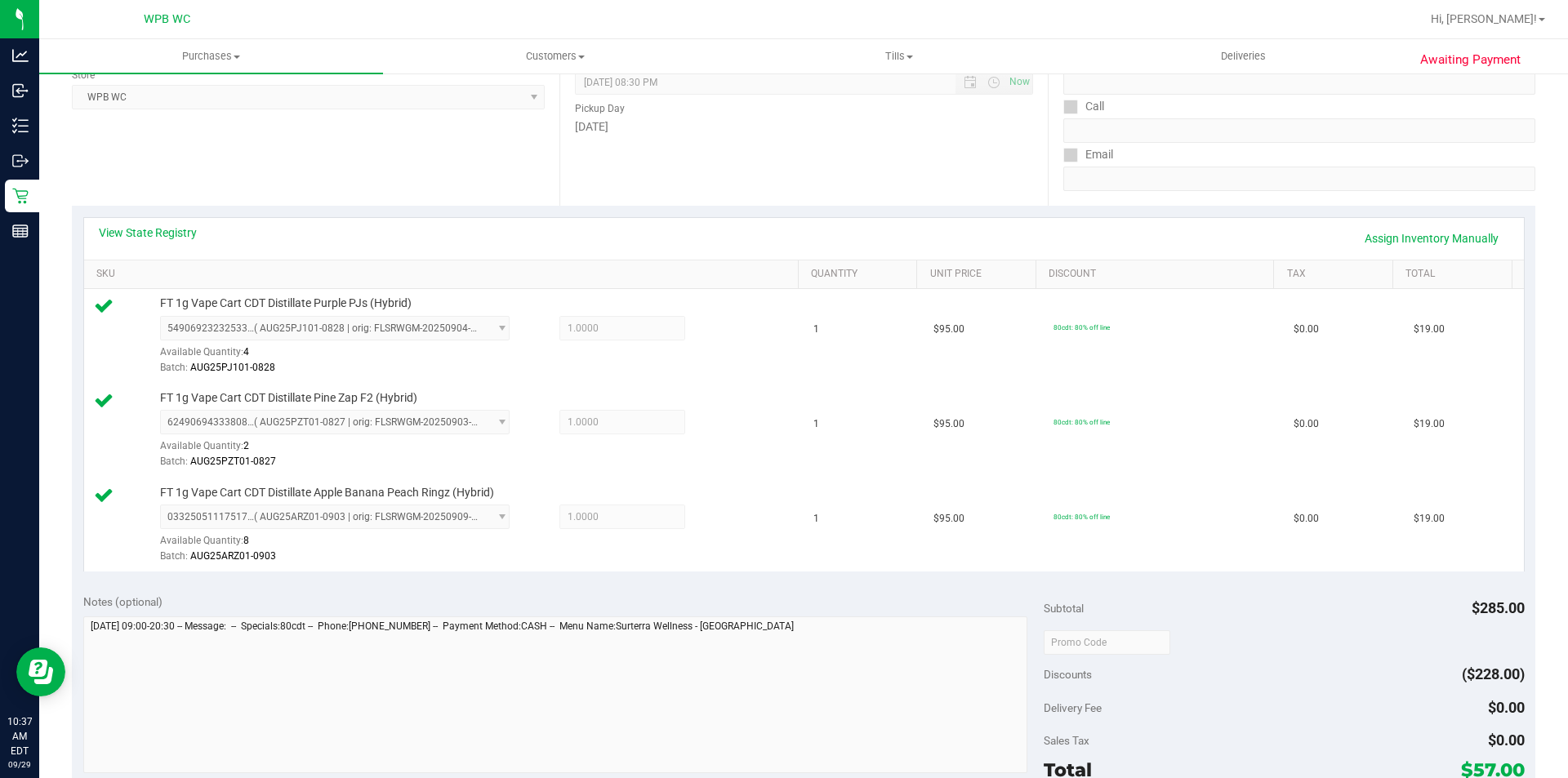
scroll to position [490, 0]
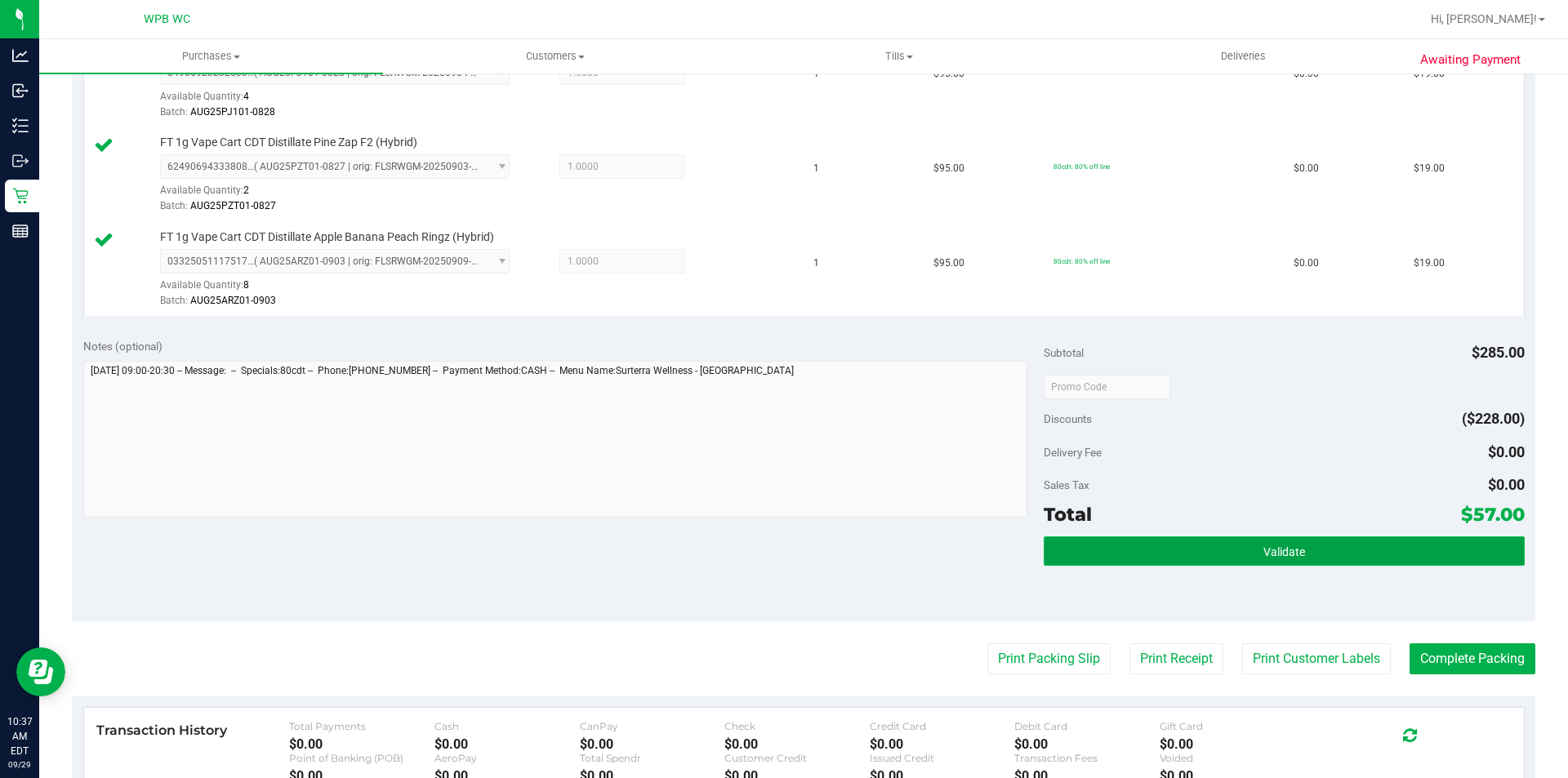
click at [1211, 541] on button "Validate" at bounding box center [1283, 550] width 480 height 29
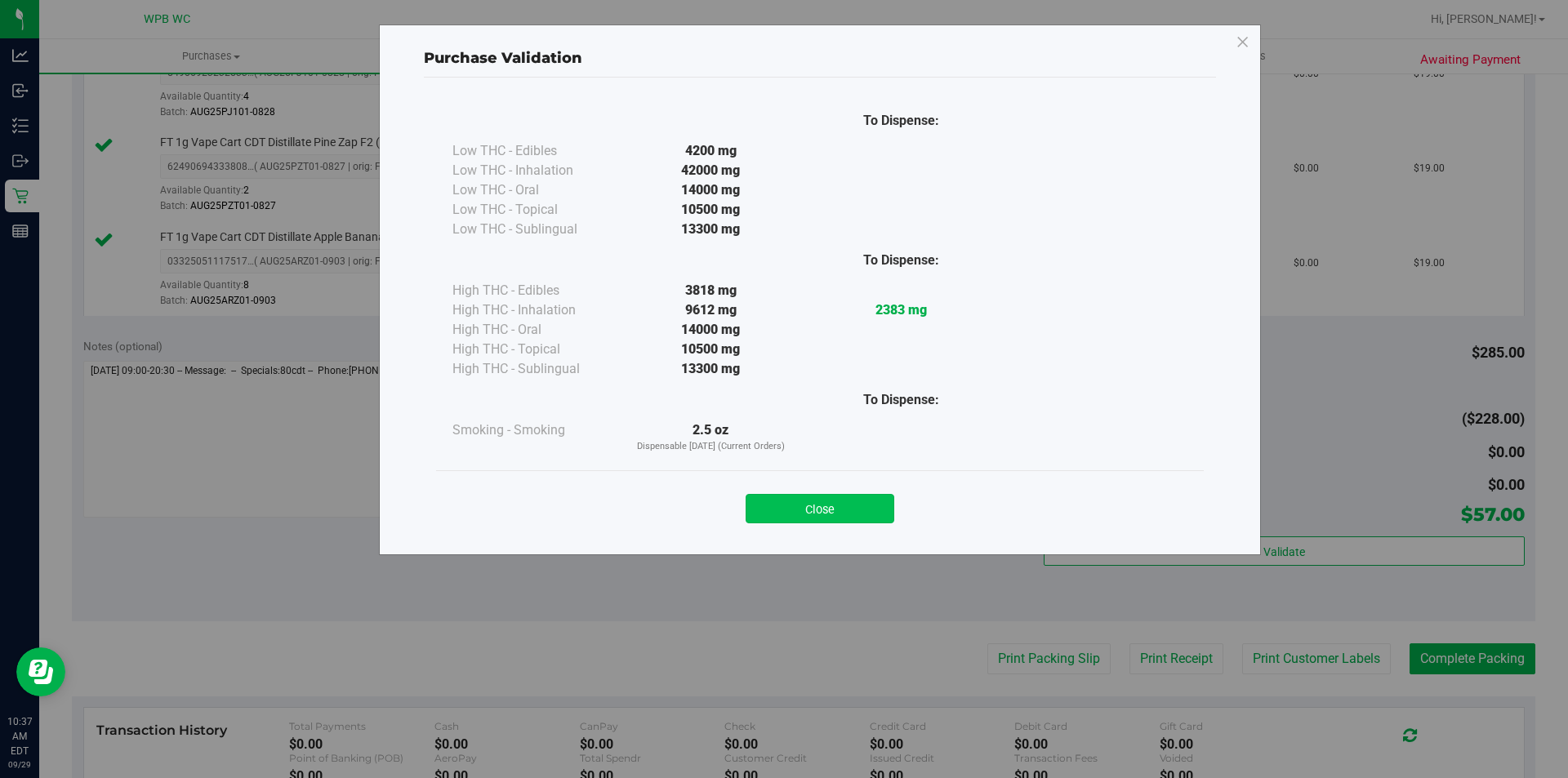
click at [856, 497] on button "Close" at bounding box center [819, 508] width 149 height 29
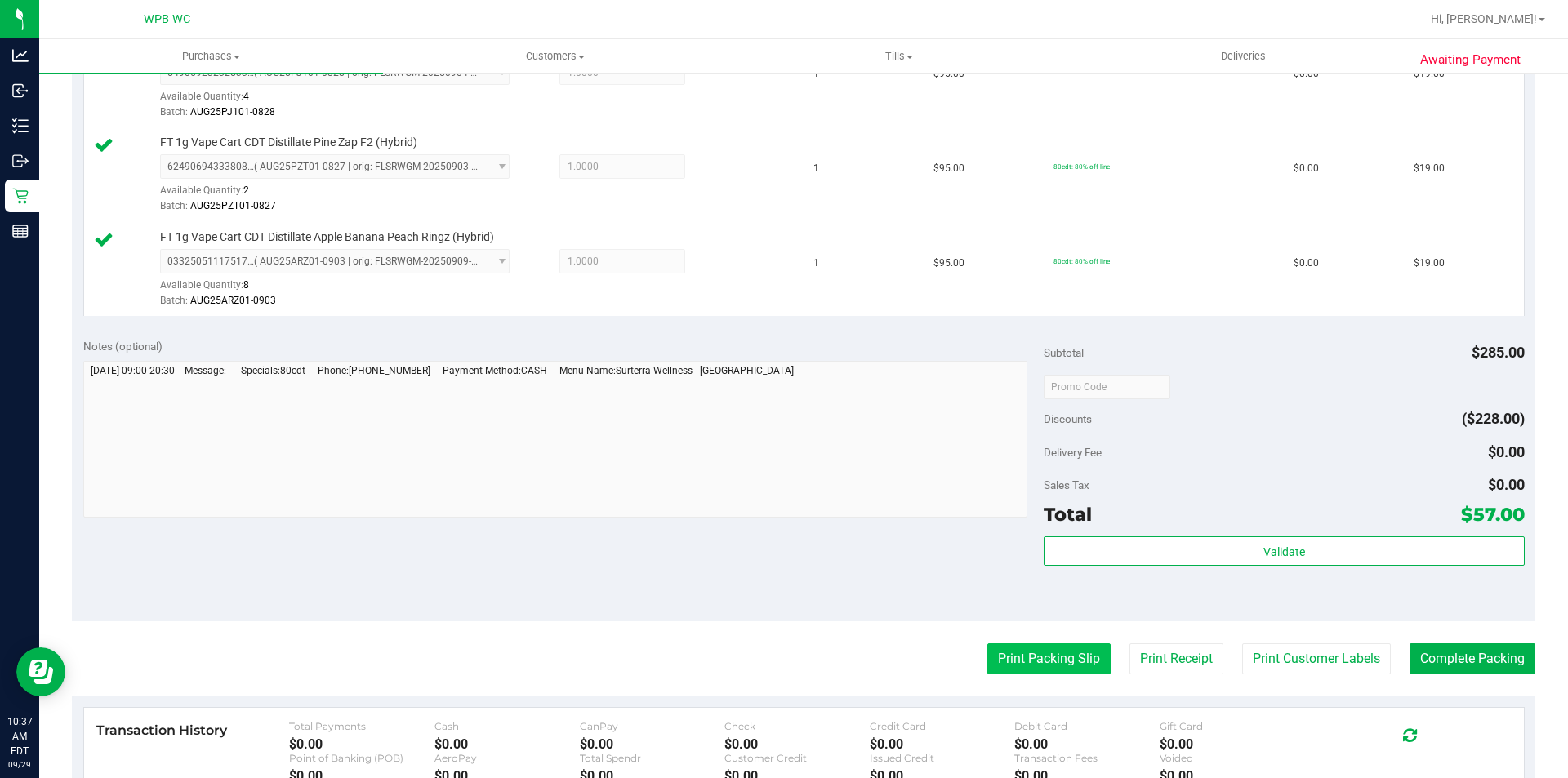
click at [1048, 659] on button "Print Packing Slip" at bounding box center [1048, 658] width 124 height 31
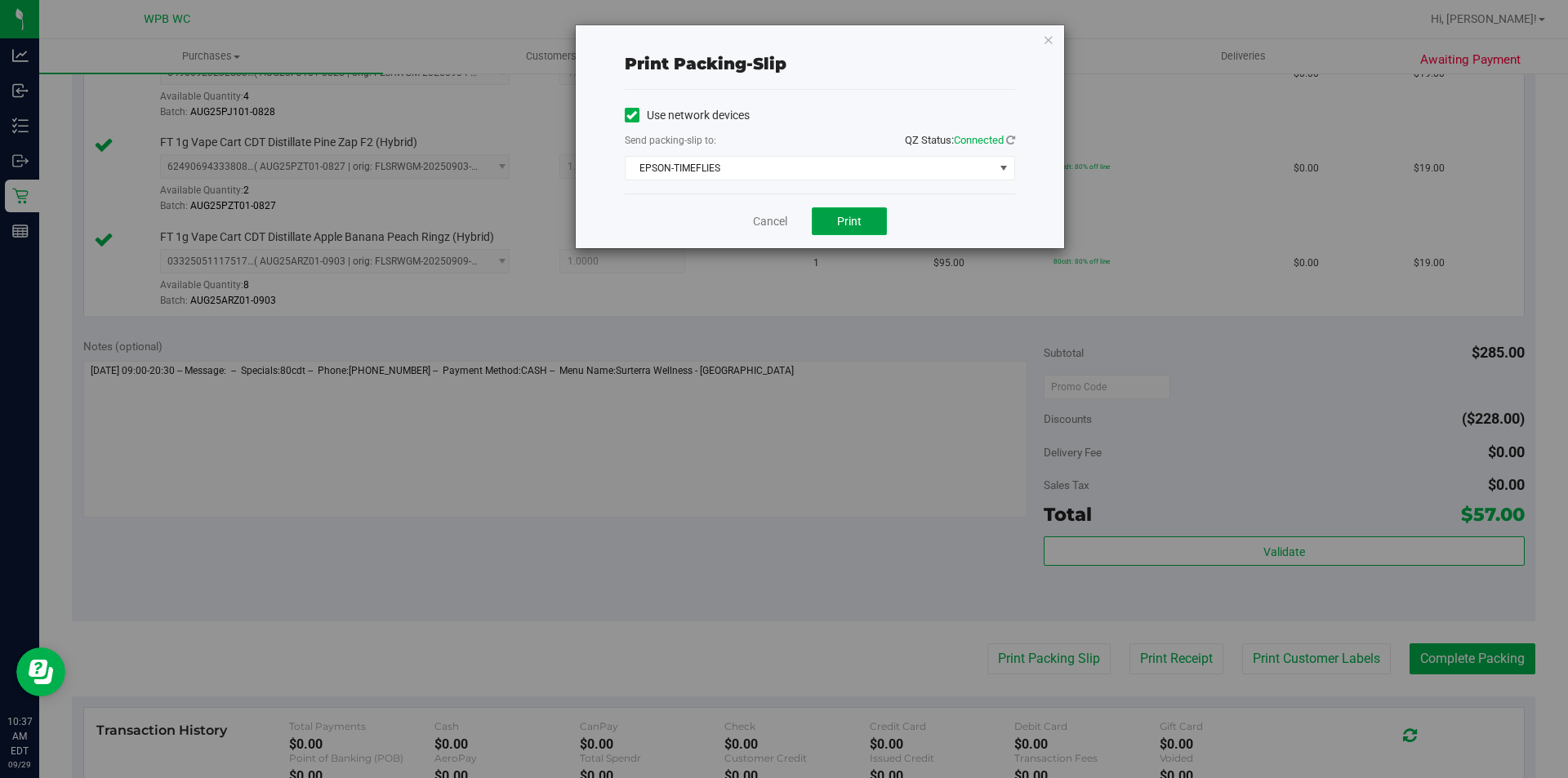
drag, startPoint x: 852, startPoint y: 223, endPoint x: 788, endPoint y: 221, distance: 64.0
click at [850, 223] on span "Print" at bounding box center [849, 222] width 25 height 13
click at [773, 220] on link "Cancel" at bounding box center [769, 222] width 34 height 17
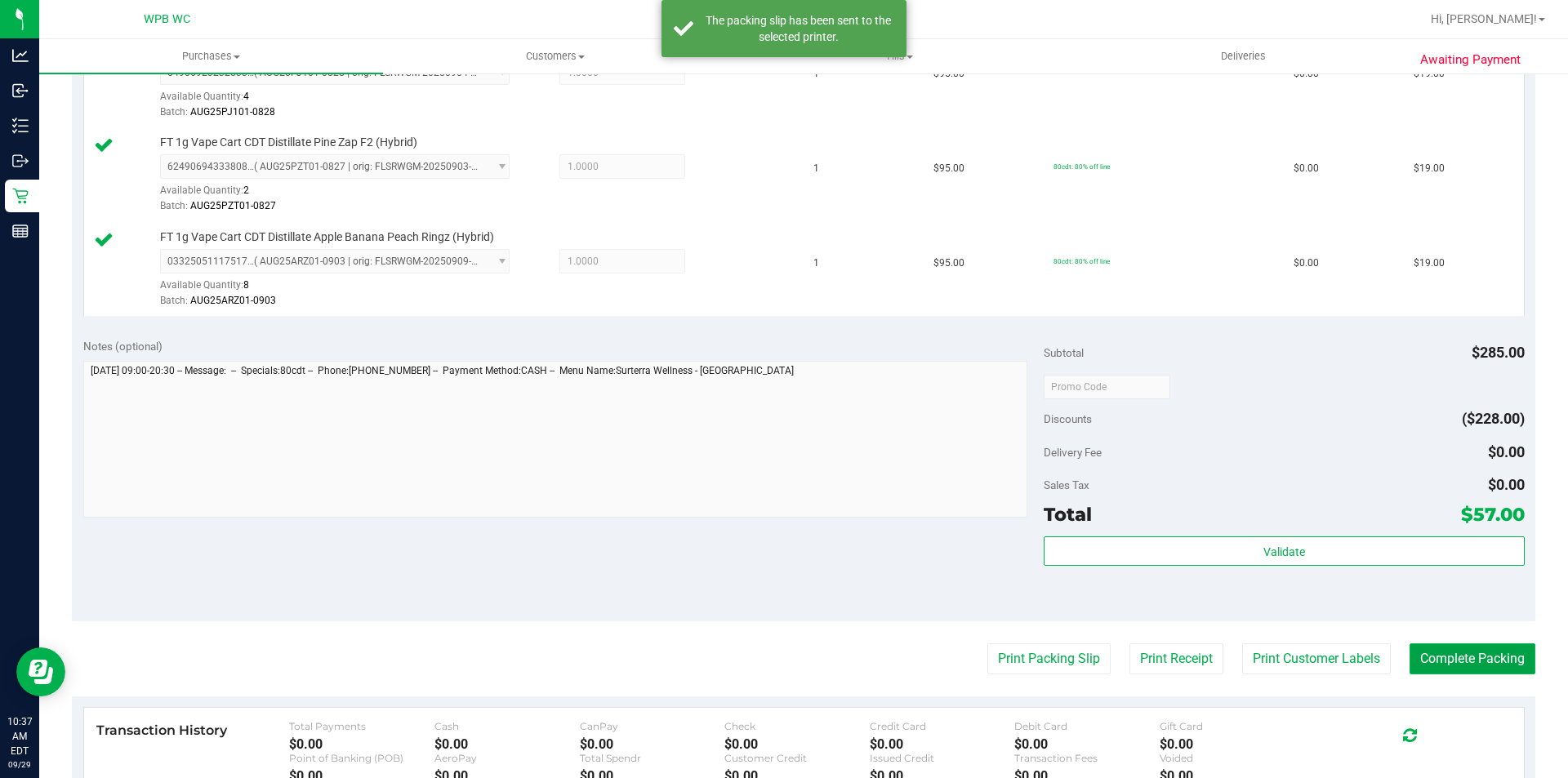
click at [1487, 665] on button "Complete Packing" at bounding box center [1472, 658] width 125 height 31
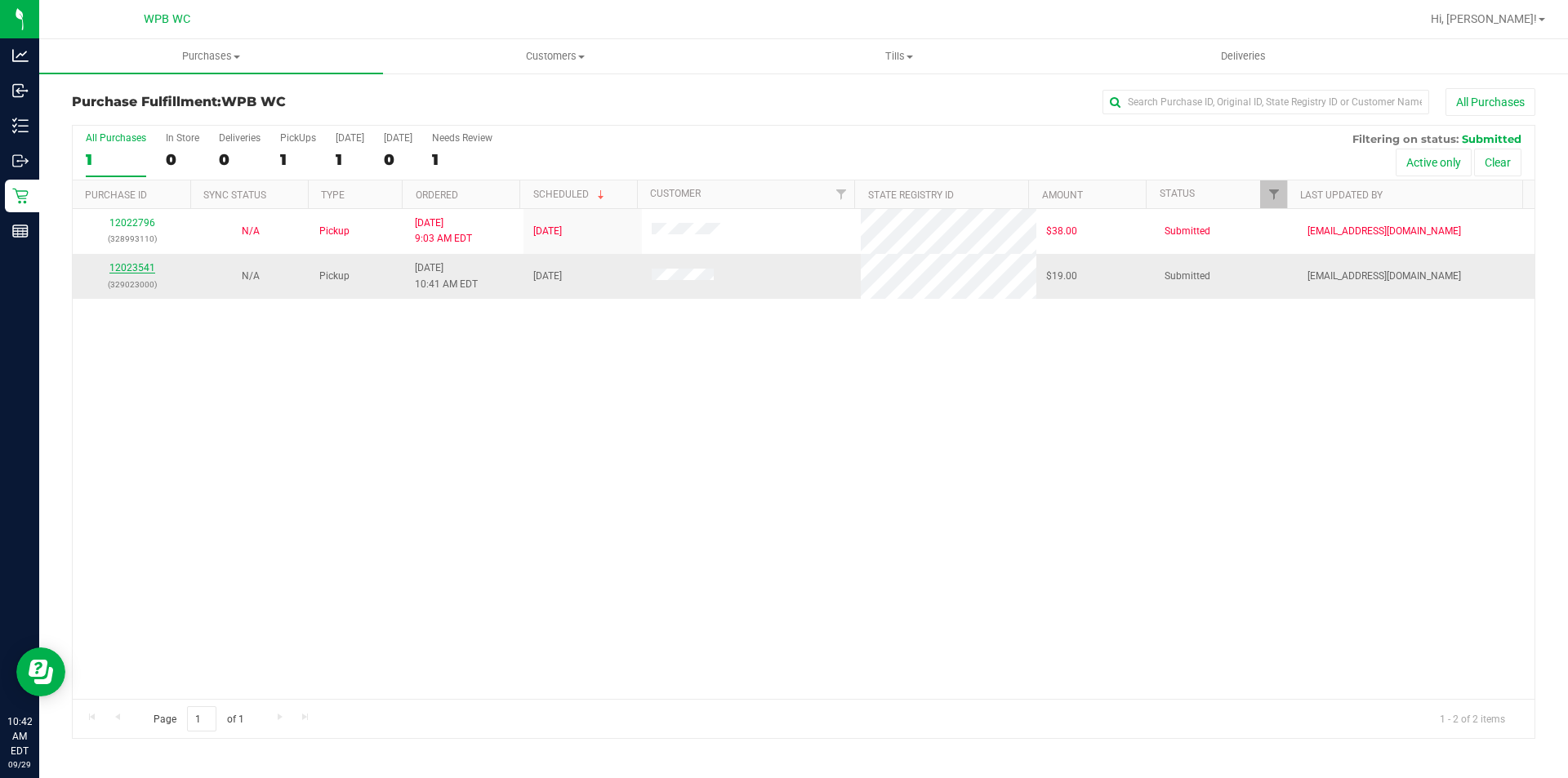
click at [147, 268] on link "12023541" at bounding box center [132, 268] width 46 height 12
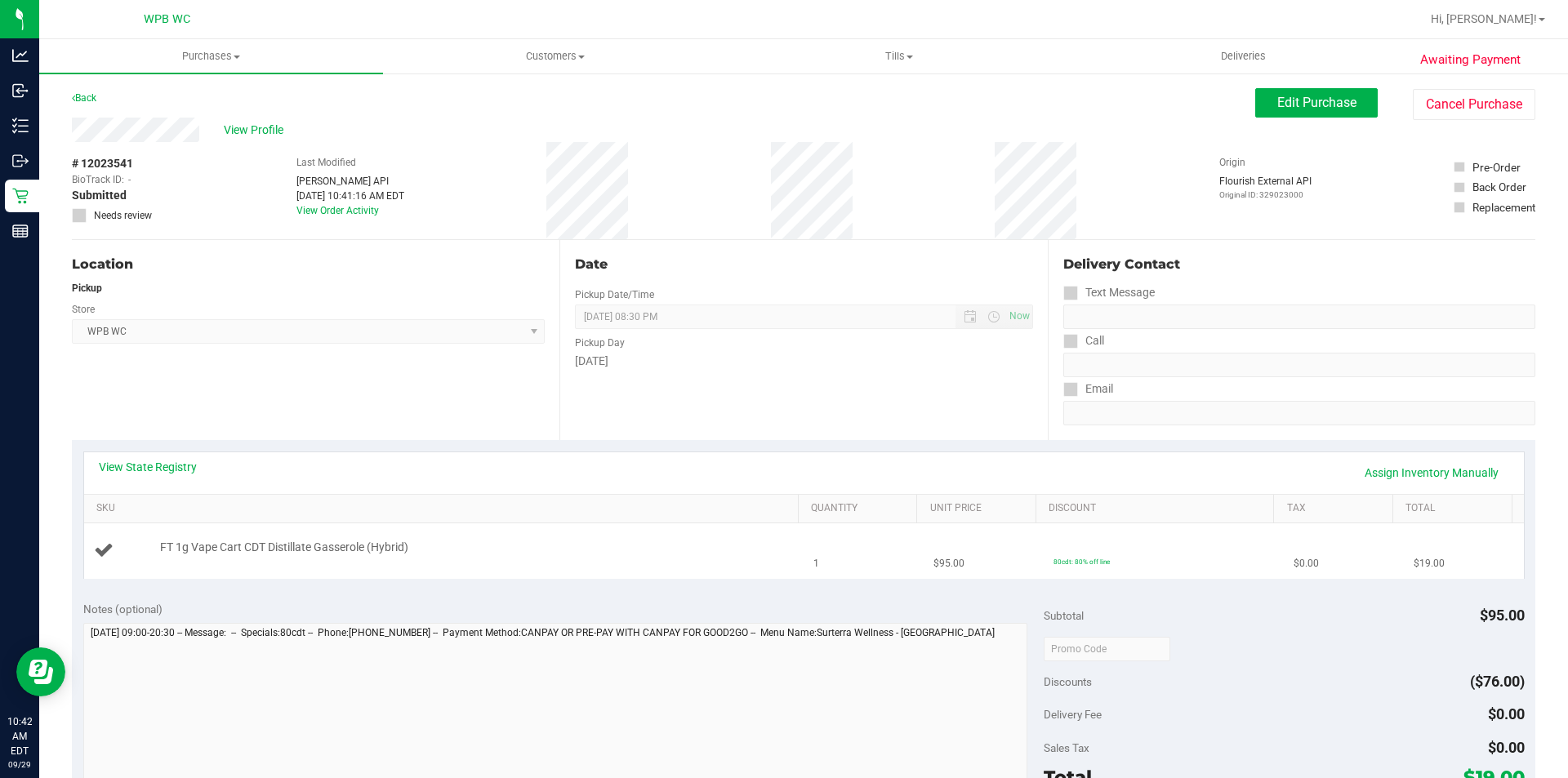
click at [603, 576] on td "FT 1g Vape Cart CDT Distillate Gasserole (Hybrid)" at bounding box center [444, 551] width 720 height 55
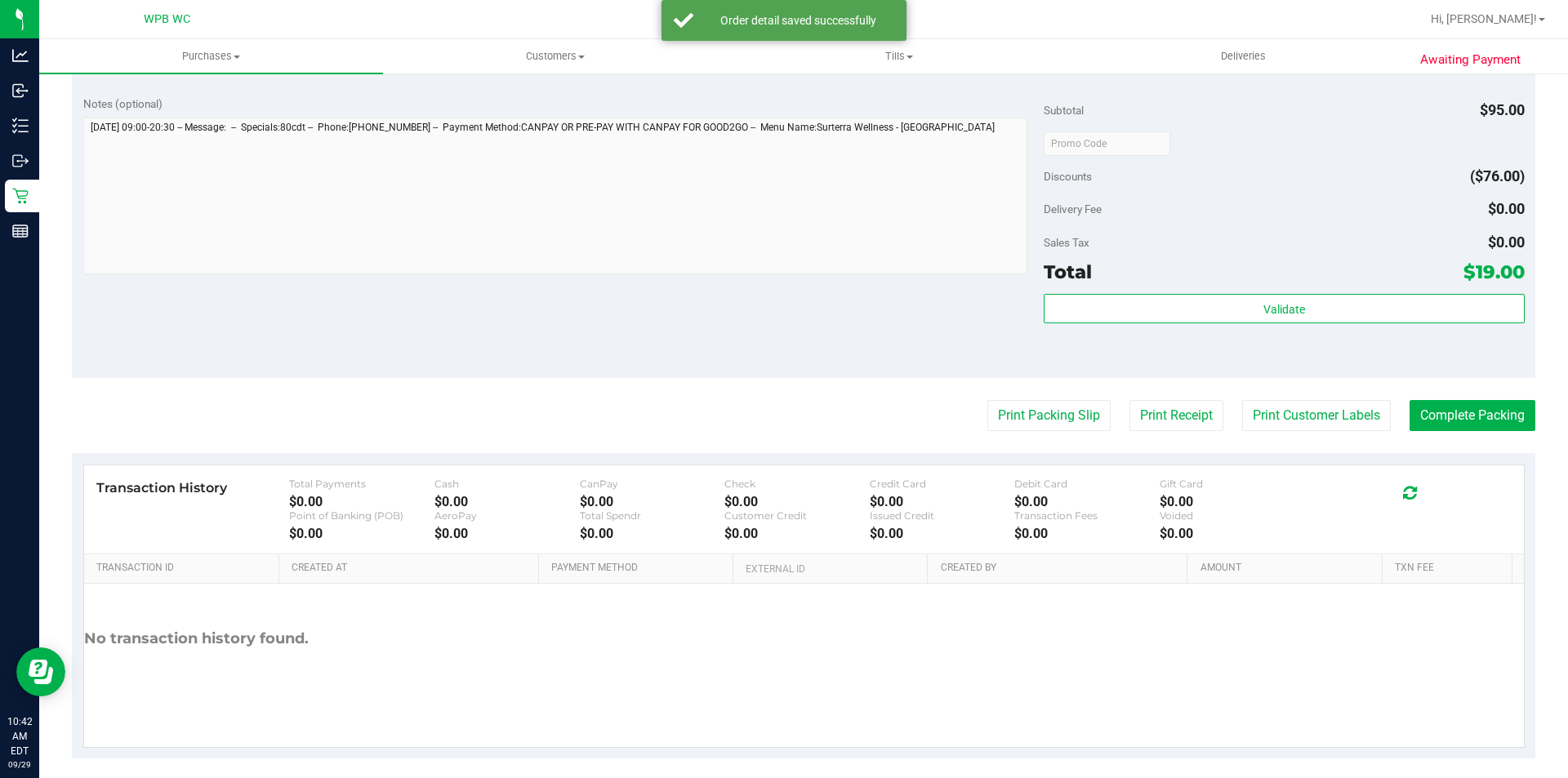
scroll to position [557, 0]
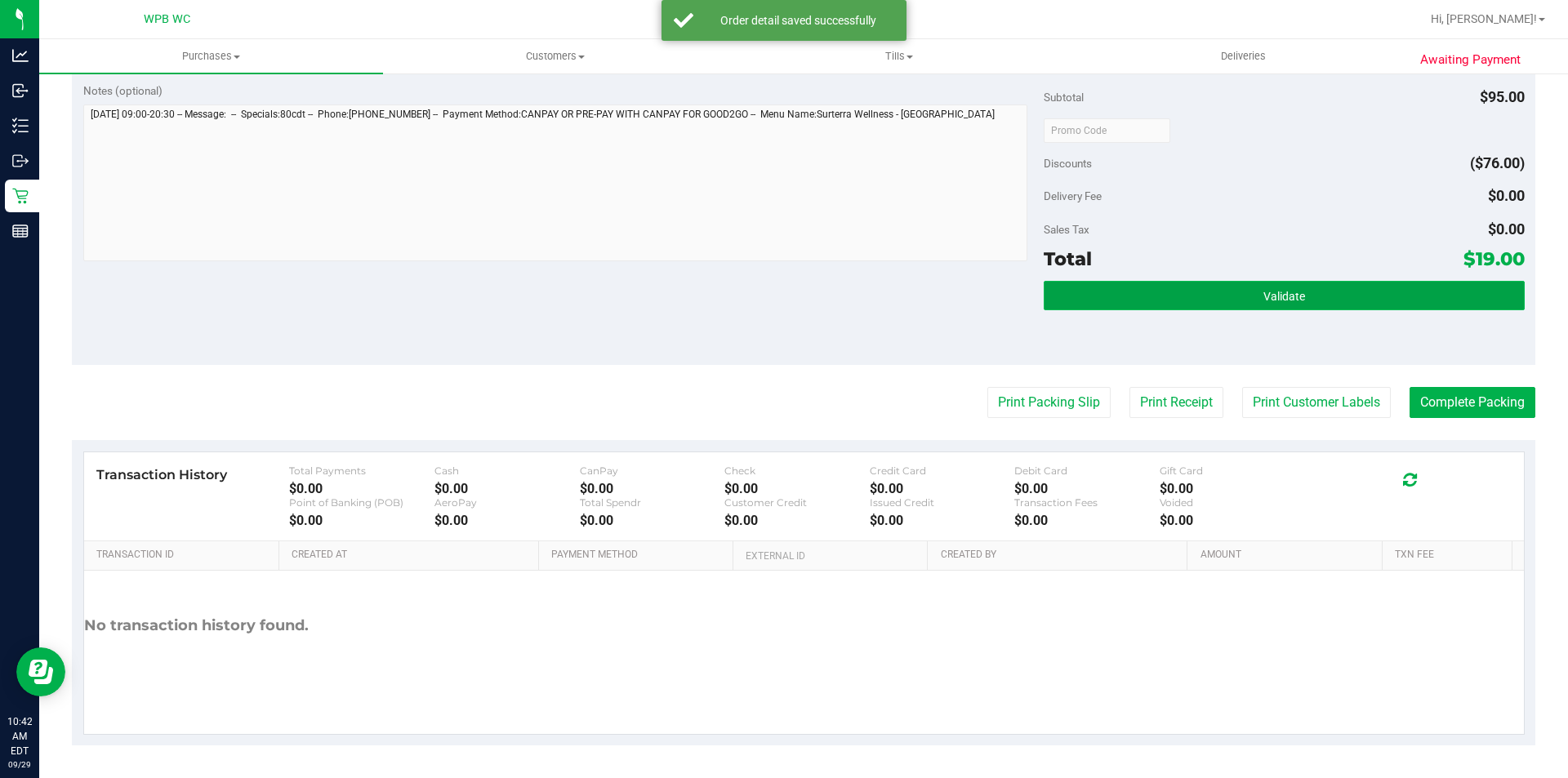
click at [1224, 307] on button "Validate" at bounding box center [1283, 295] width 480 height 29
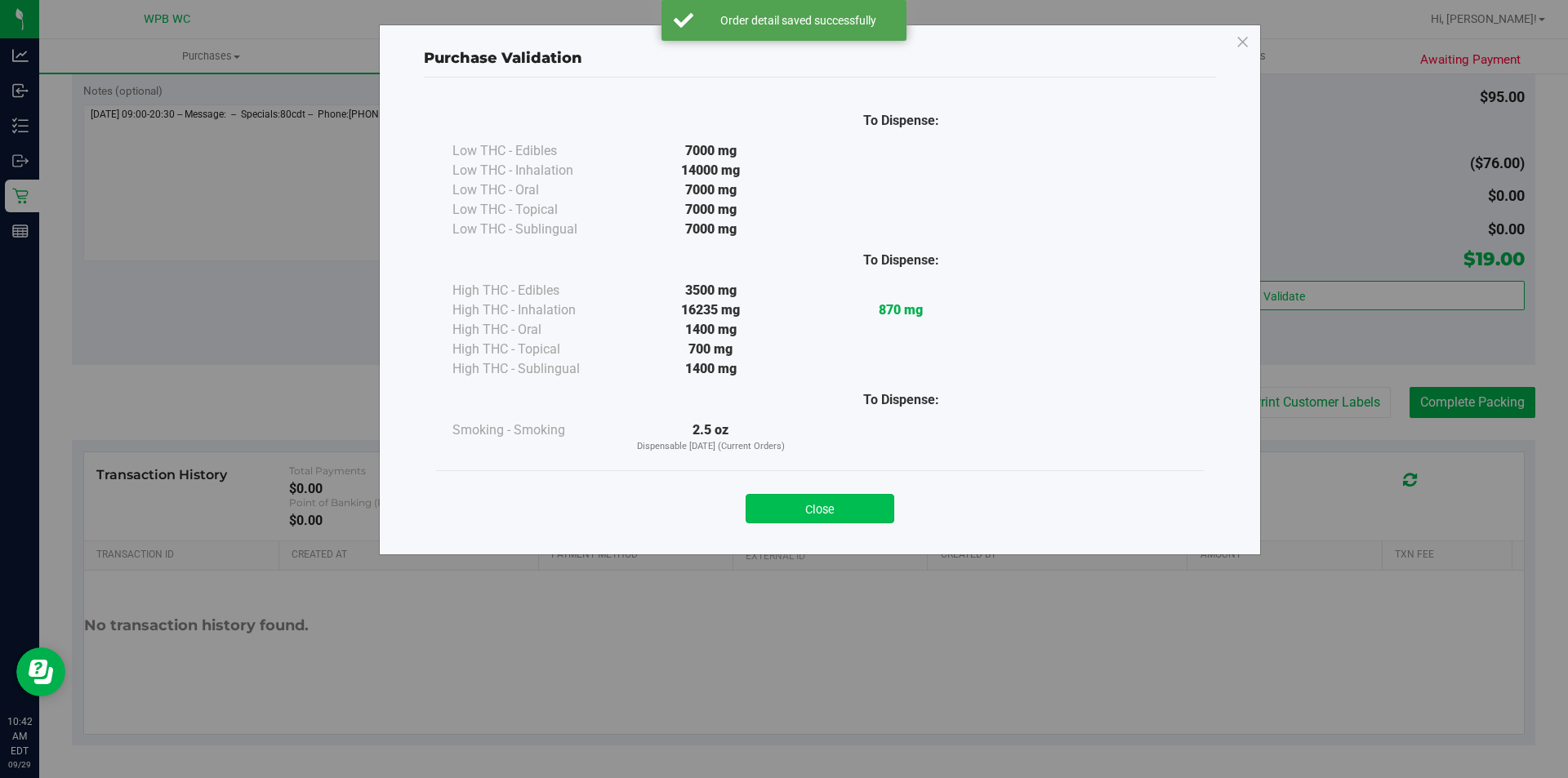
click at [833, 499] on button "Close" at bounding box center [819, 508] width 149 height 29
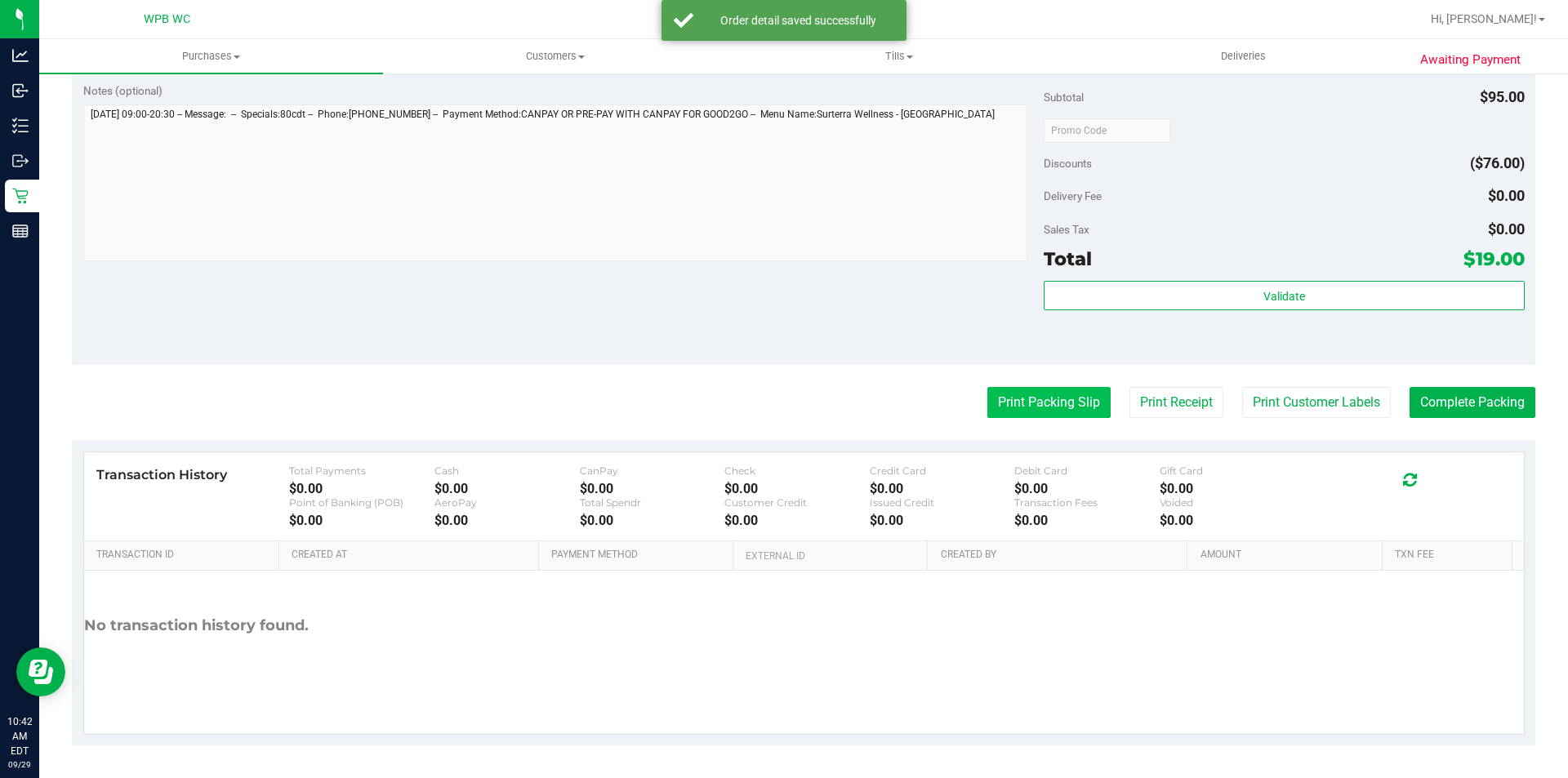
click at [1033, 397] on button "Print Packing Slip" at bounding box center [1048, 402] width 124 height 31
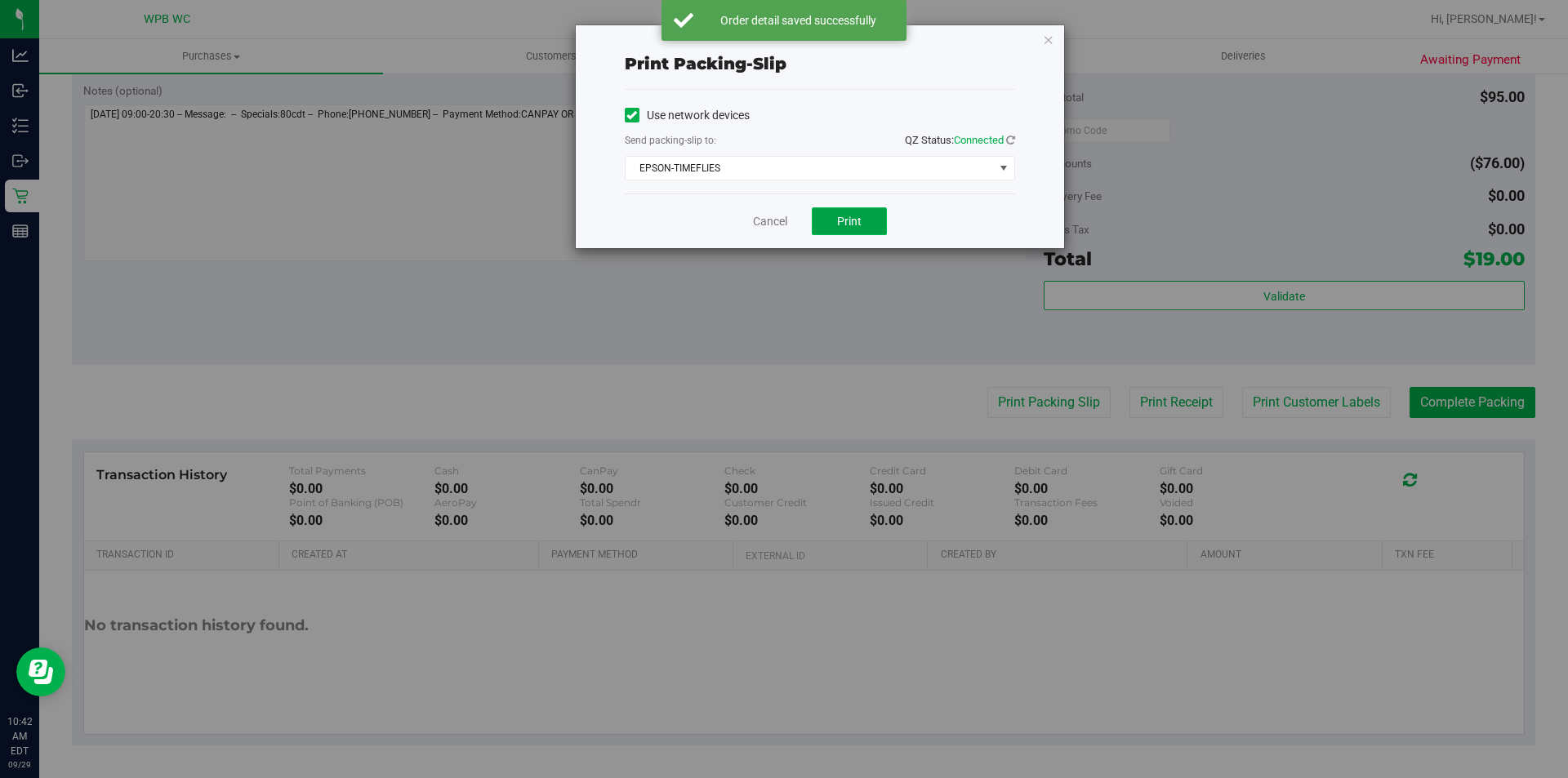
click at [862, 224] on button "Print" at bounding box center [849, 221] width 75 height 27
click at [770, 223] on link "Cancel" at bounding box center [769, 222] width 34 height 17
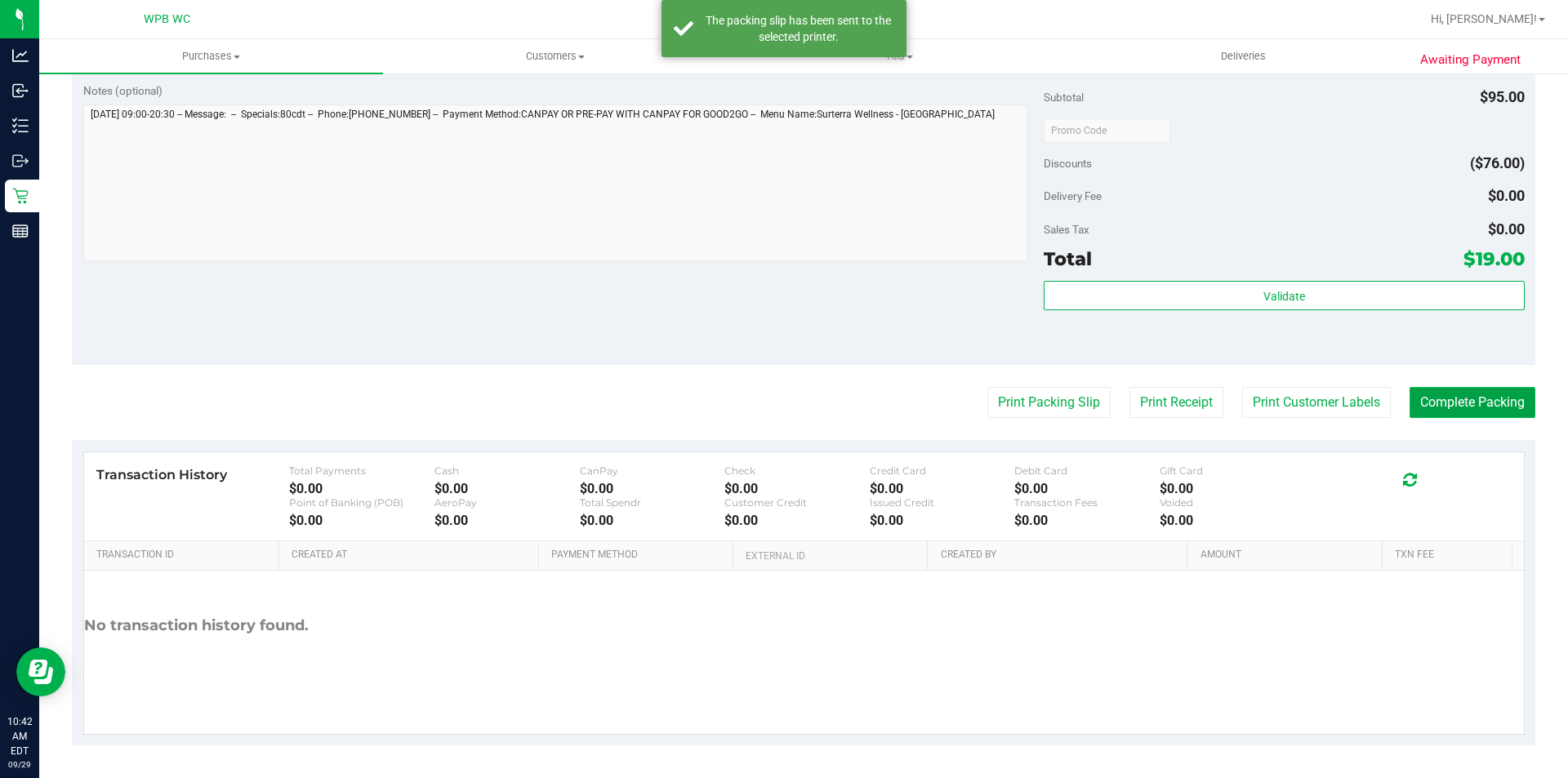
drag, startPoint x: 1436, startPoint y: 412, endPoint x: 1322, endPoint y: 522, distance: 158.4
click at [1438, 412] on button "Complete Packing" at bounding box center [1472, 402] width 125 height 31
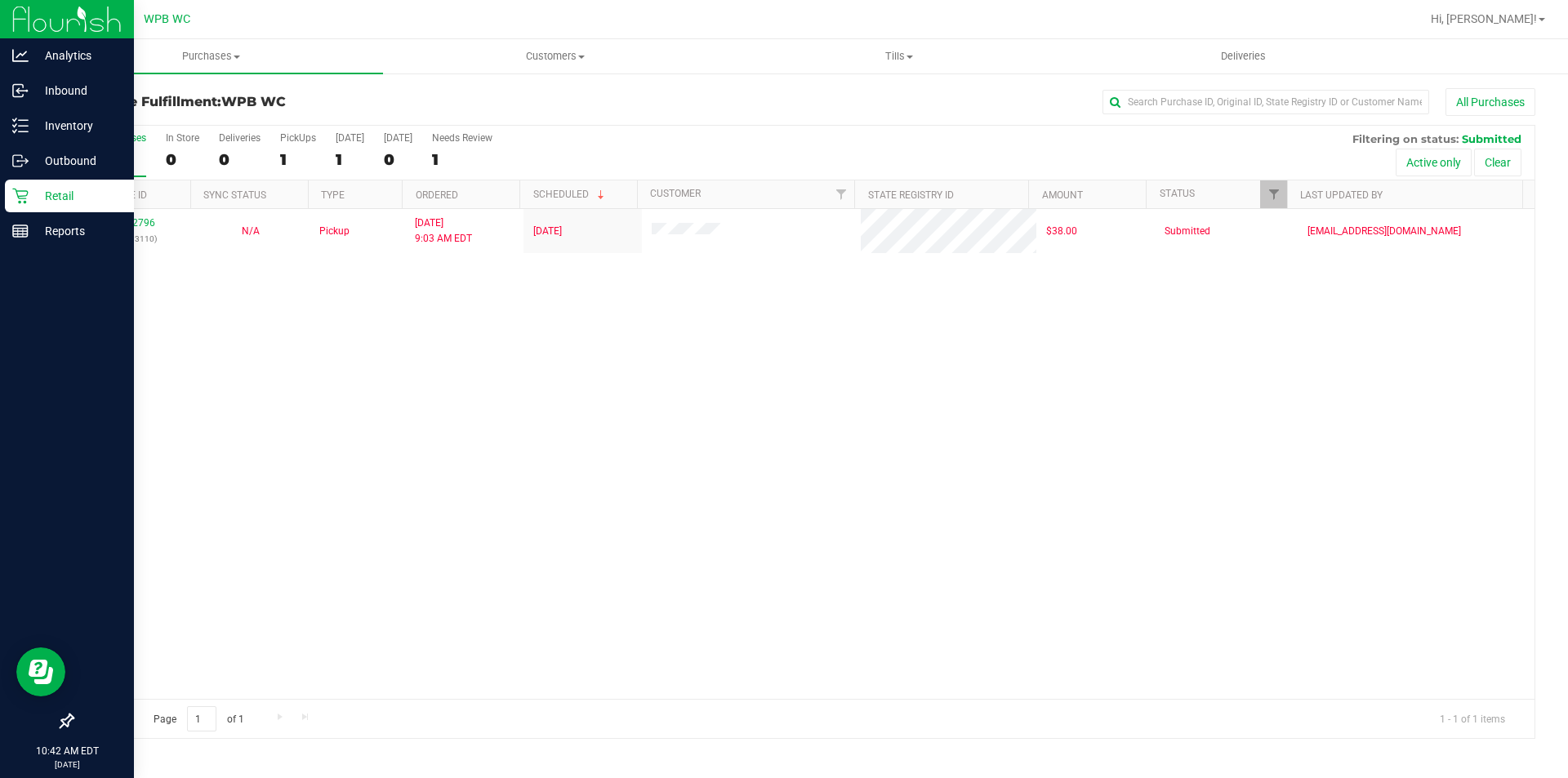
click at [73, 205] on p "Retail" at bounding box center [77, 196] width 98 height 20
